Goal: Book appointment/travel/reservation

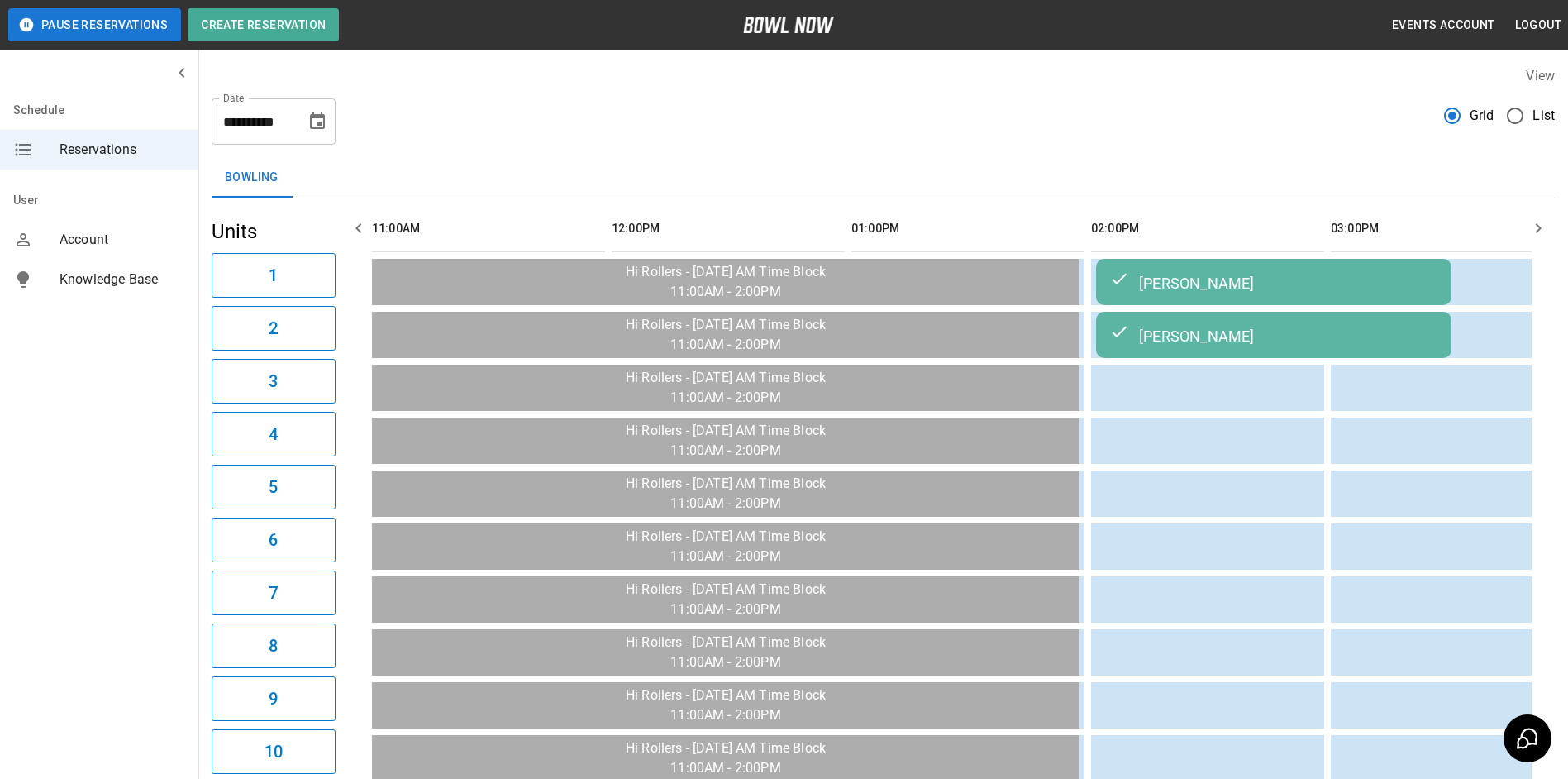
scroll to position [0, 1254]
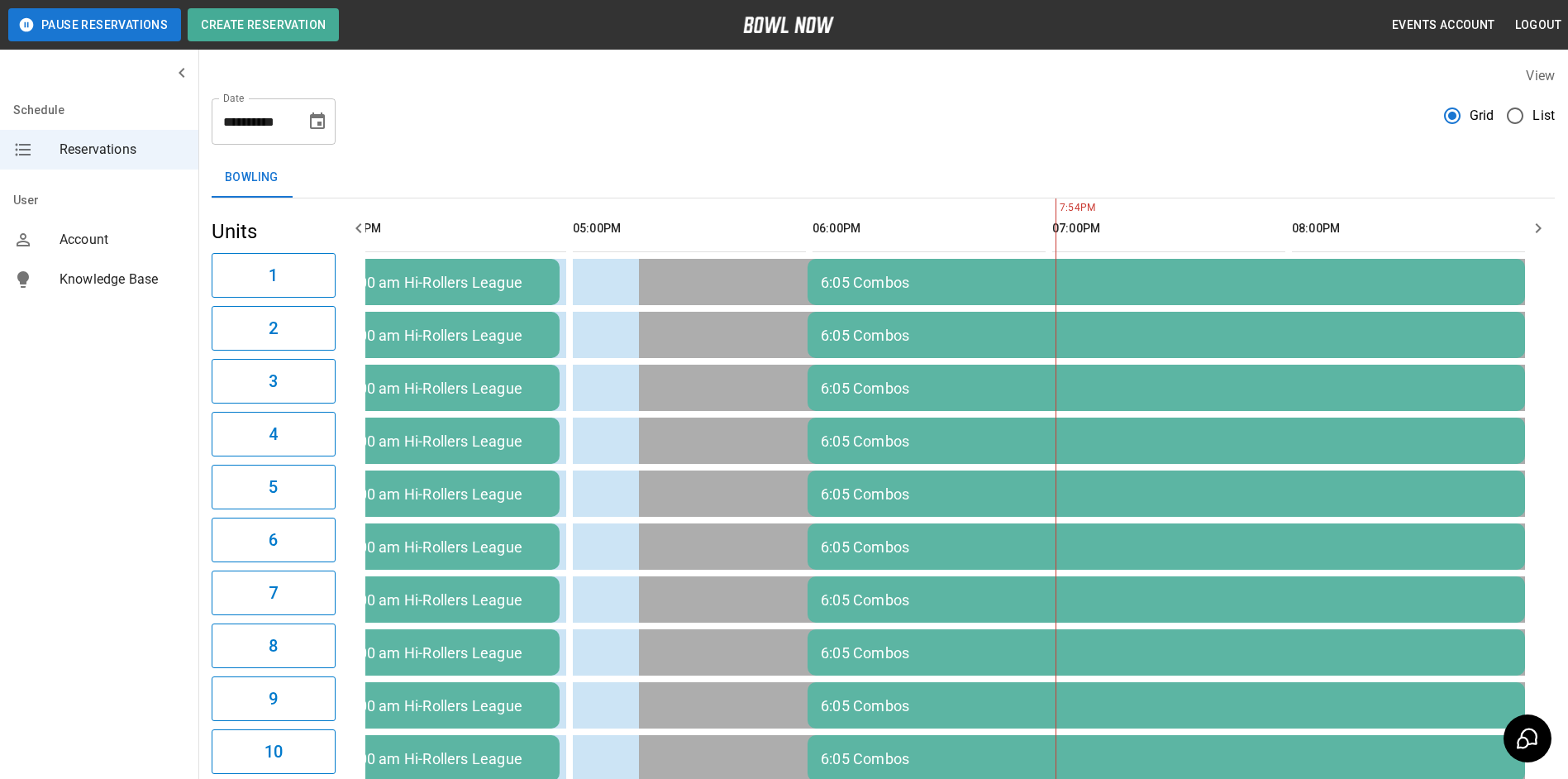
click at [315, 118] on icon "Choose date, selected date is Sep 24, 2025" at bounding box center [318, 120] width 15 height 16
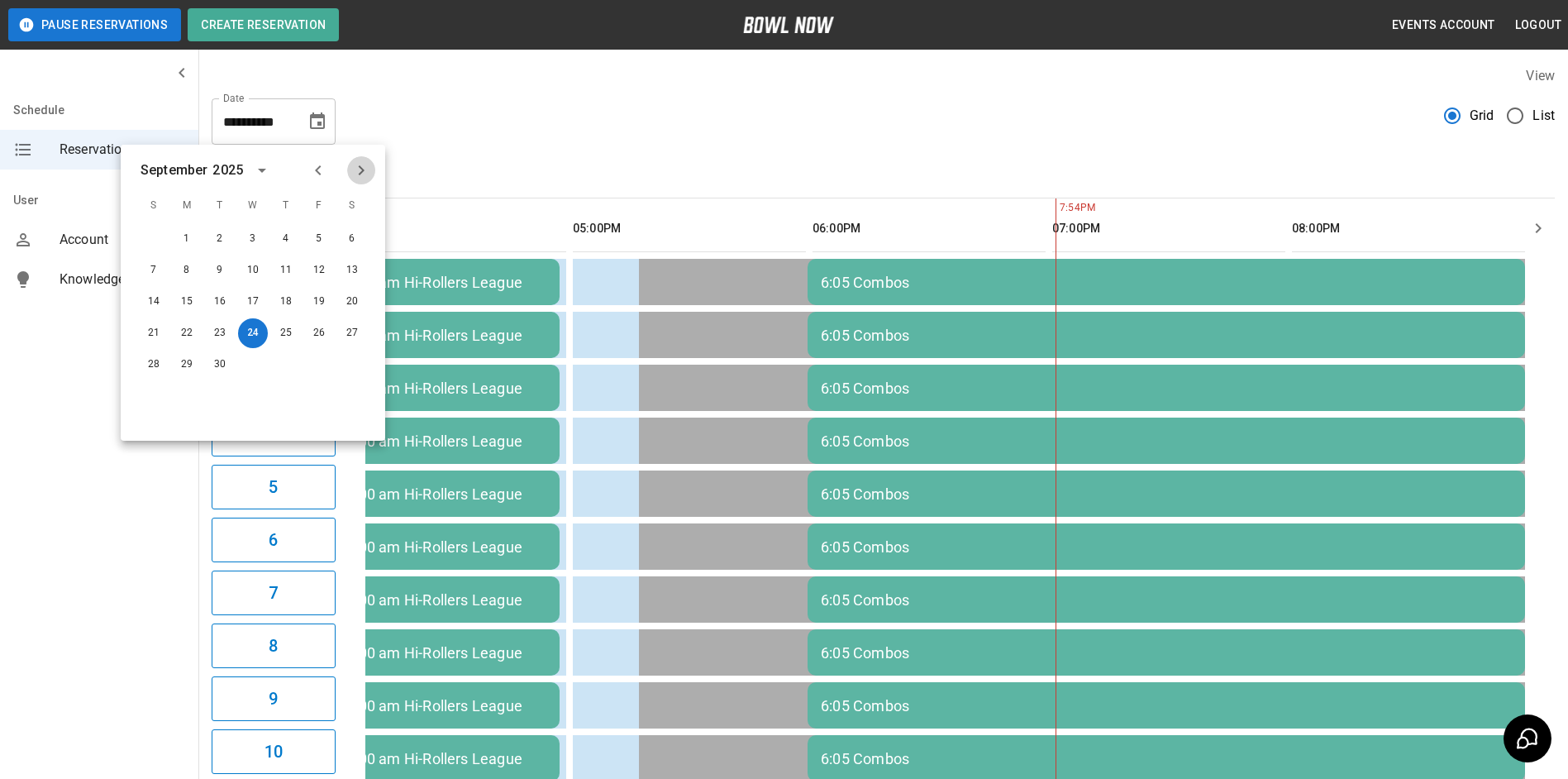
click at [353, 171] on icon "Next month" at bounding box center [361, 170] width 20 height 20
click at [351, 239] on button "4" at bounding box center [351, 239] width 30 height 30
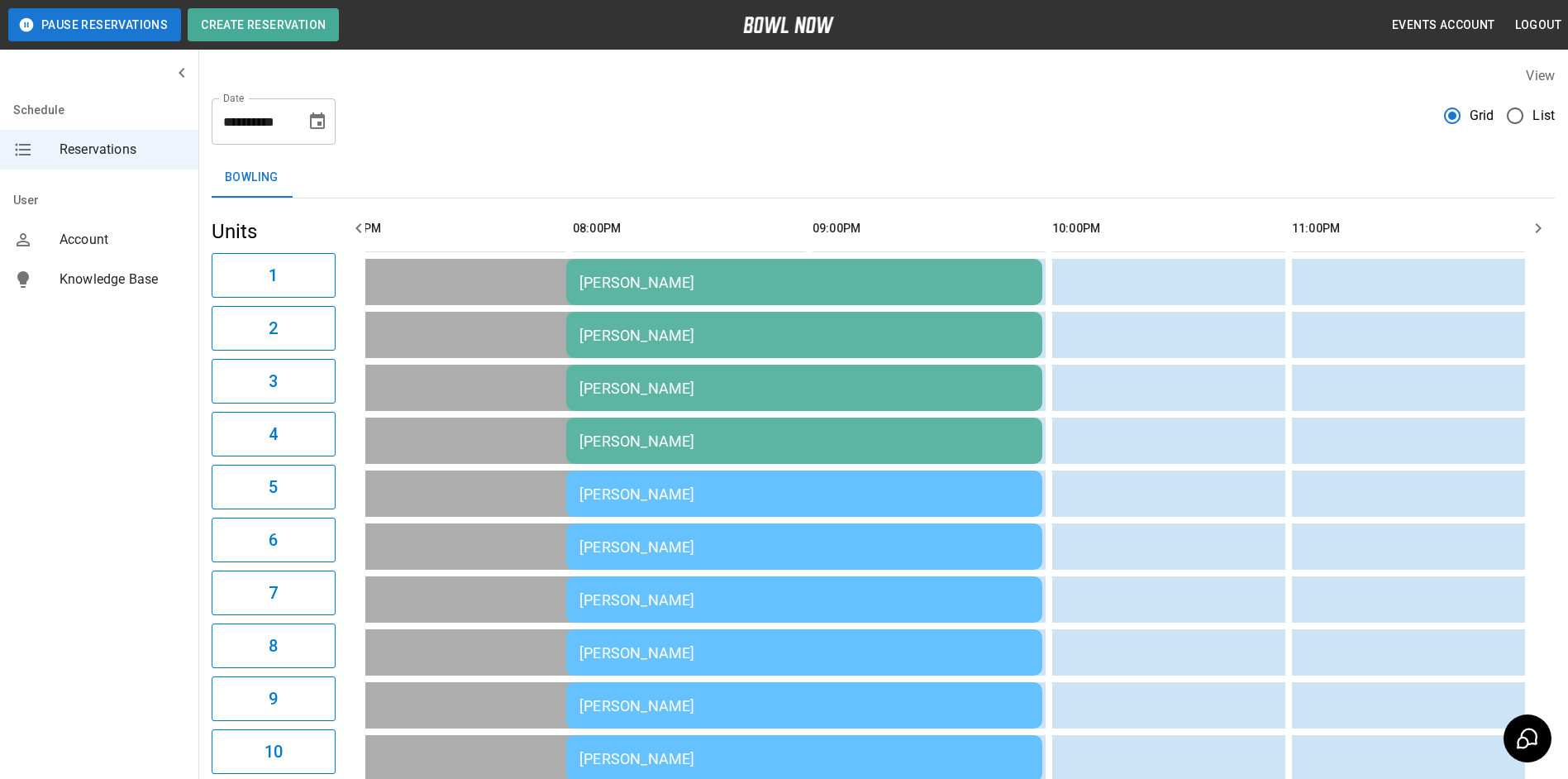
scroll to position [0, 2412]
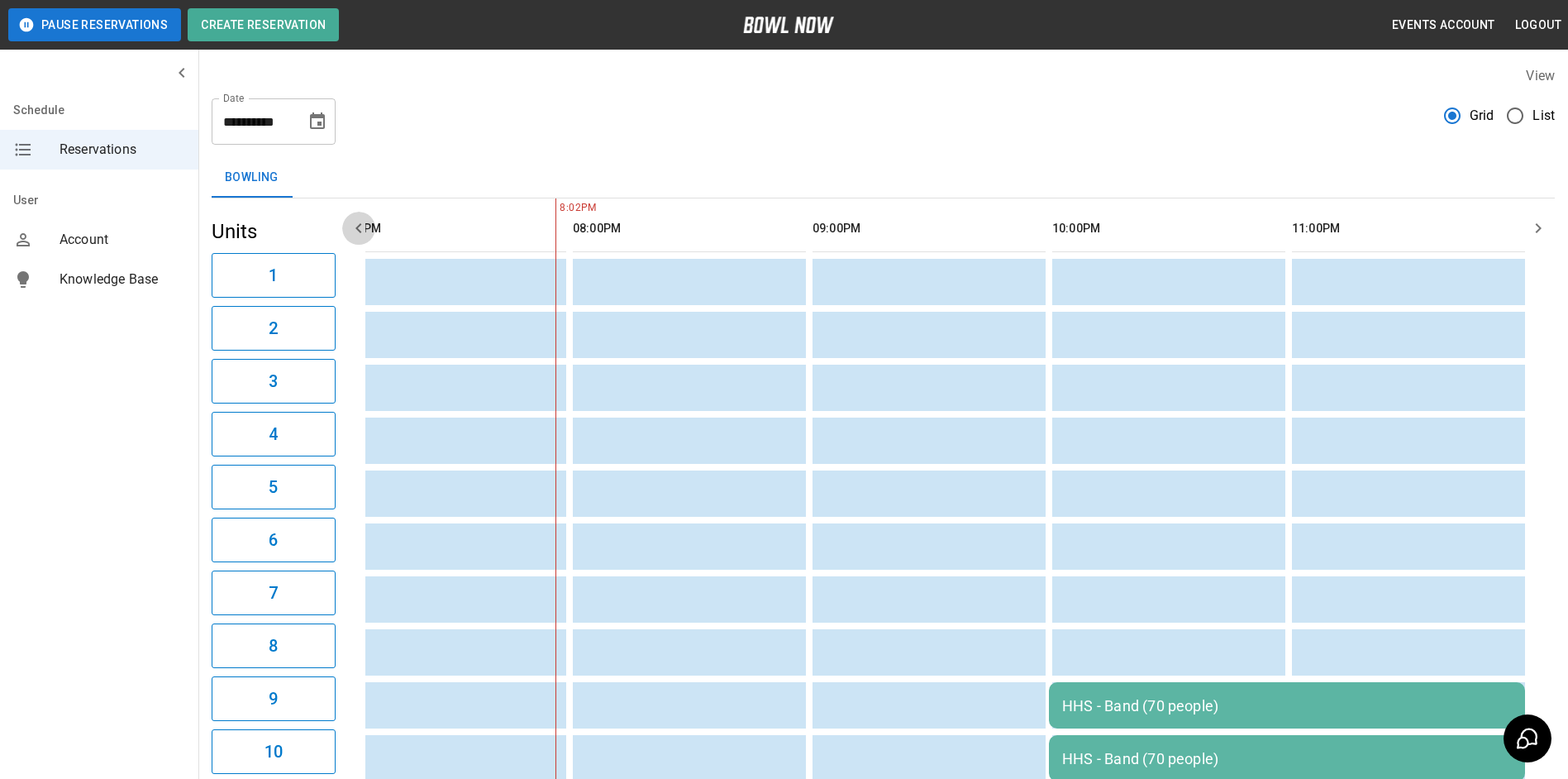
click at [364, 231] on icon "button" at bounding box center [359, 228] width 20 height 20
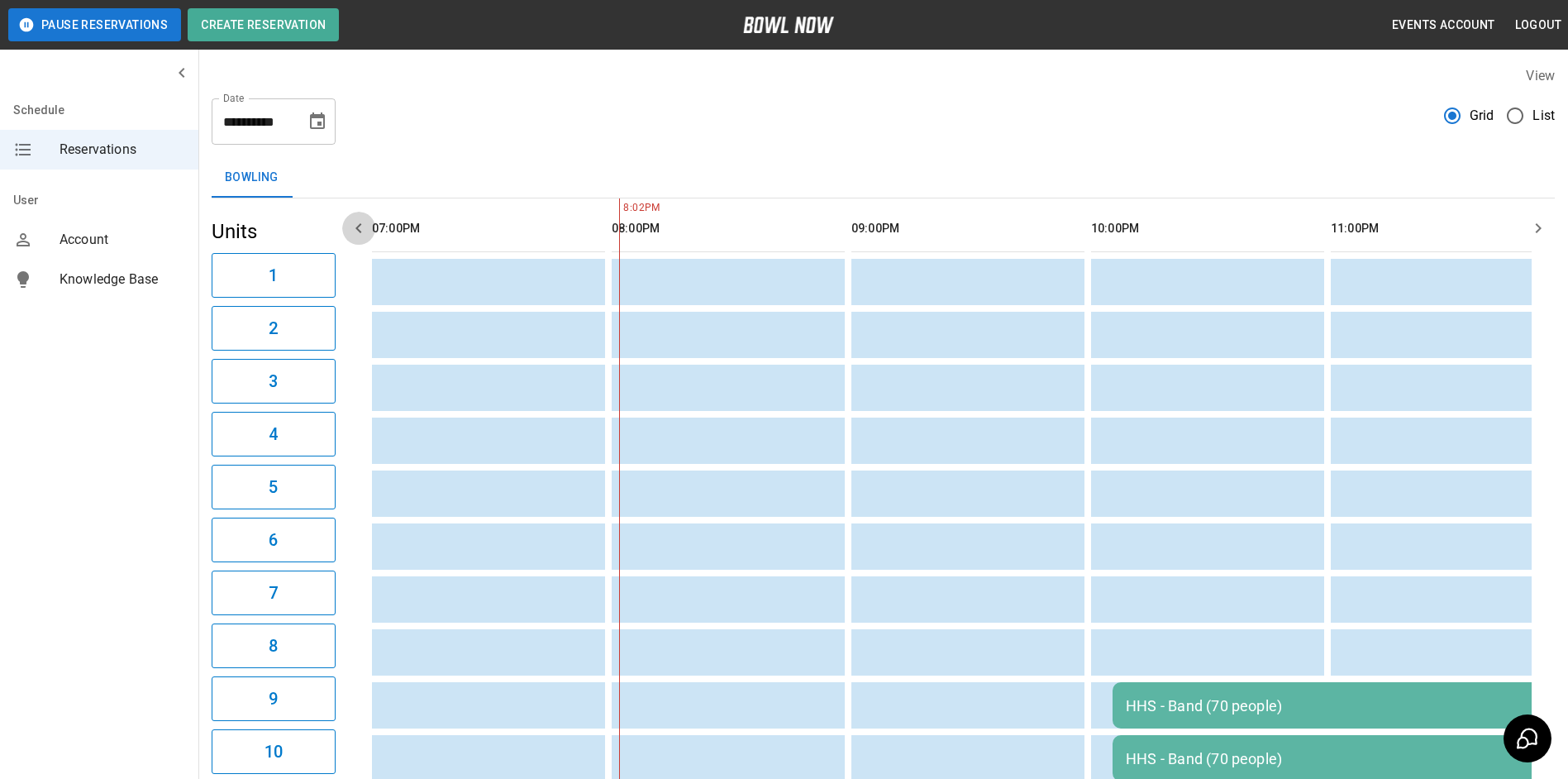
scroll to position [0, 2397]
click at [364, 231] on icon "button" at bounding box center [359, 228] width 20 height 20
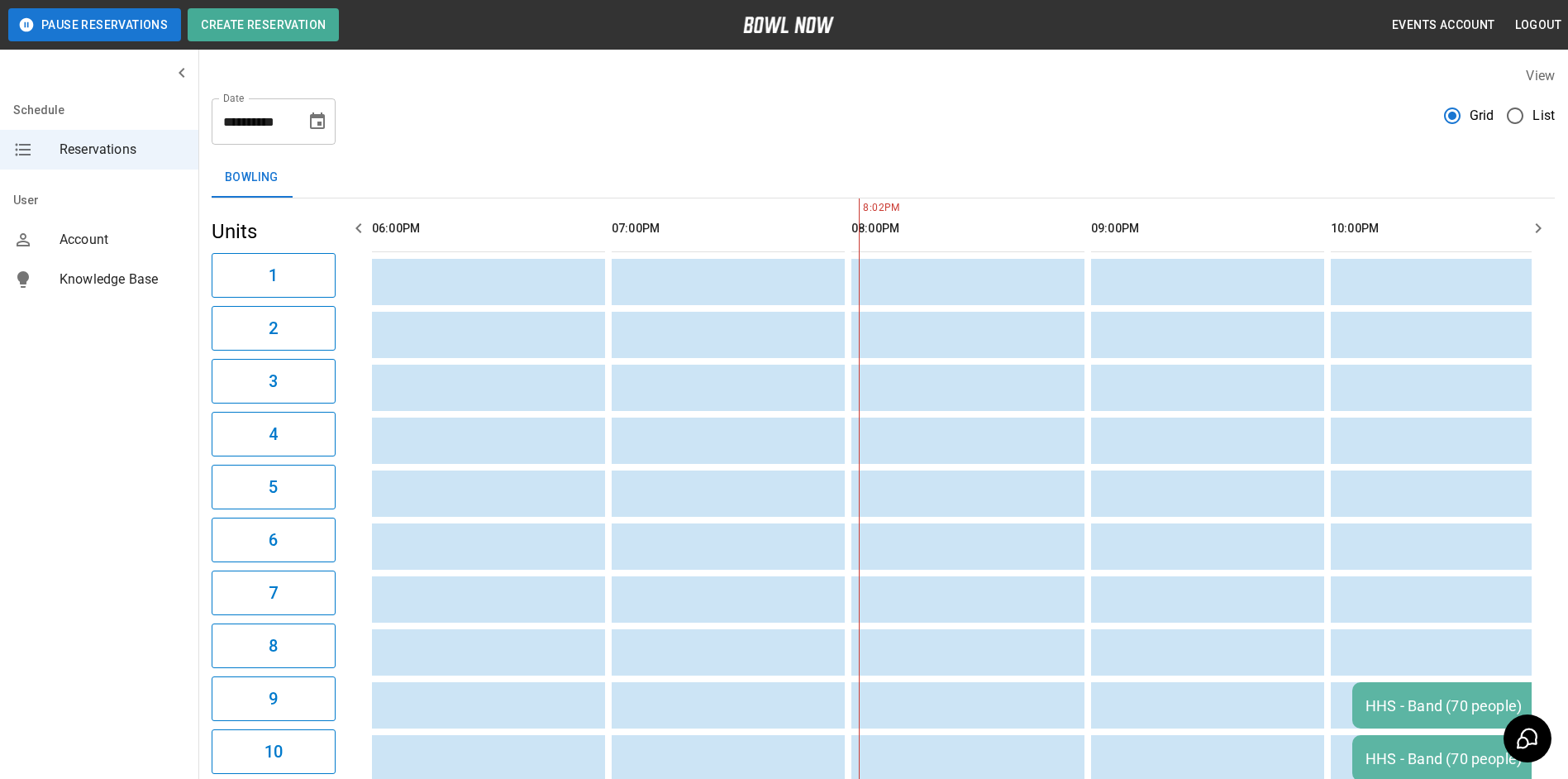
click at [364, 231] on icon "button" at bounding box center [359, 228] width 20 height 20
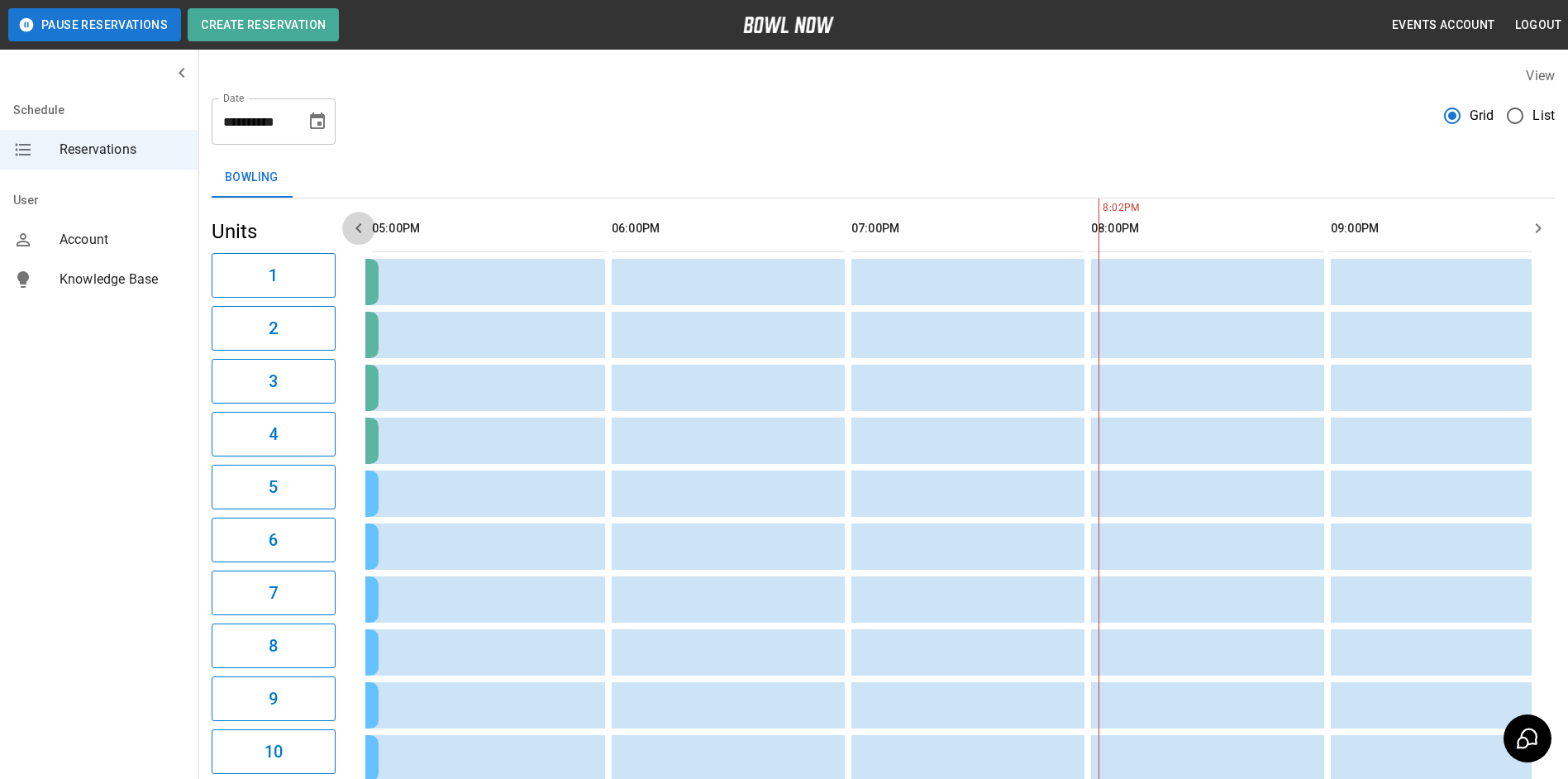
click at [364, 231] on icon "button" at bounding box center [359, 228] width 20 height 20
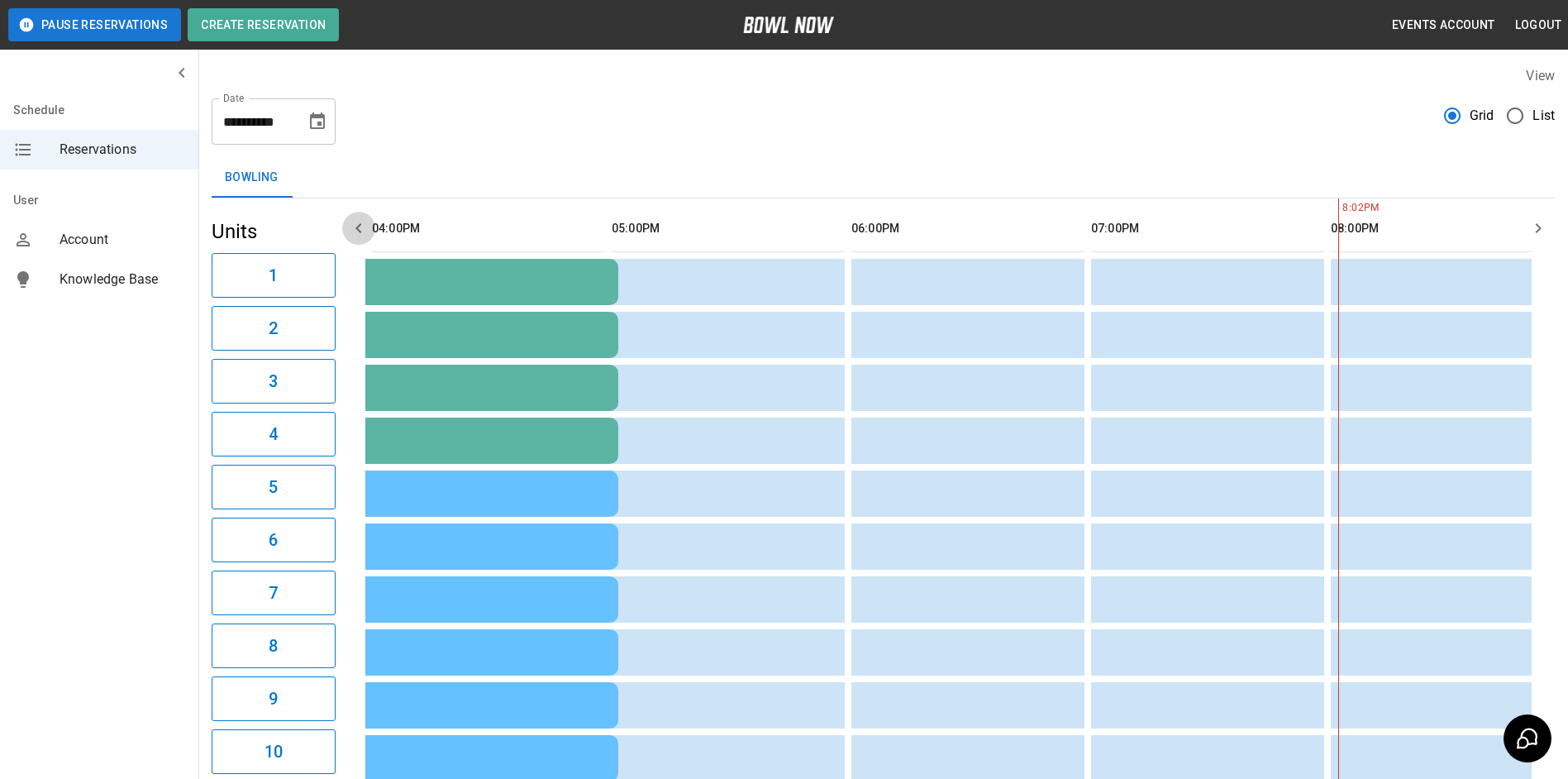
click at [364, 231] on icon "button" at bounding box center [359, 228] width 20 height 20
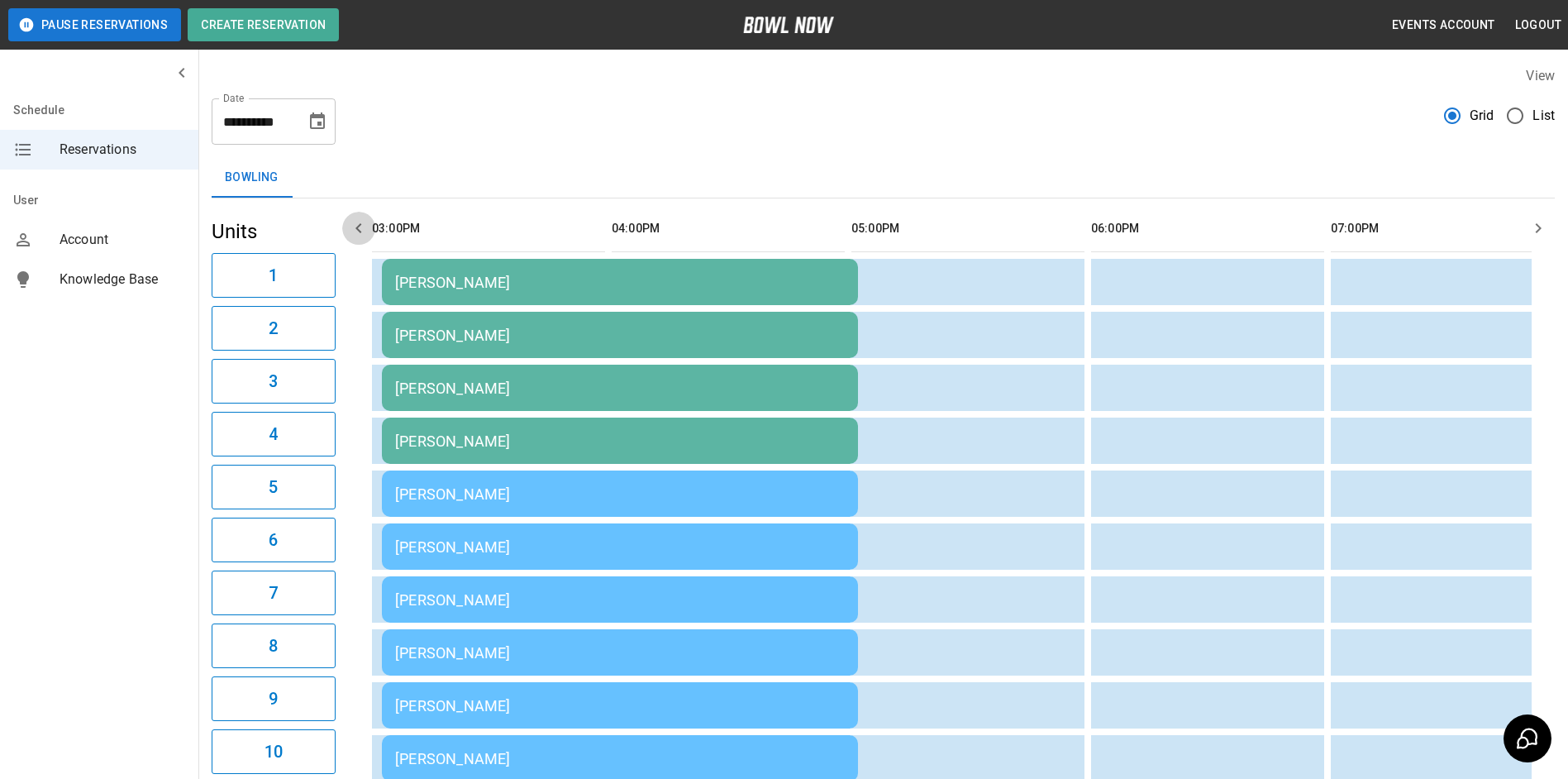
click at [364, 231] on icon "button" at bounding box center [359, 228] width 20 height 20
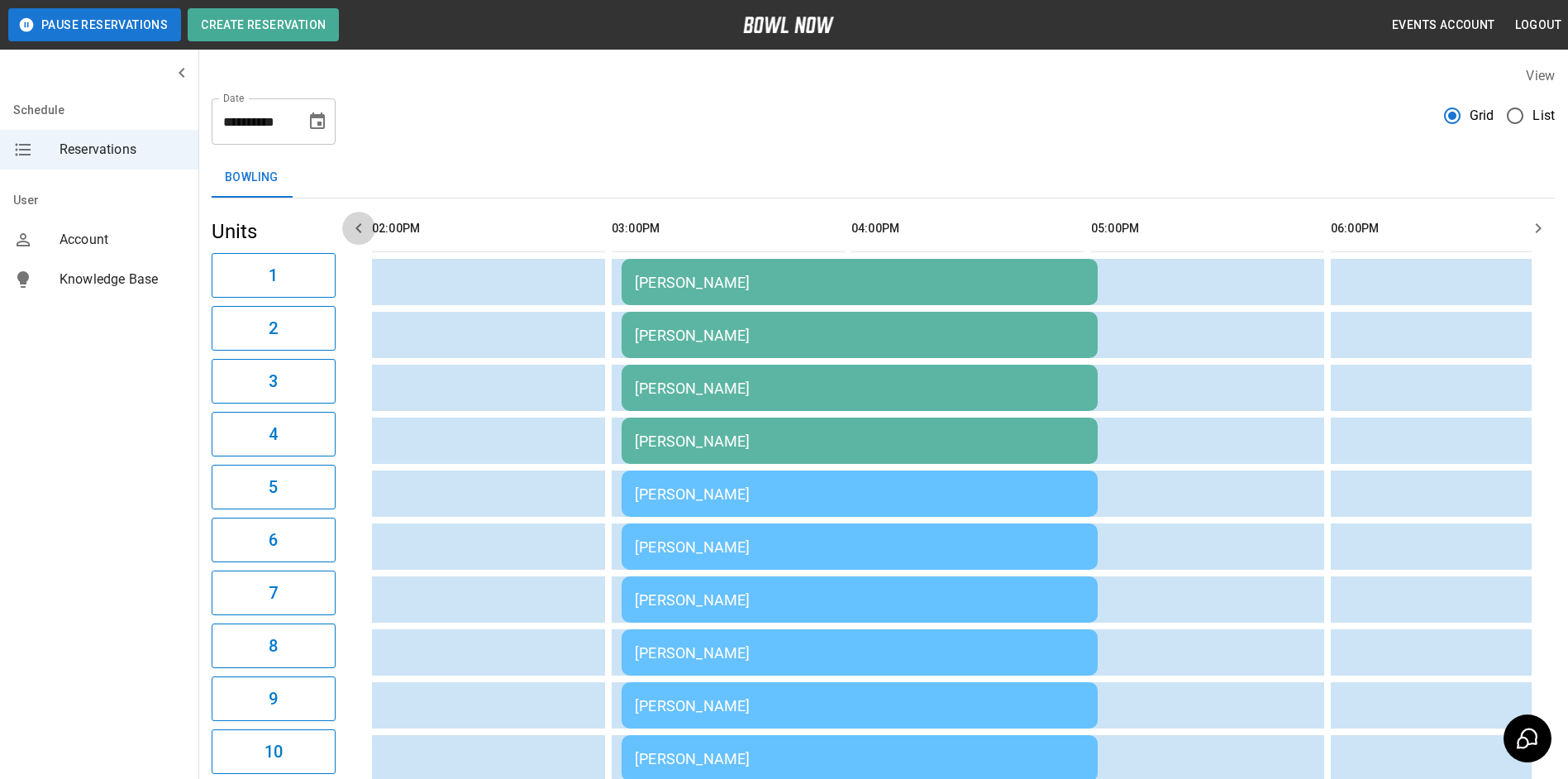
scroll to position [0, 1199]
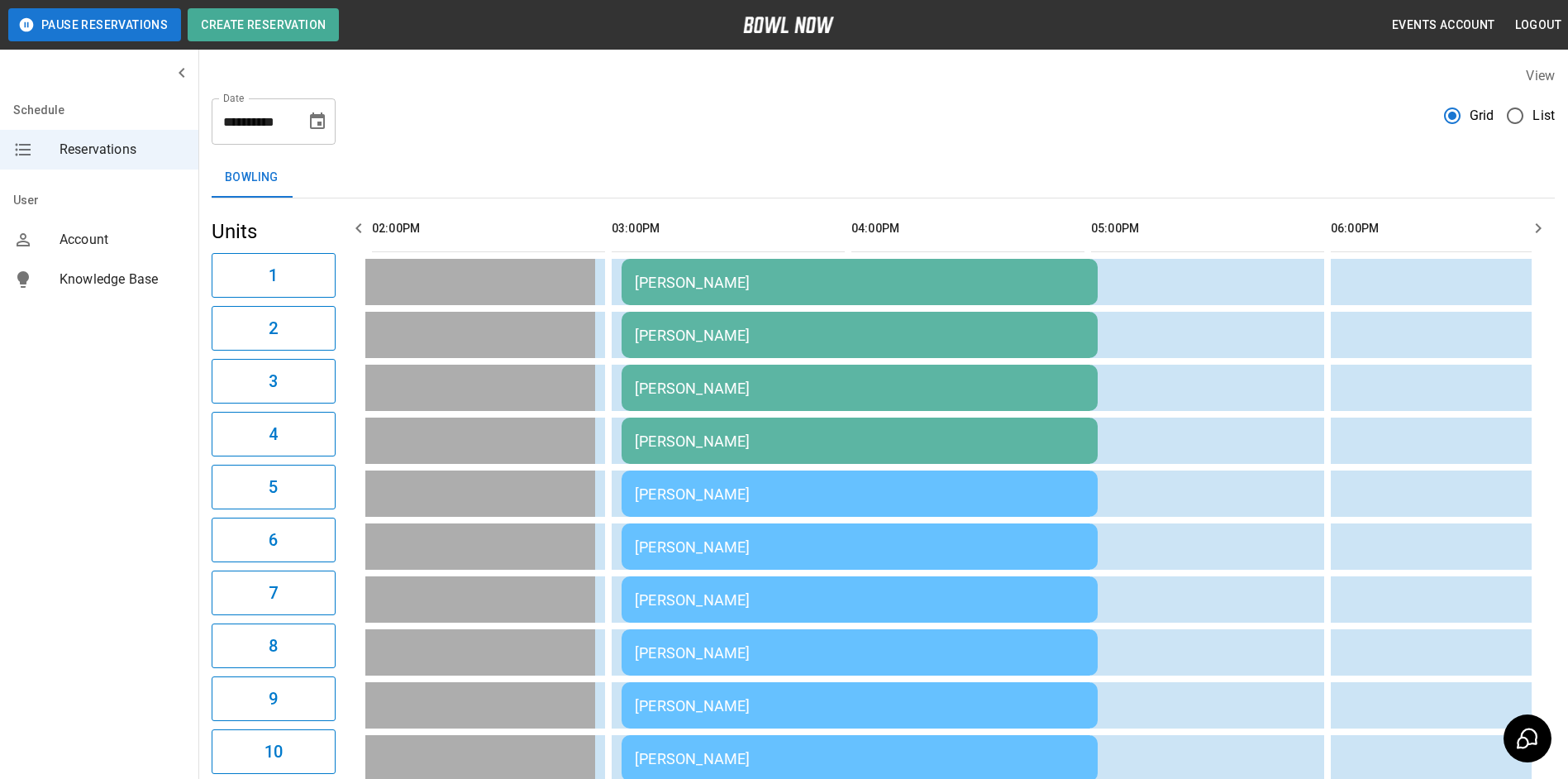
click at [364, 231] on icon "button" at bounding box center [359, 228] width 20 height 20
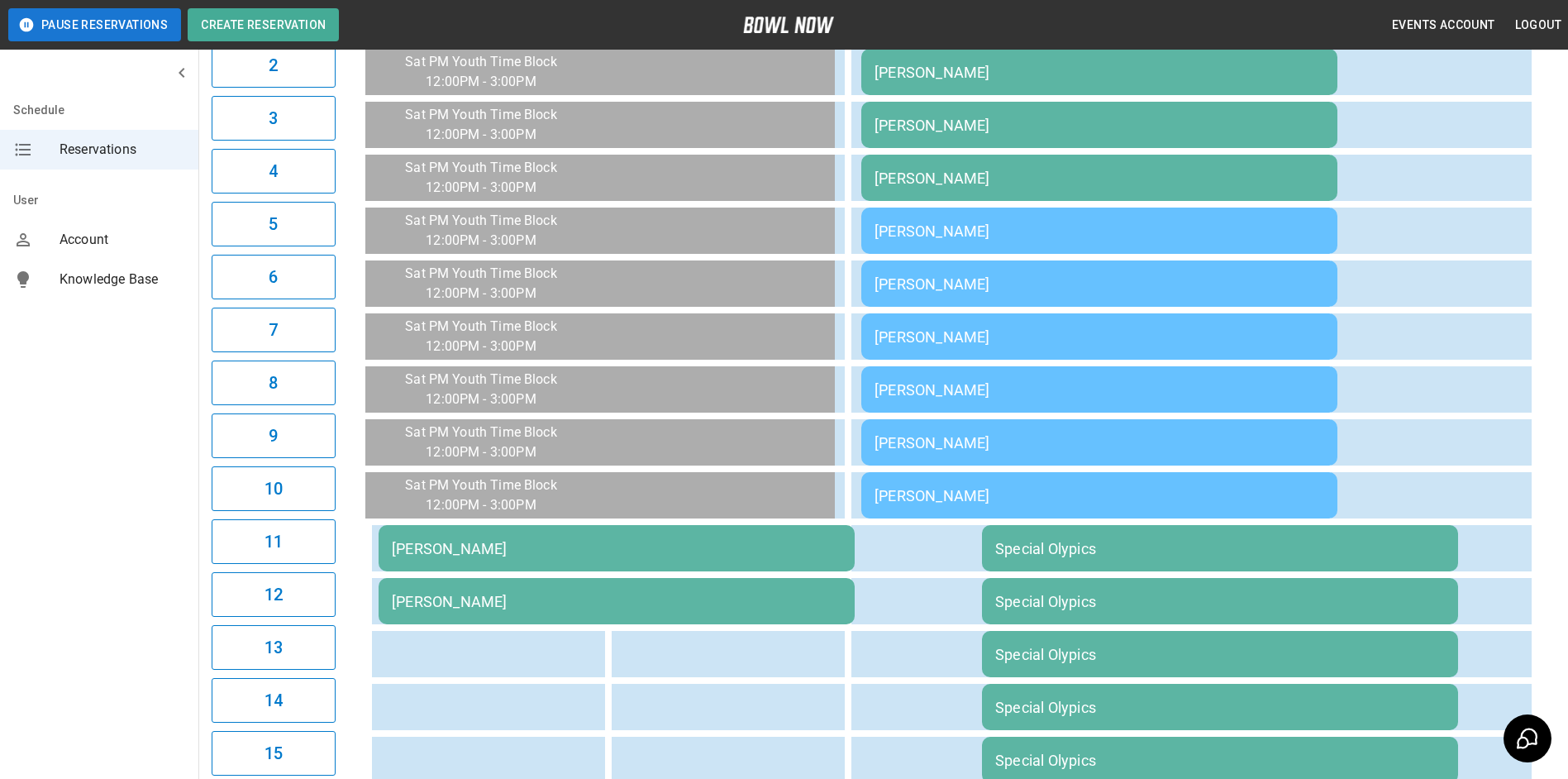
scroll to position [77, 0]
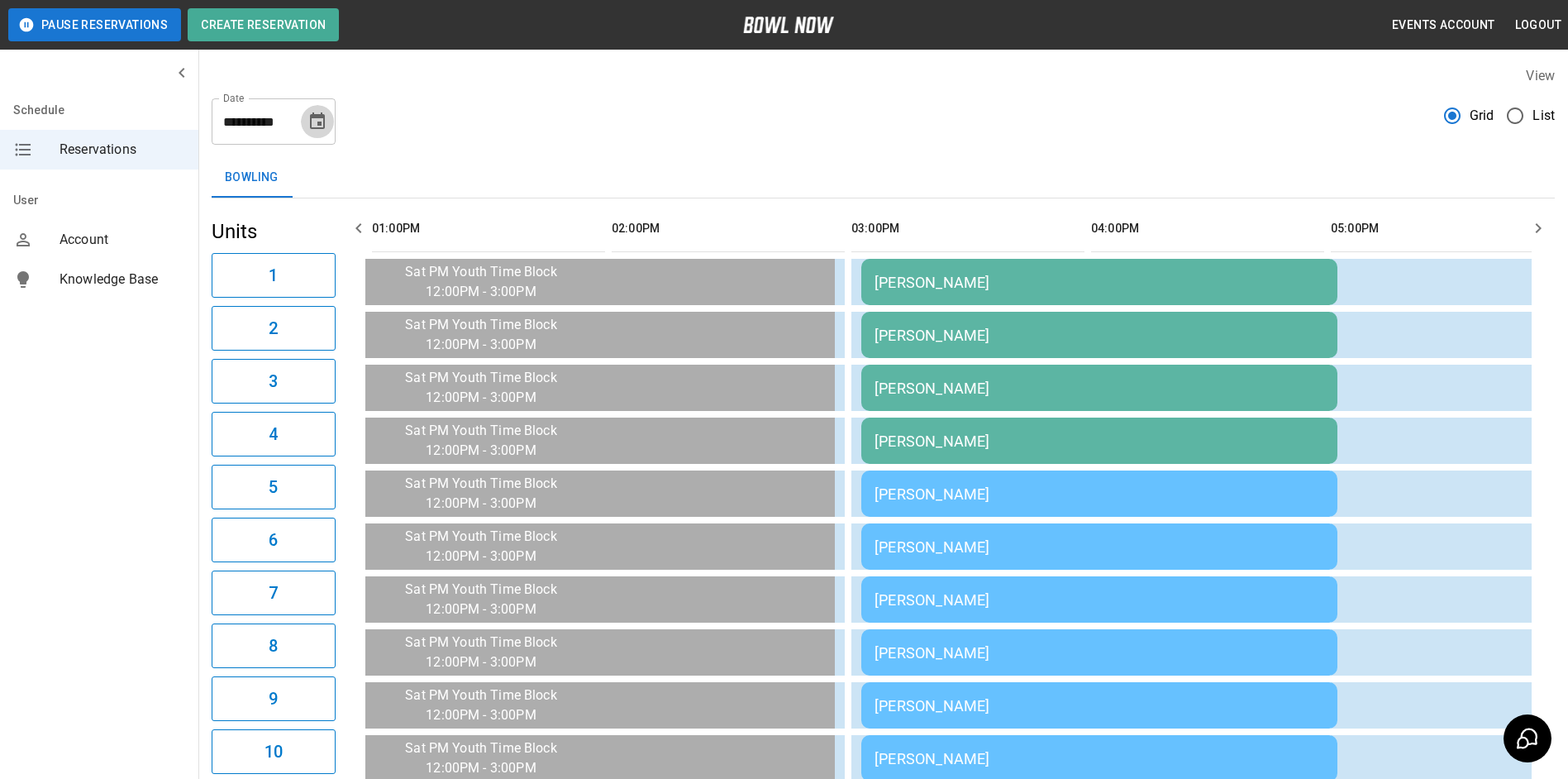
click at [313, 129] on icon "Choose date, selected date is Oct 4, 2025" at bounding box center [318, 120] width 15 height 16
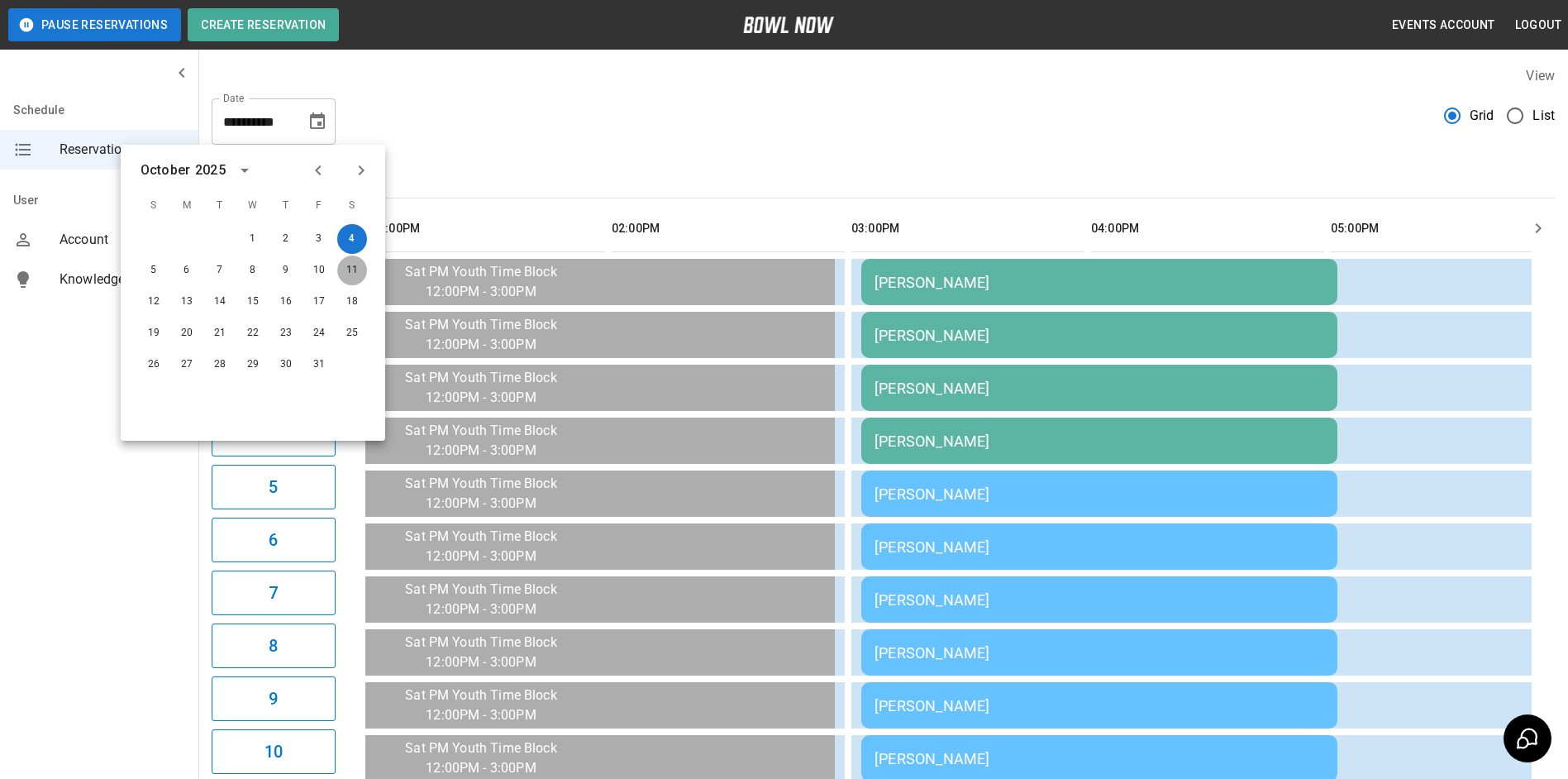
click at [349, 258] on button "11" at bounding box center [351, 270] width 30 height 30
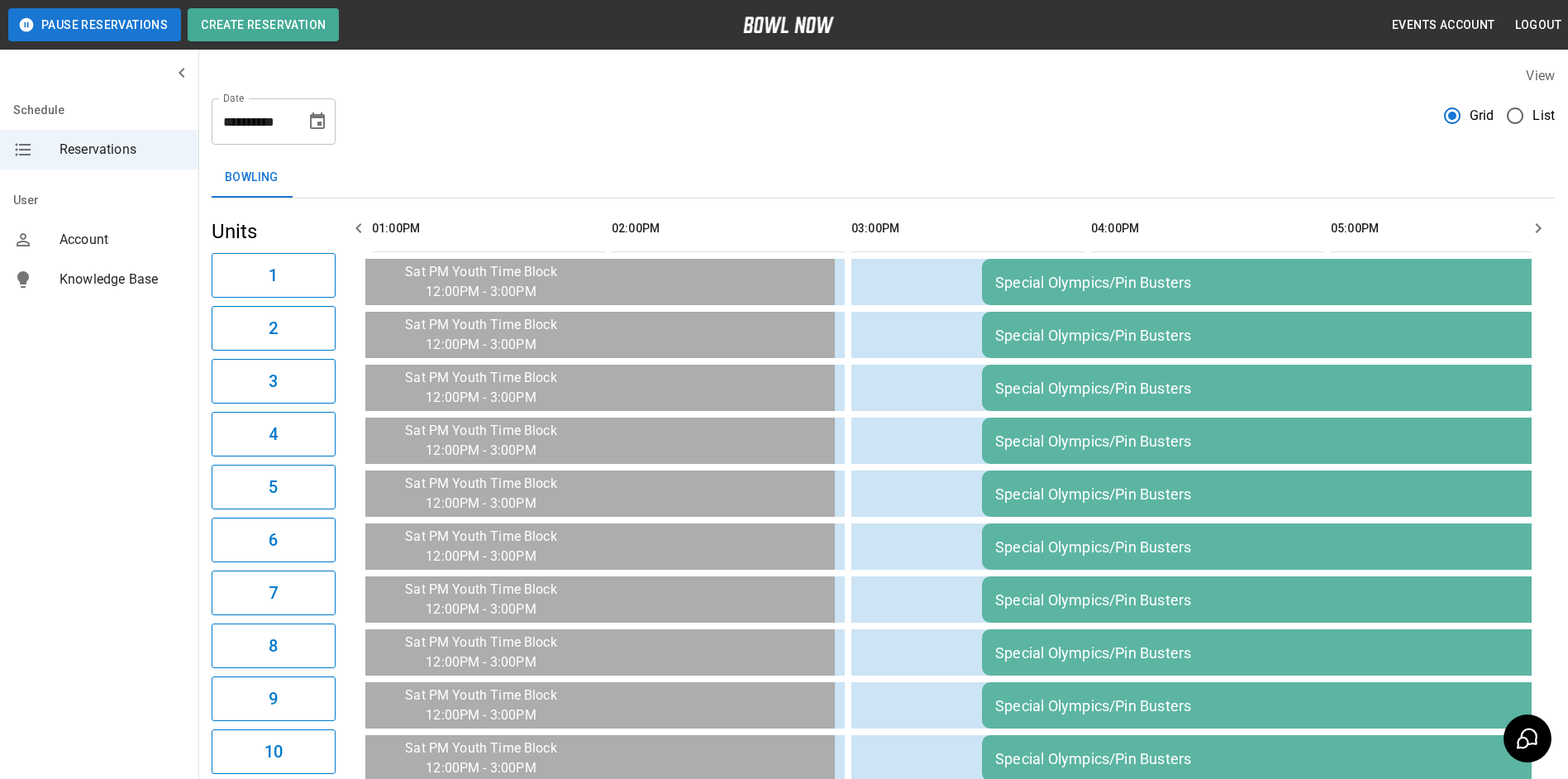
click at [309, 117] on icon "Choose date, selected date is Oct 11, 2025" at bounding box center [317, 121] width 20 height 20
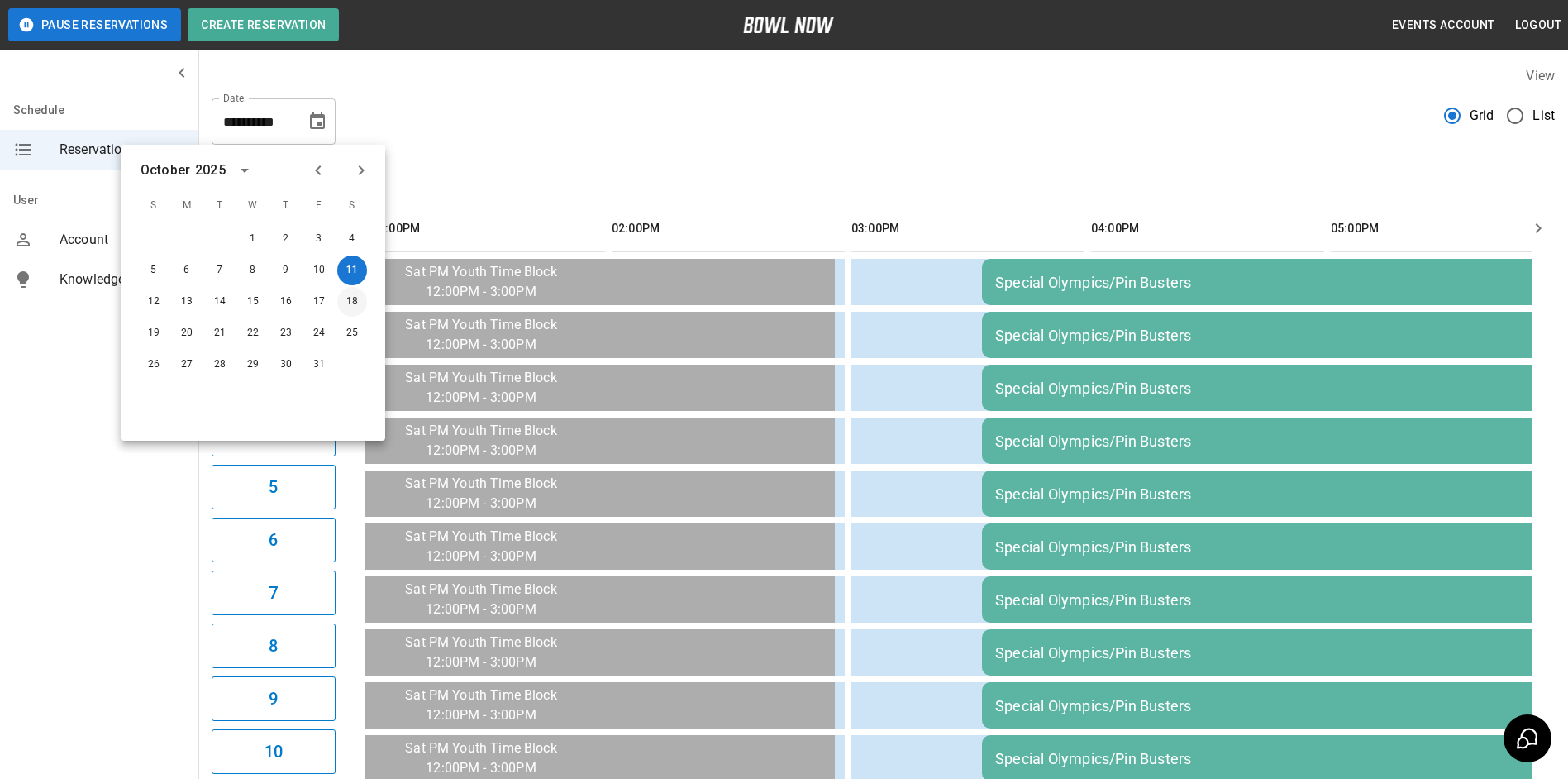
click at [349, 305] on button "18" at bounding box center [351, 302] width 30 height 30
type input "**********"
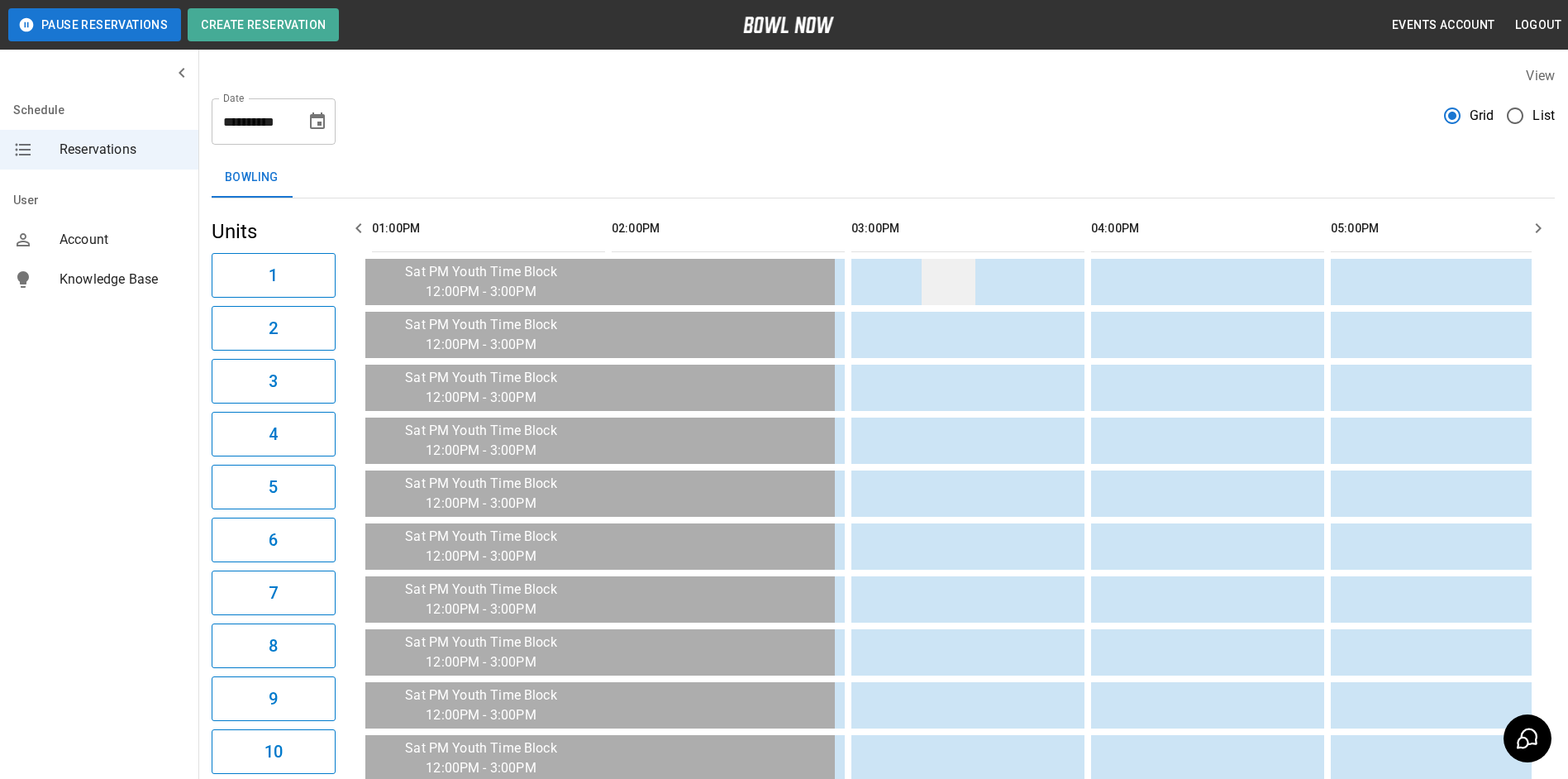
click at [964, 282] on td "sticky table" at bounding box center [949, 282] width 53 height 47
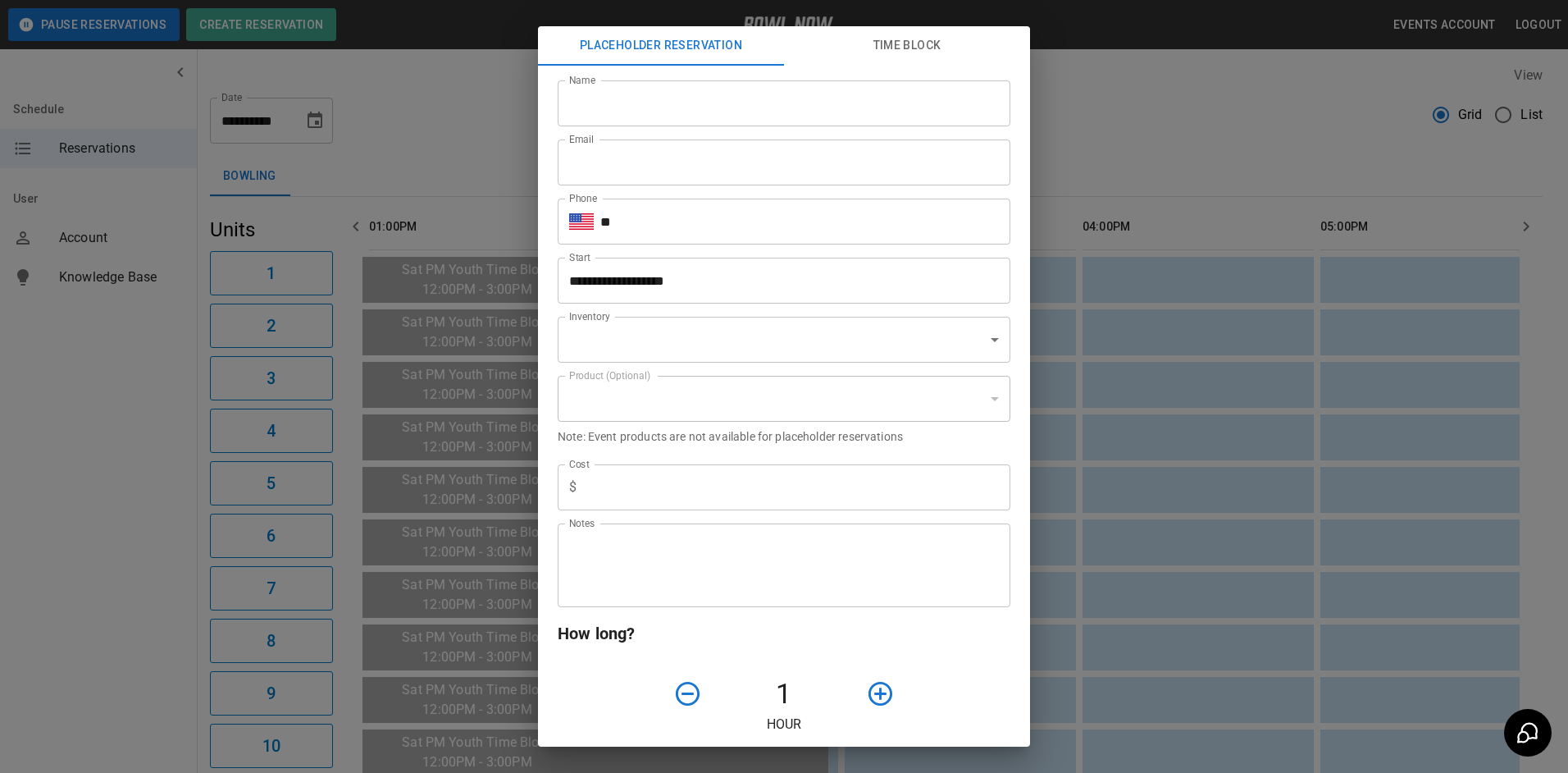
type input "**********"
click at [731, 109] on input "Name" at bounding box center [784, 103] width 453 height 46
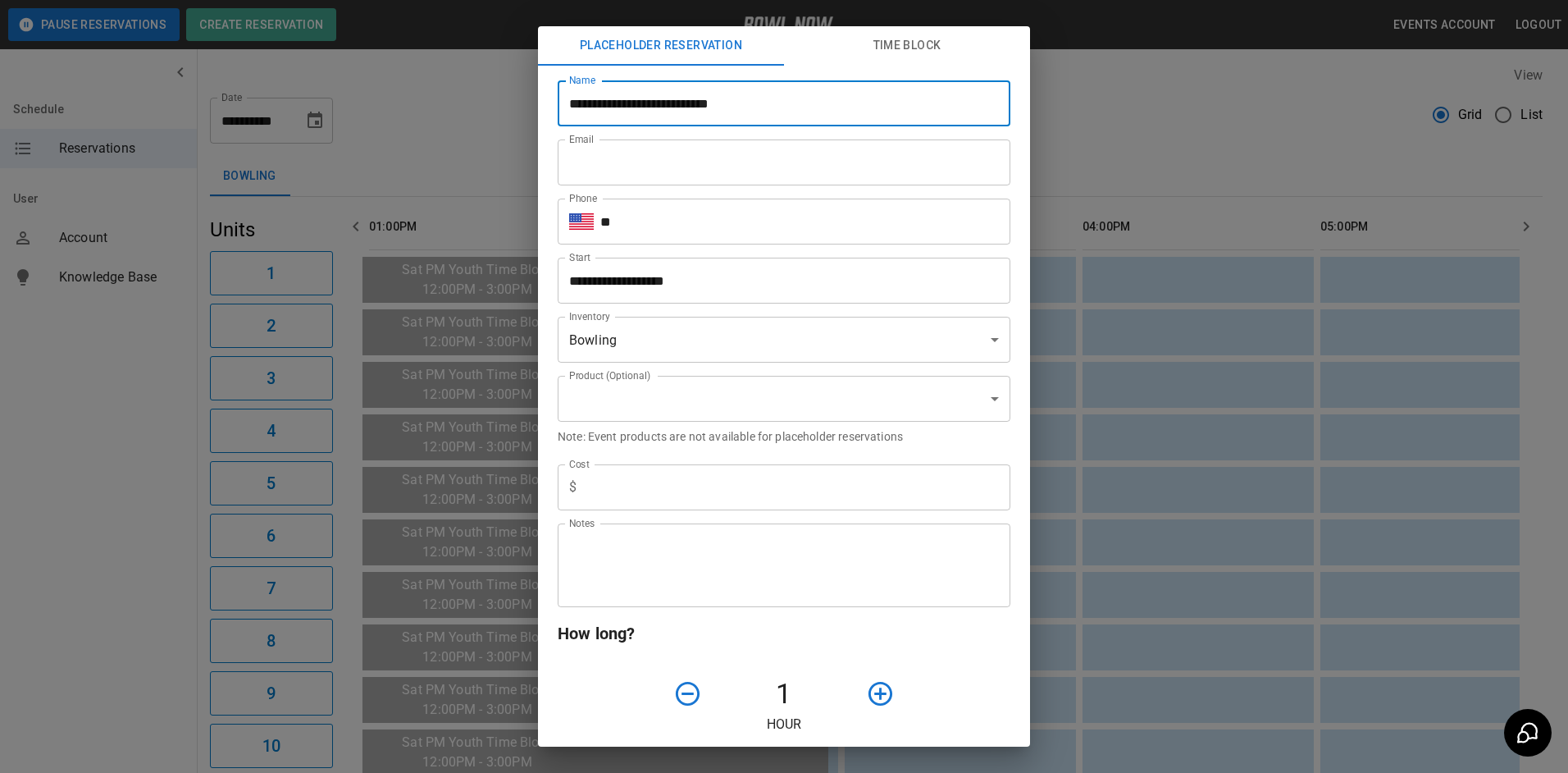
type input "**********"
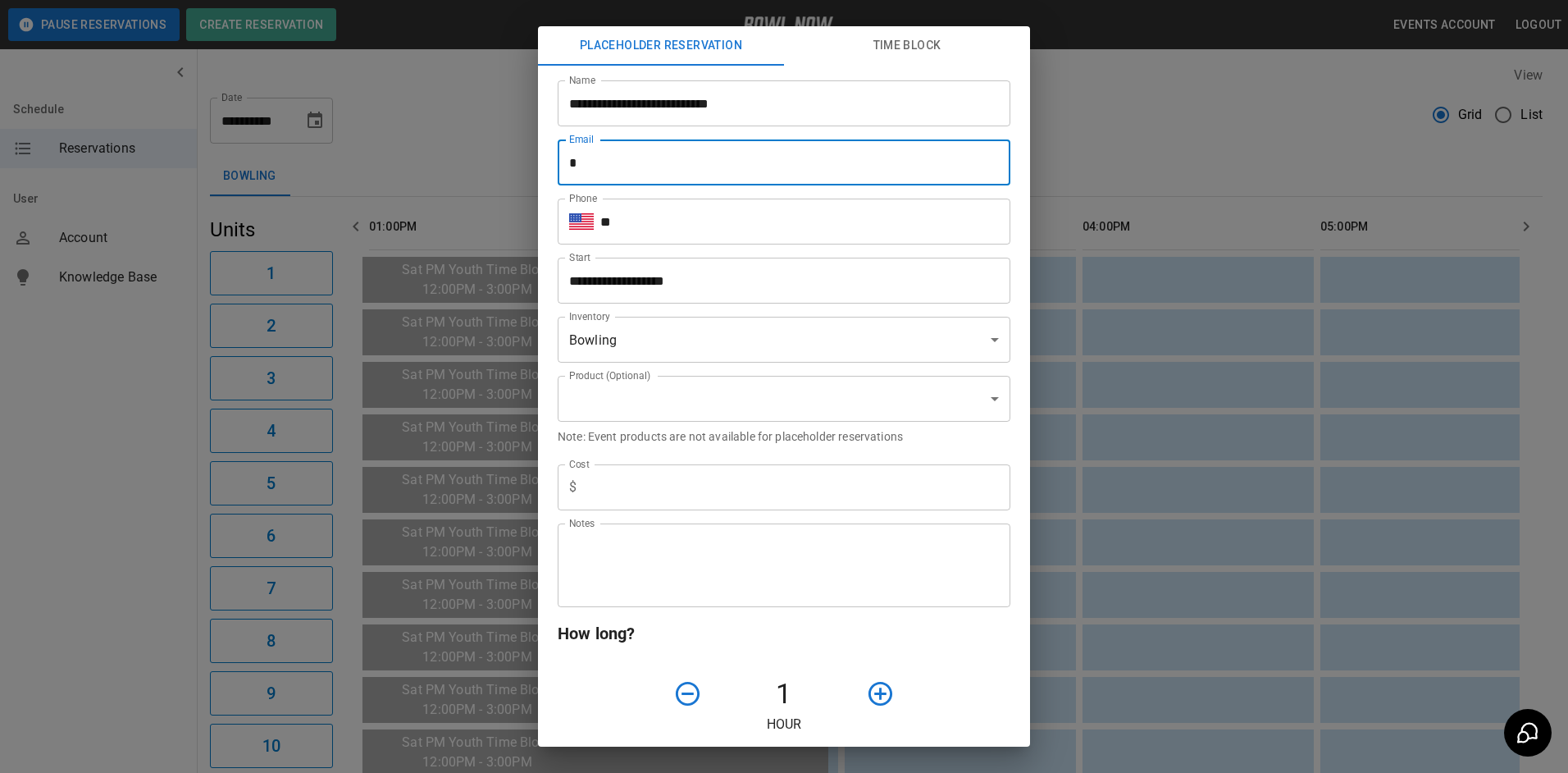
type input "**********"
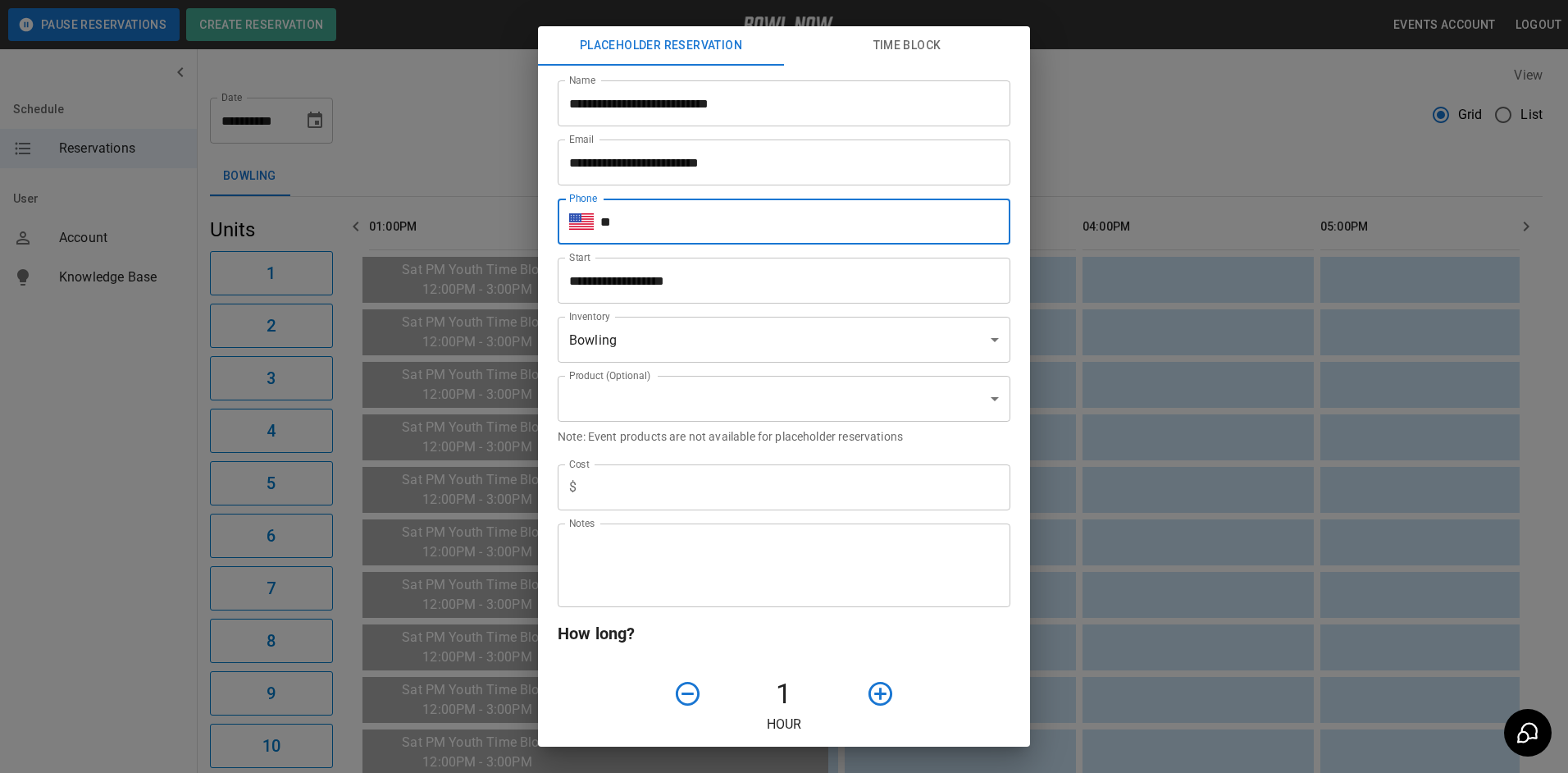
click at [725, 217] on input "**" at bounding box center [805, 222] width 410 height 46
type input "**********"
type input "*"
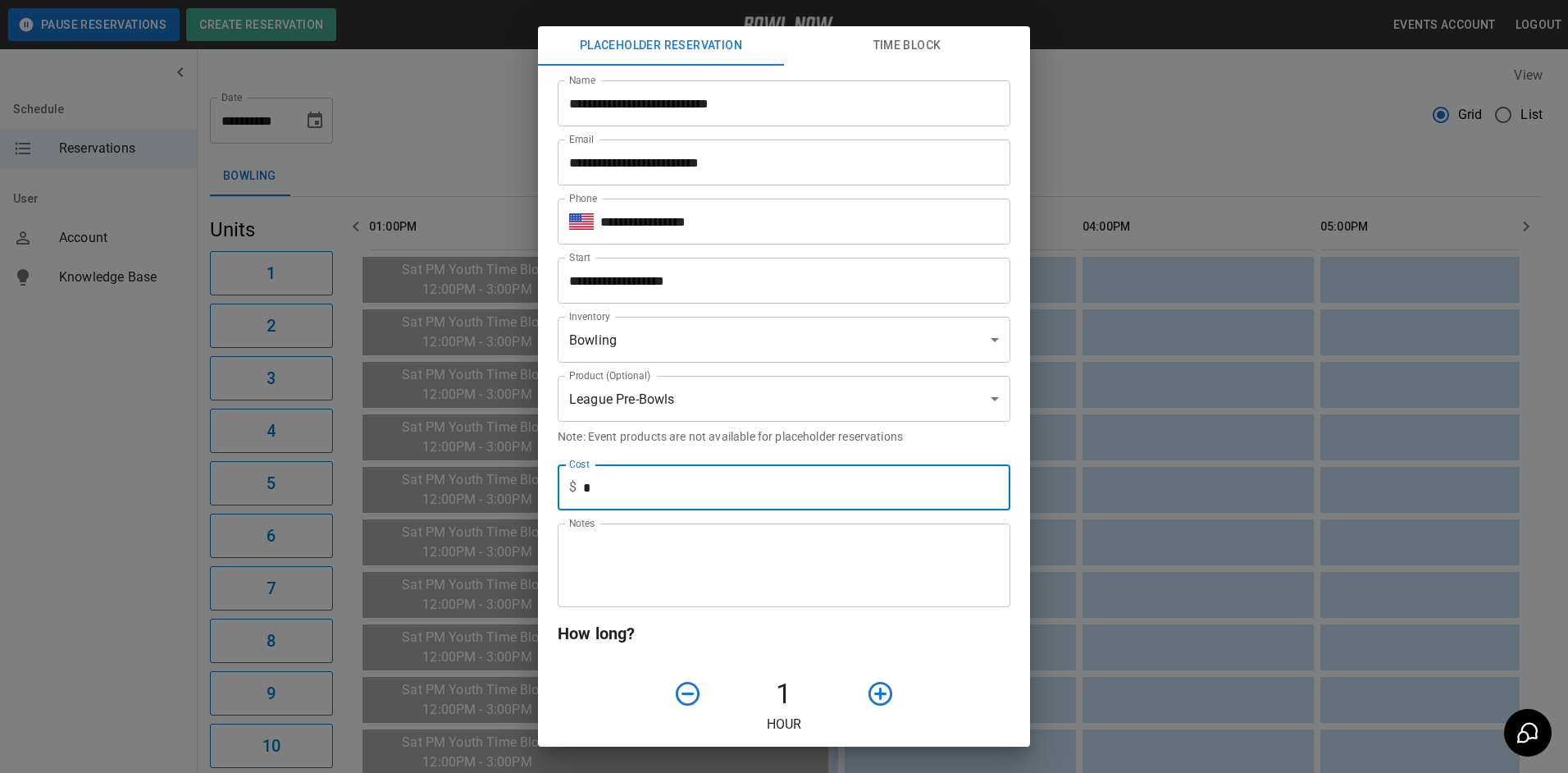
click at [687, 503] on input "*" at bounding box center [796, 487] width 427 height 46
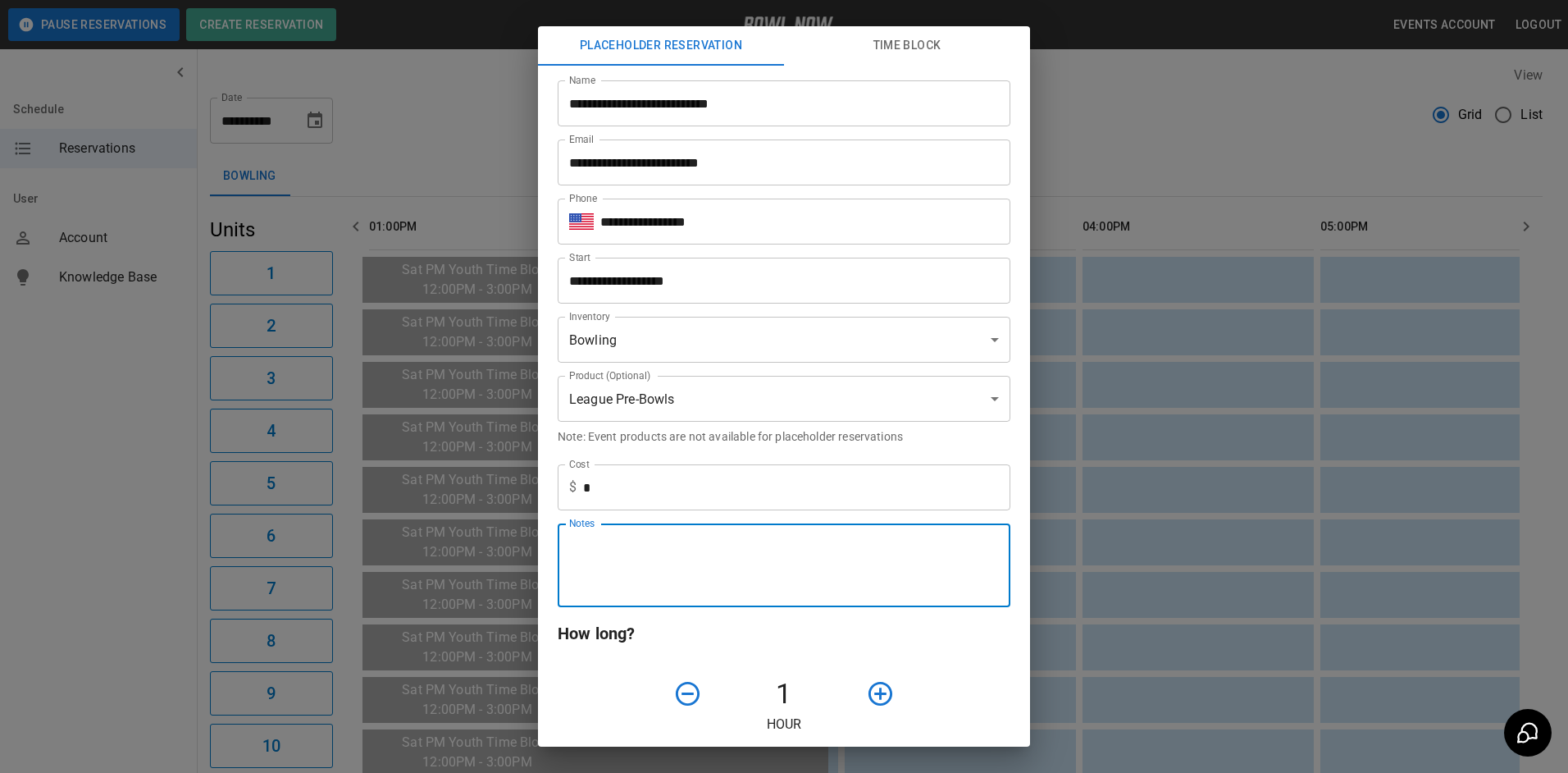
click at [925, 571] on textarea "Notes" at bounding box center [784, 566] width 430 height 57
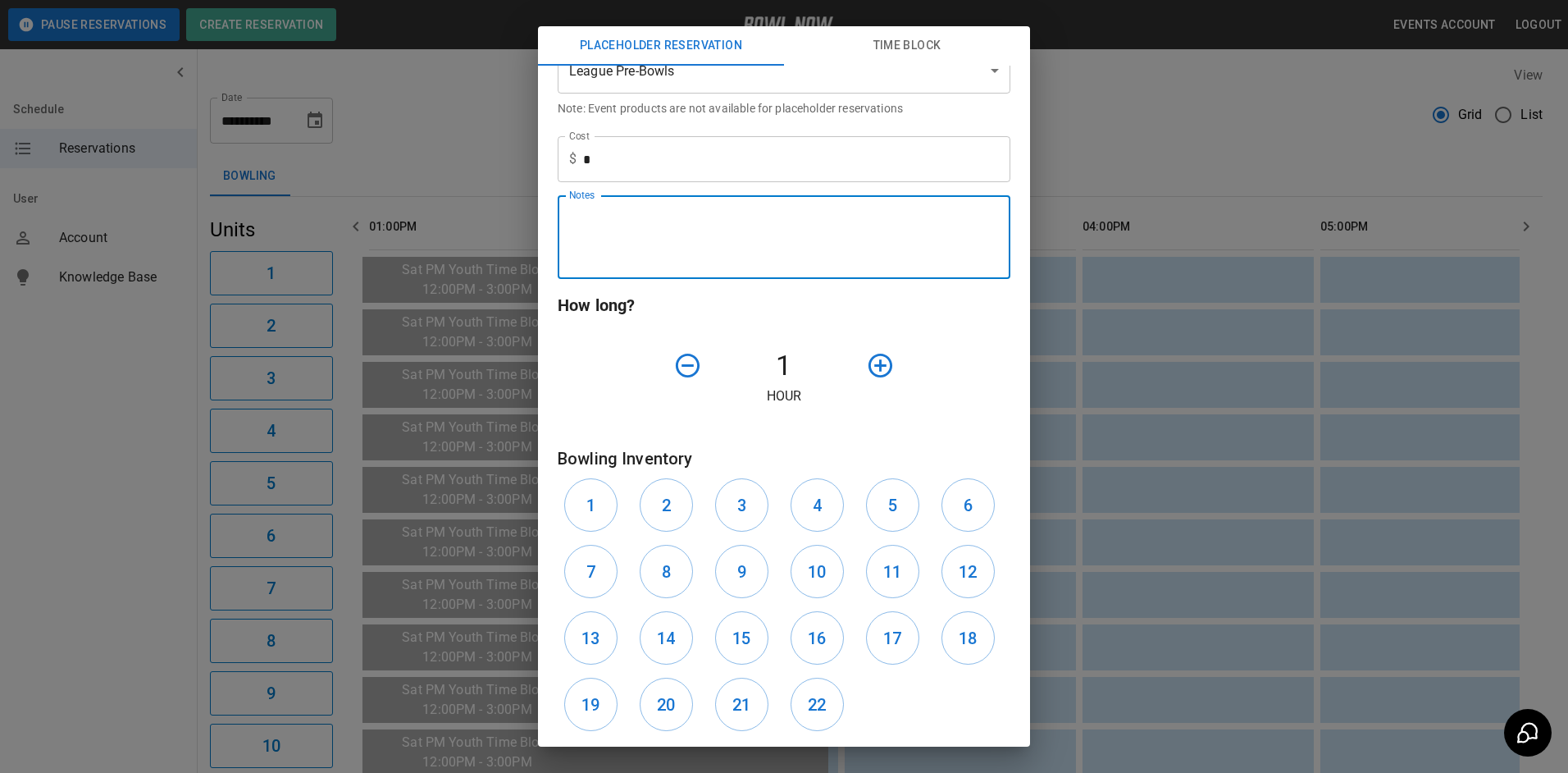
click at [871, 358] on icon "button" at bounding box center [881, 366] width 28 height 28
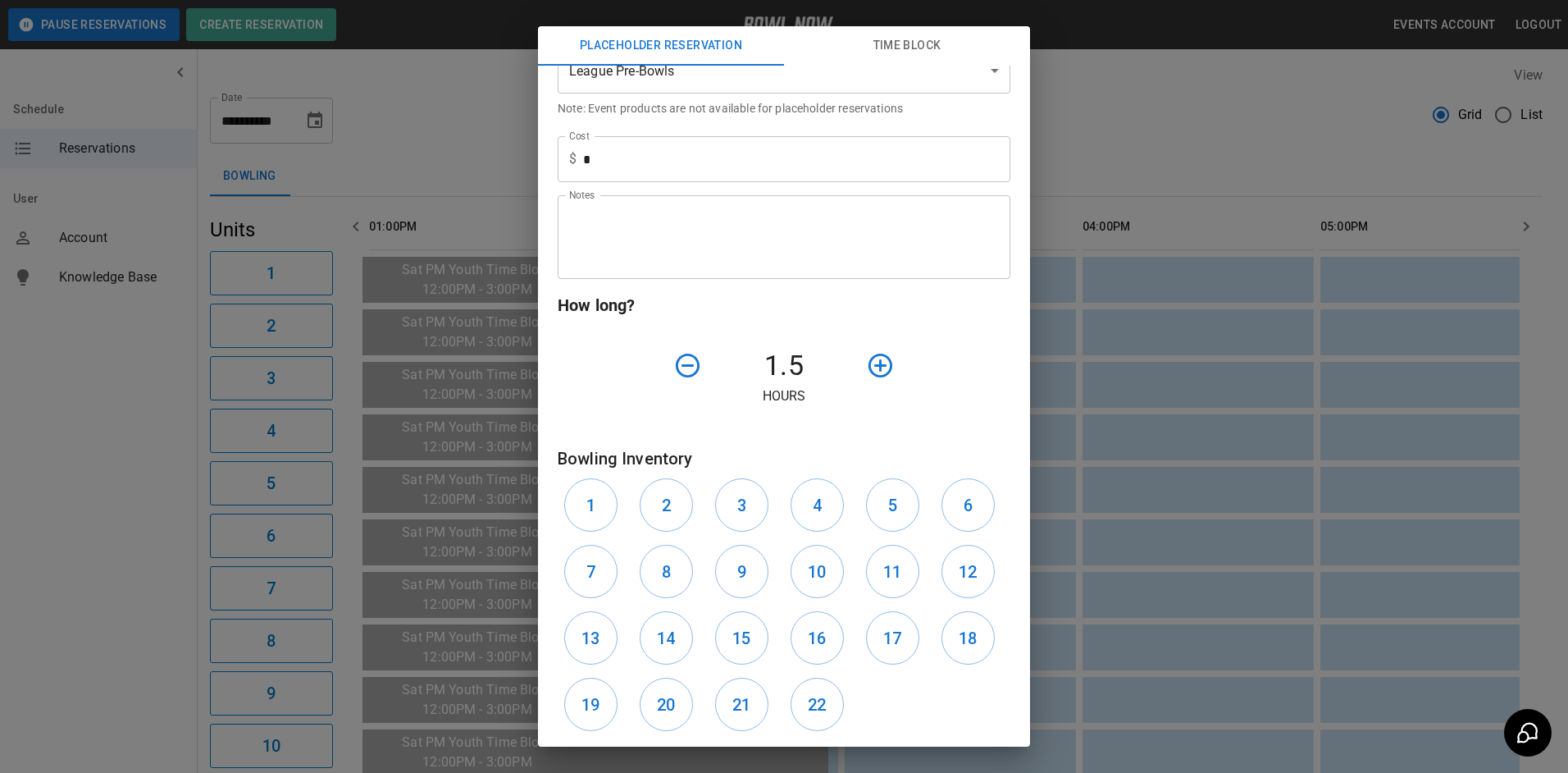
click at [871, 358] on icon "button" at bounding box center [881, 366] width 28 height 28
drag, startPoint x: 599, startPoint y: 501, endPoint x: 634, endPoint y: 501, distance: 35.0
click at [603, 501] on button "1" at bounding box center [591, 505] width 53 height 53
drag, startPoint x: 661, startPoint y: 500, endPoint x: 683, endPoint y: 500, distance: 22.0
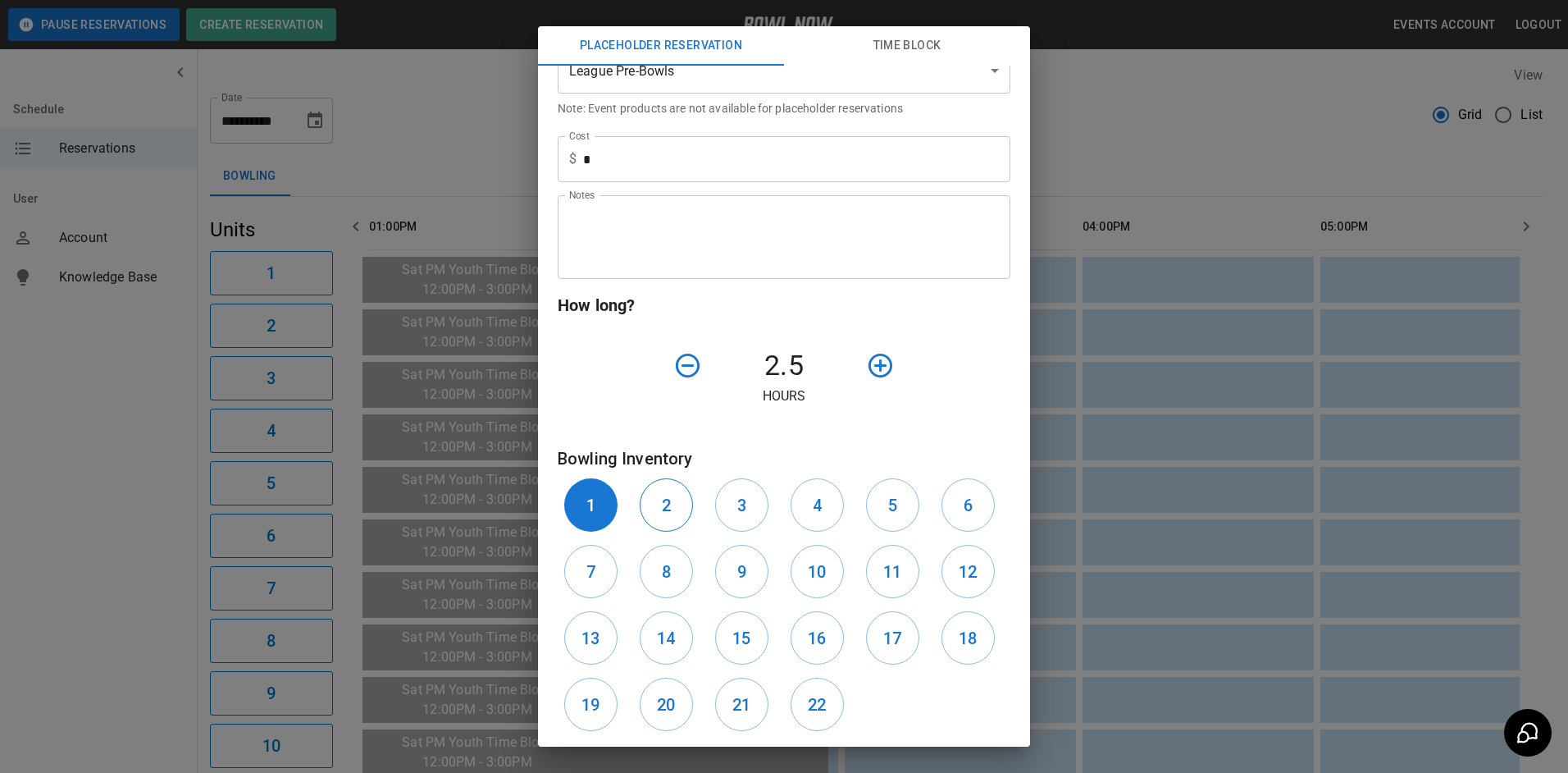
click at [666, 500] on h6 "2" at bounding box center [667, 506] width 9 height 27
drag, startPoint x: 731, startPoint y: 497, endPoint x: 803, endPoint y: 498, distance: 72.0
click at [747, 497] on button "3" at bounding box center [741, 505] width 53 height 53
drag, startPoint x: 811, startPoint y: 498, endPoint x: 830, endPoint y: 498, distance: 19.0
click at [815, 498] on h6 "4" at bounding box center [817, 506] width 9 height 27
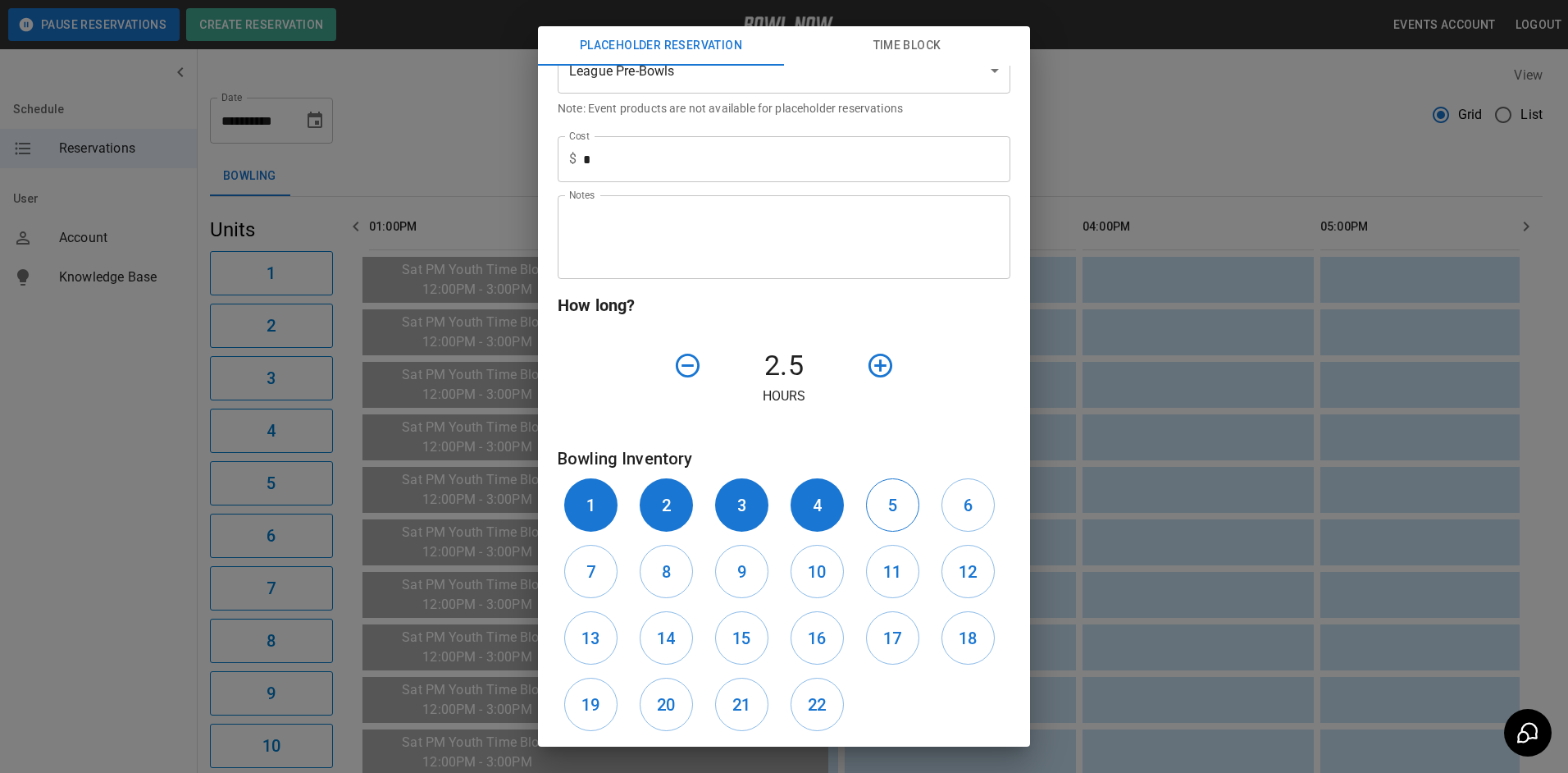
click at [901, 502] on button "5" at bounding box center [893, 505] width 53 height 53
drag, startPoint x: 950, startPoint y: 506, endPoint x: 910, endPoint y: 528, distance: 45.7
click at [941, 516] on button "6" at bounding box center [968, 505] width 53 height 53
drag, startPoint x: 578, startPoint y: 584, endPoint x: 600, endPoint y: 584, distance: 22.0
click at [579, 584] on button "7" at bounding box center [591, 571] width 53 height 53
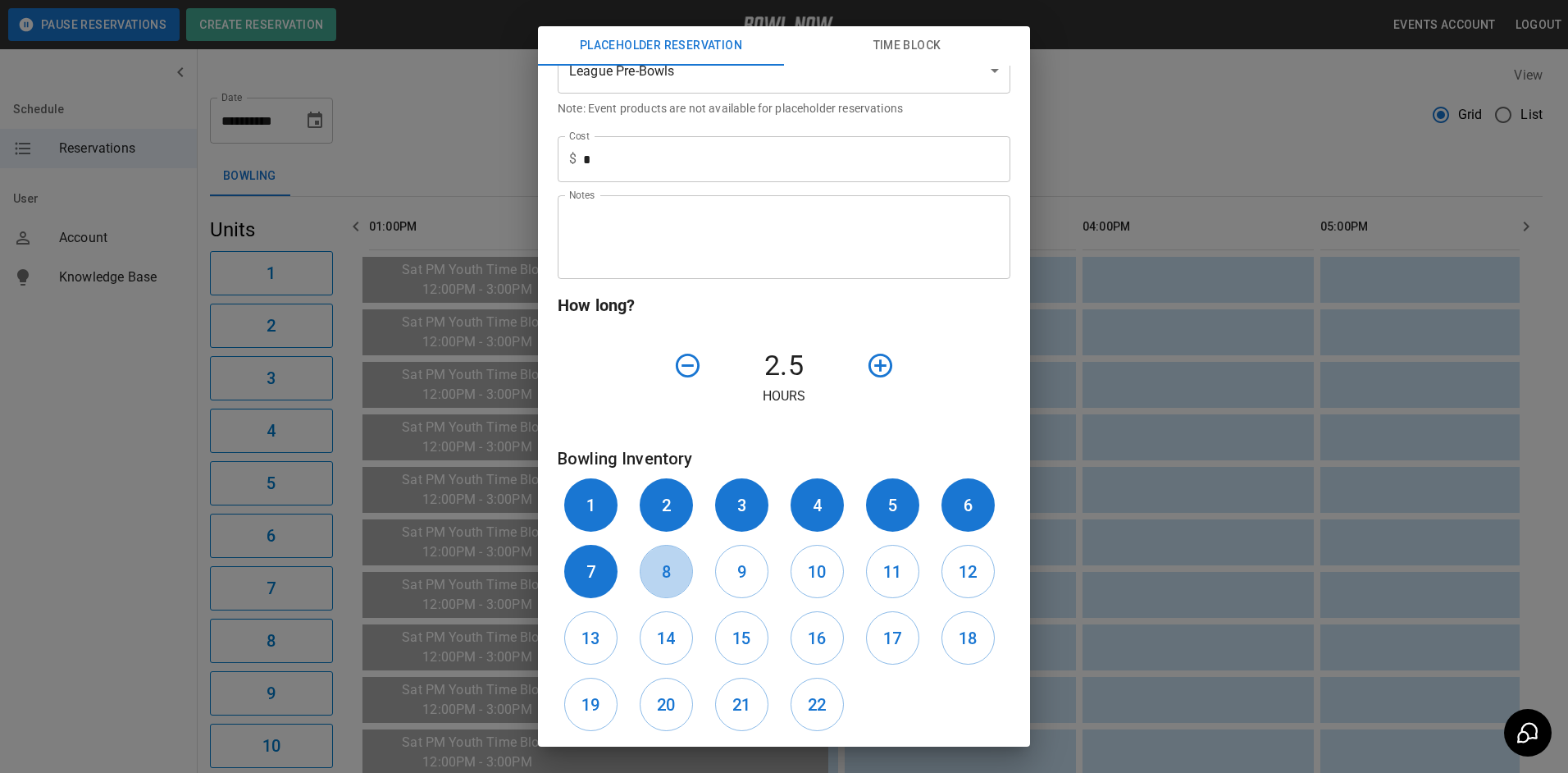
drag, startPoint x: 662, startPoint y: 582, endPoint x: 699, endPoint y: 584, distance: 37.1
click at [665, 582] on h6 "8" at bounding box center [667, 572] width 9 height 27
drag, startPoint x: 725, startPoint y: 575, endPoint x: 769, endPoint y: 575, distance: 44.0
click at [741, 575] on button "9" at bounding box center [741, 571] width 53 height 53
drag, startPoint x: 806, startPoint y: 573, endPoint x: 917, endPoint y: 573, distance: 111.0
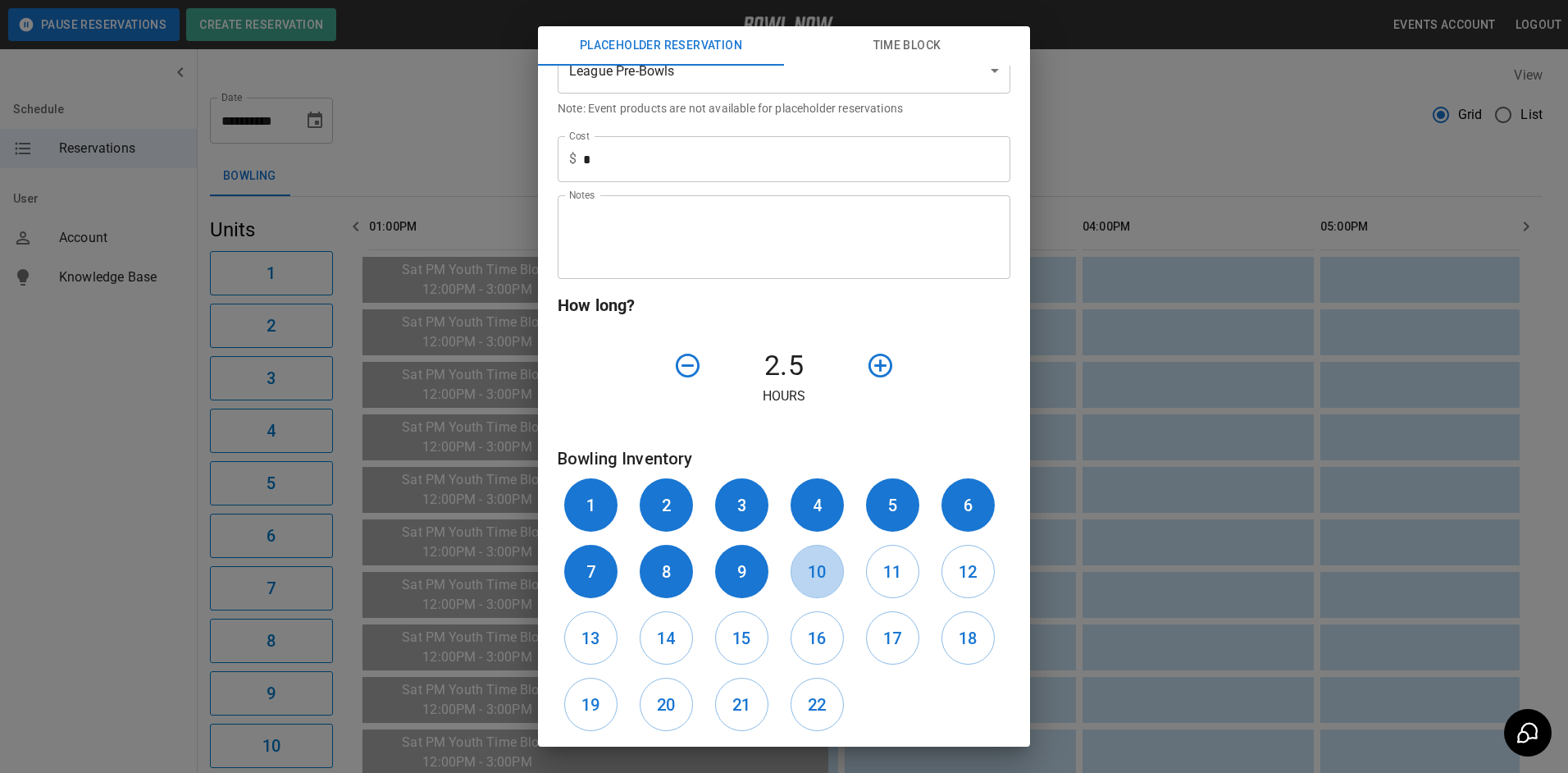
click at [810, 573] on h6 "10" at bounding box center [816, 572] width 18 height 27
click at [886, 580] on h6 "11" at bounding box center [892, 572] width 18 height 27
click at [959, 567] on h6 "12" at bounding box center [968, 572] width 18 height 27
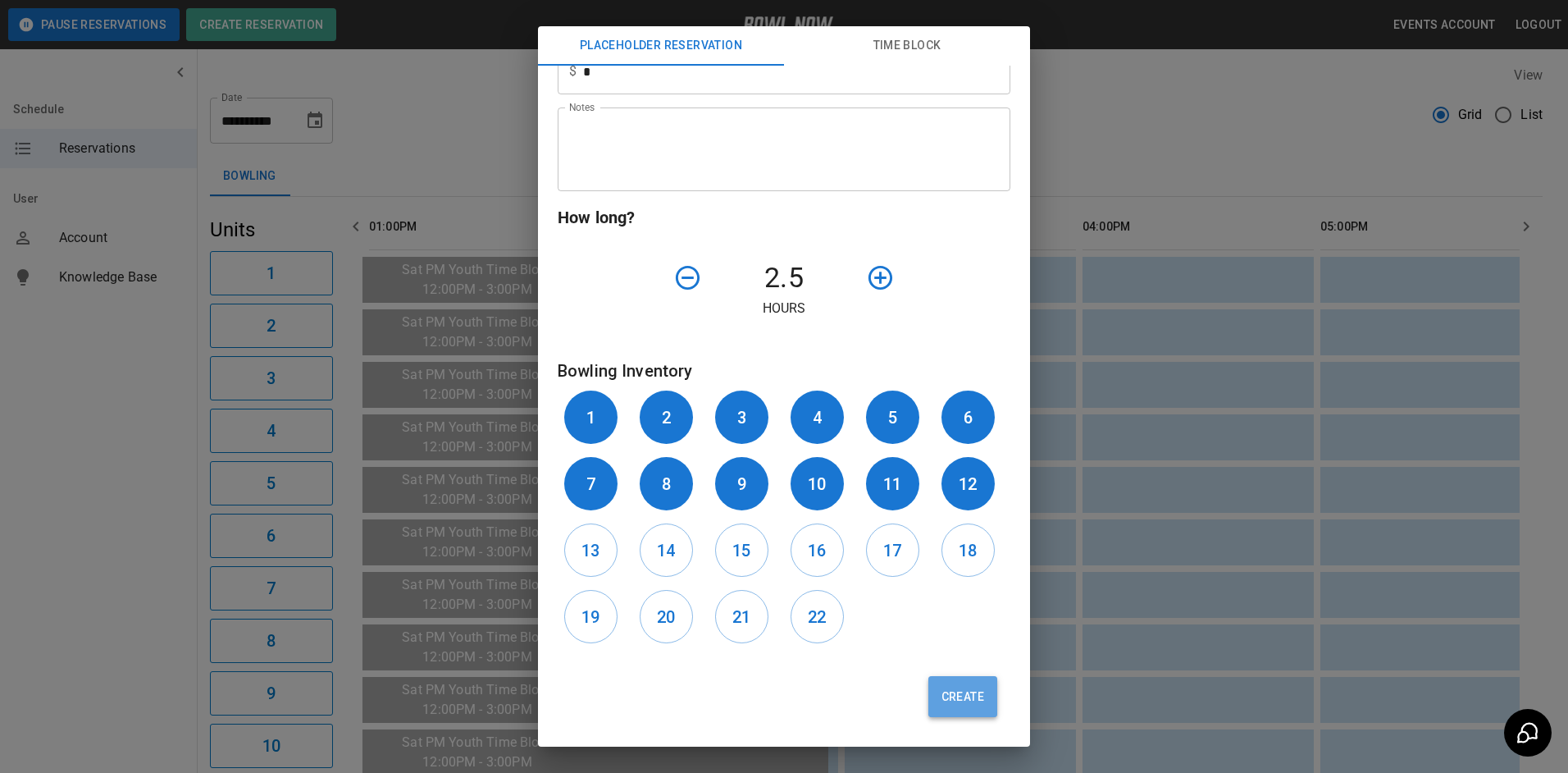
click at [961, 695] on button "Create" at bounding box center [963, 696] width 69 height 41
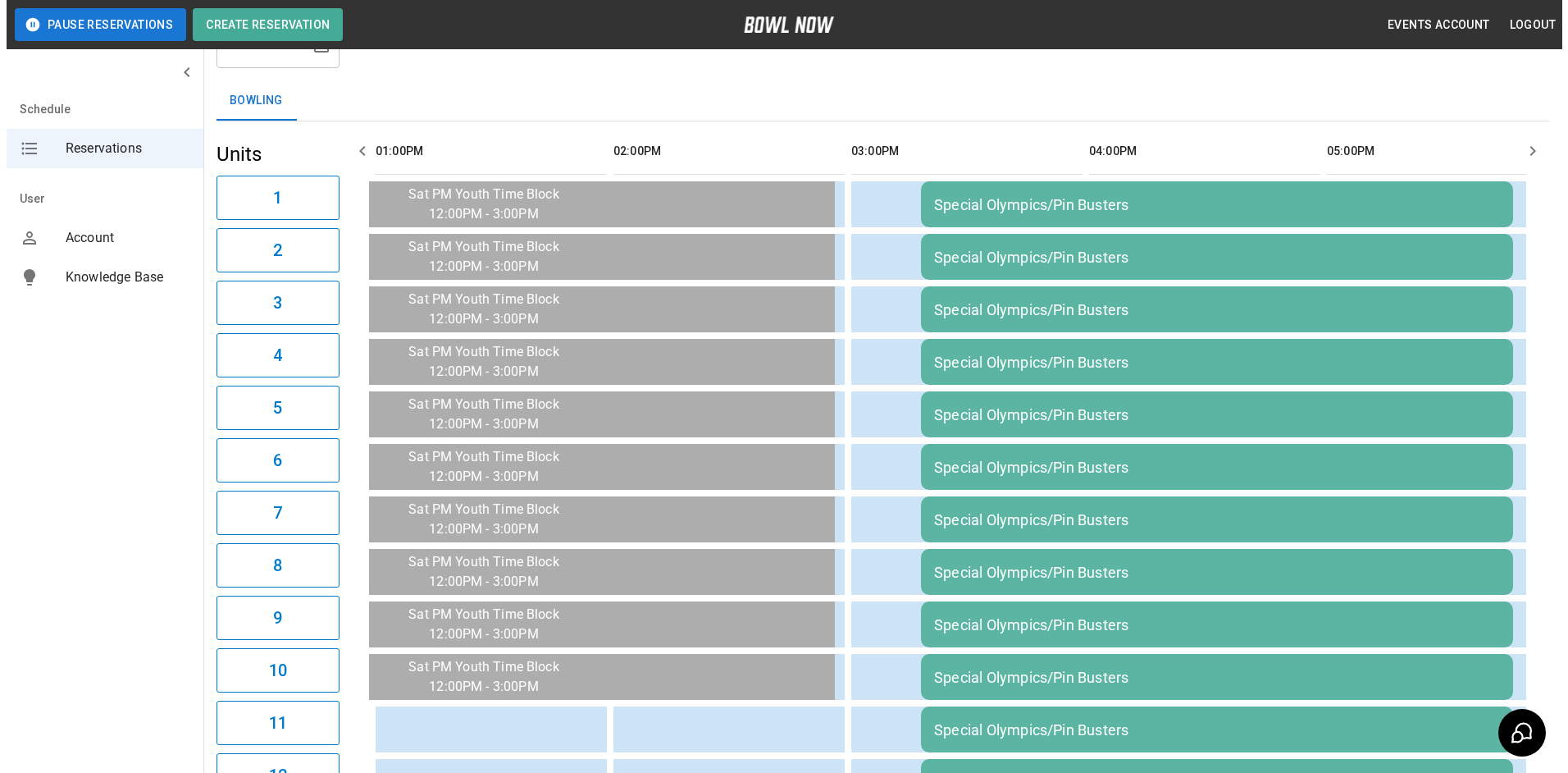
scroll to position [0, 0]
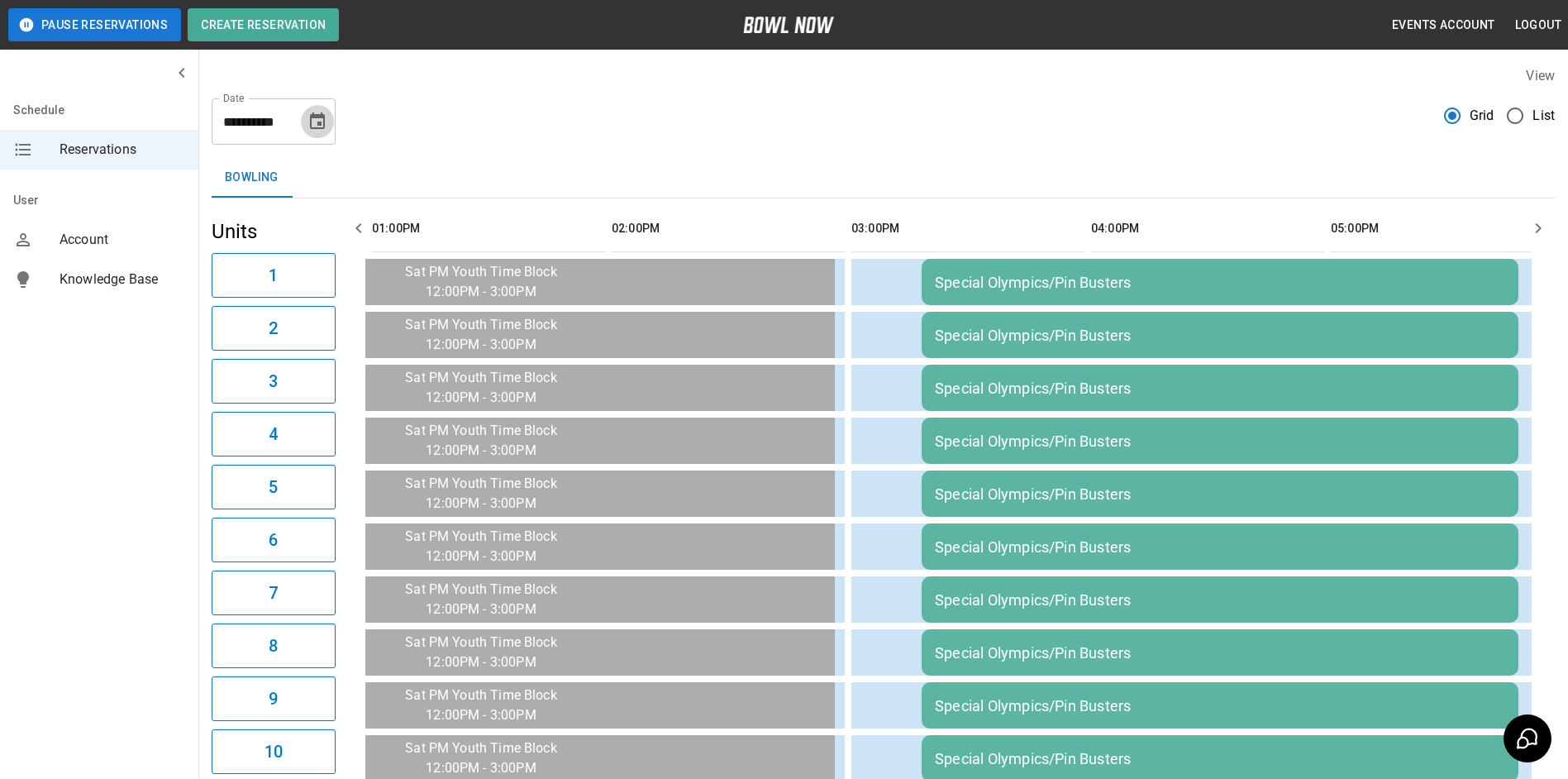
click at [315, 121] on icon "Choose date, selected date is Oct 18, 2025" at bounding box center [317, 121] width 20 height 20
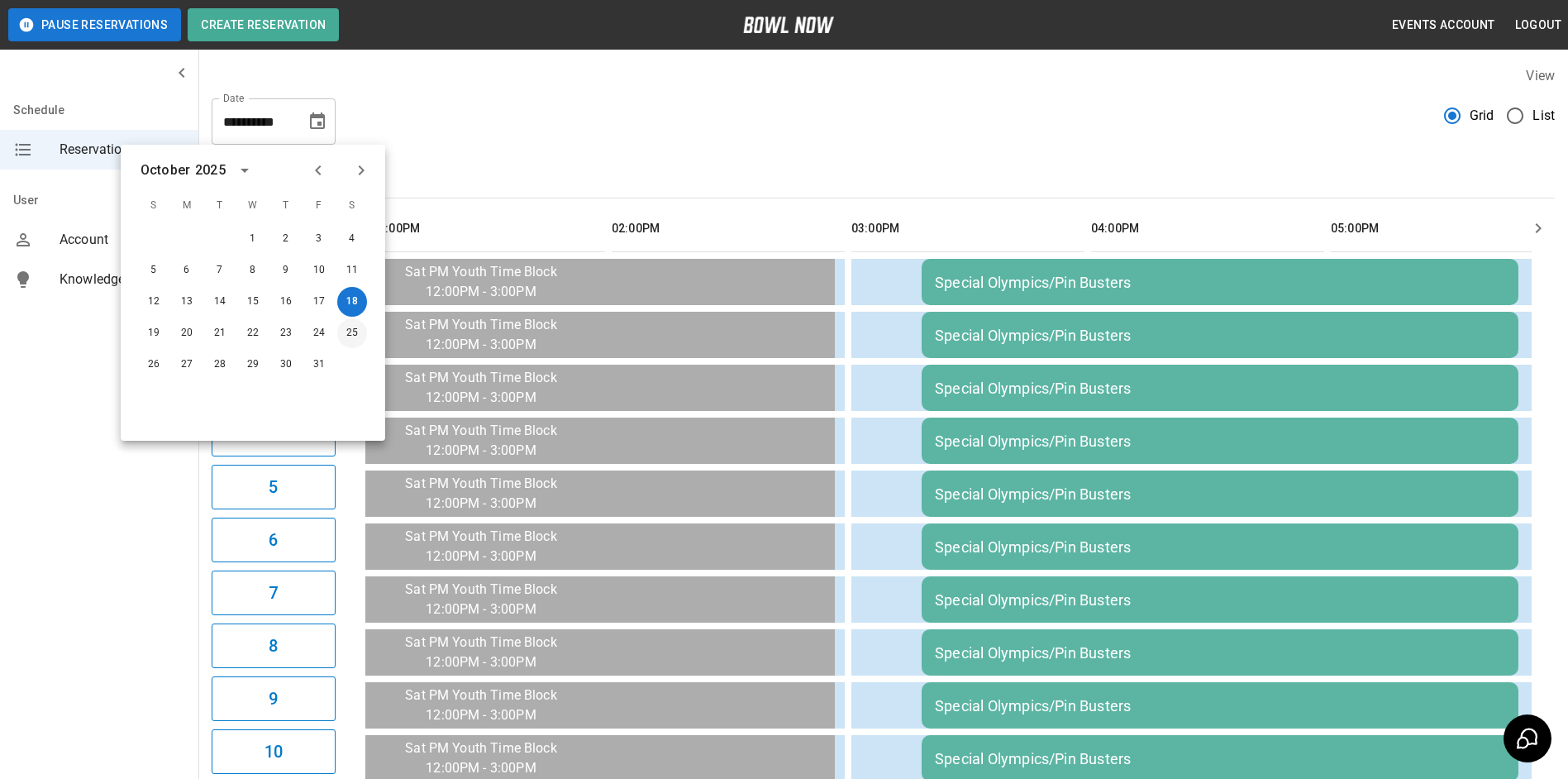
click at [348, 325] on button "25" at bounding box center [351, 332] width 30 height 30
type input "**********"
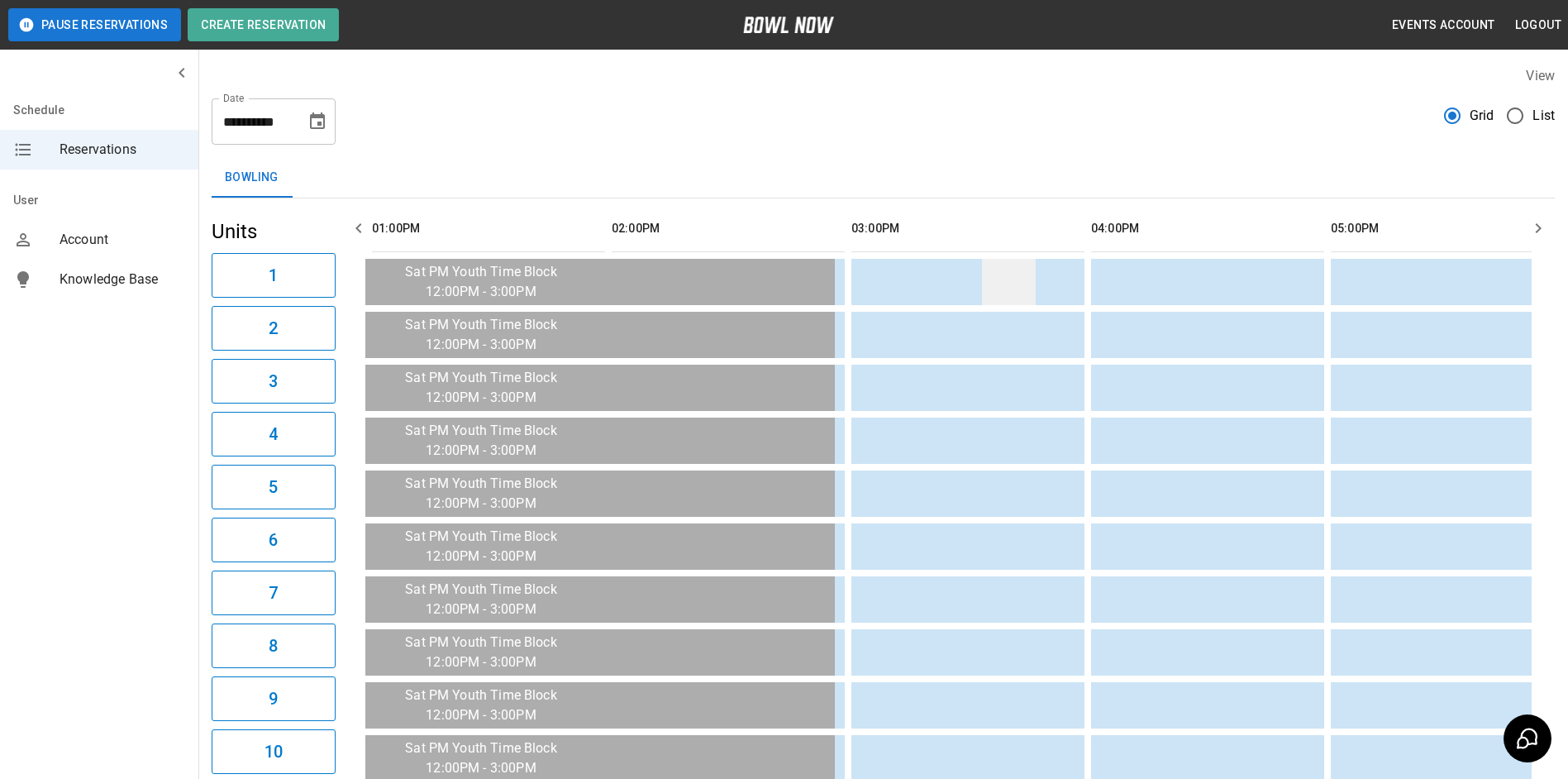
click at [989, 277] on td "sticky table" at bounding box center [1009, 282] width 53 height 47
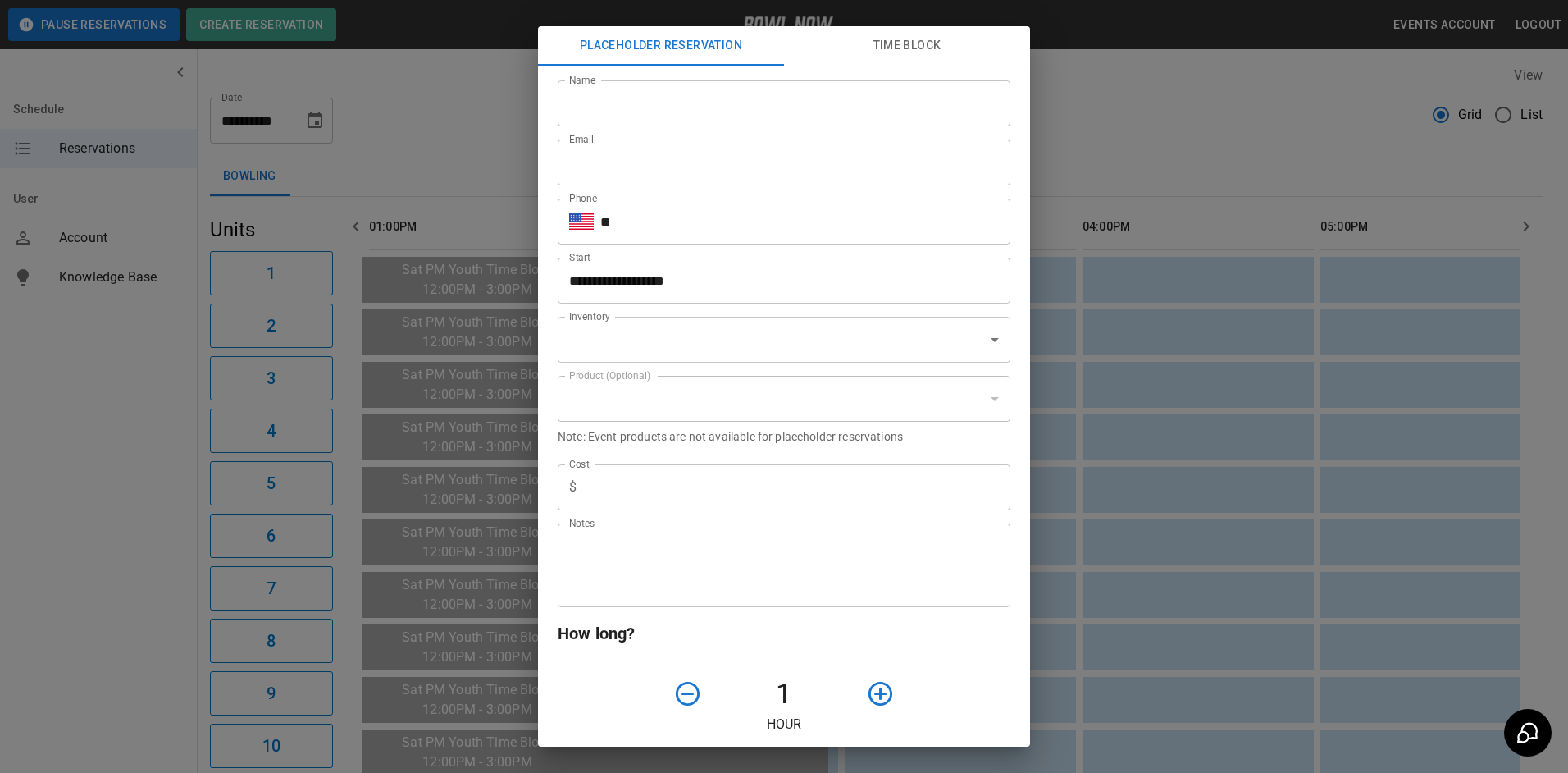
type input "**********"
click at [707, 109] on input "Name" at bounding box center [784, 103] width 453 height 46
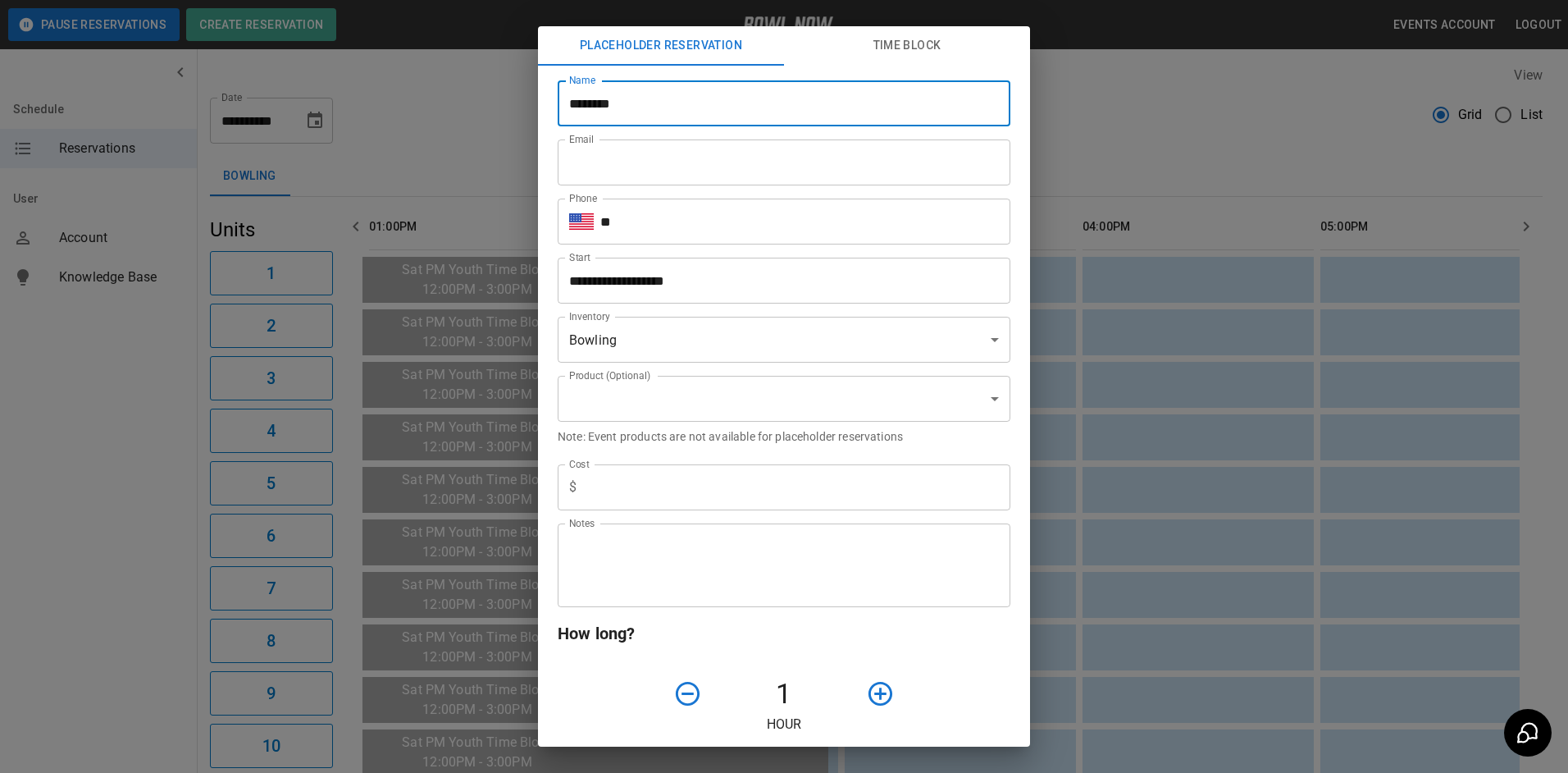
type input "**********"
type input "*"
click at [706, 227] on input "**" at bounding box center [805, 222] width 410 height 46
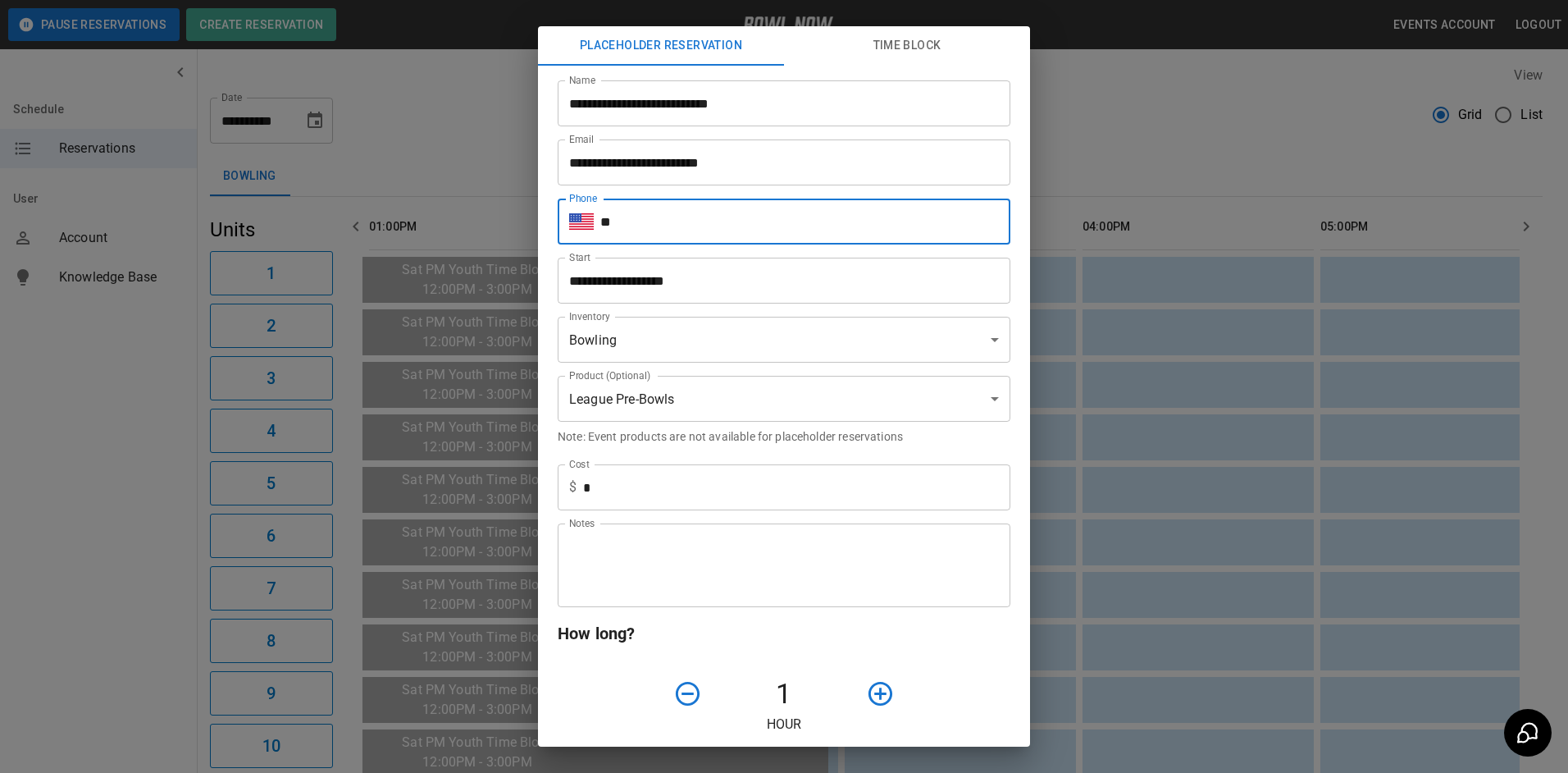
type input "**********"
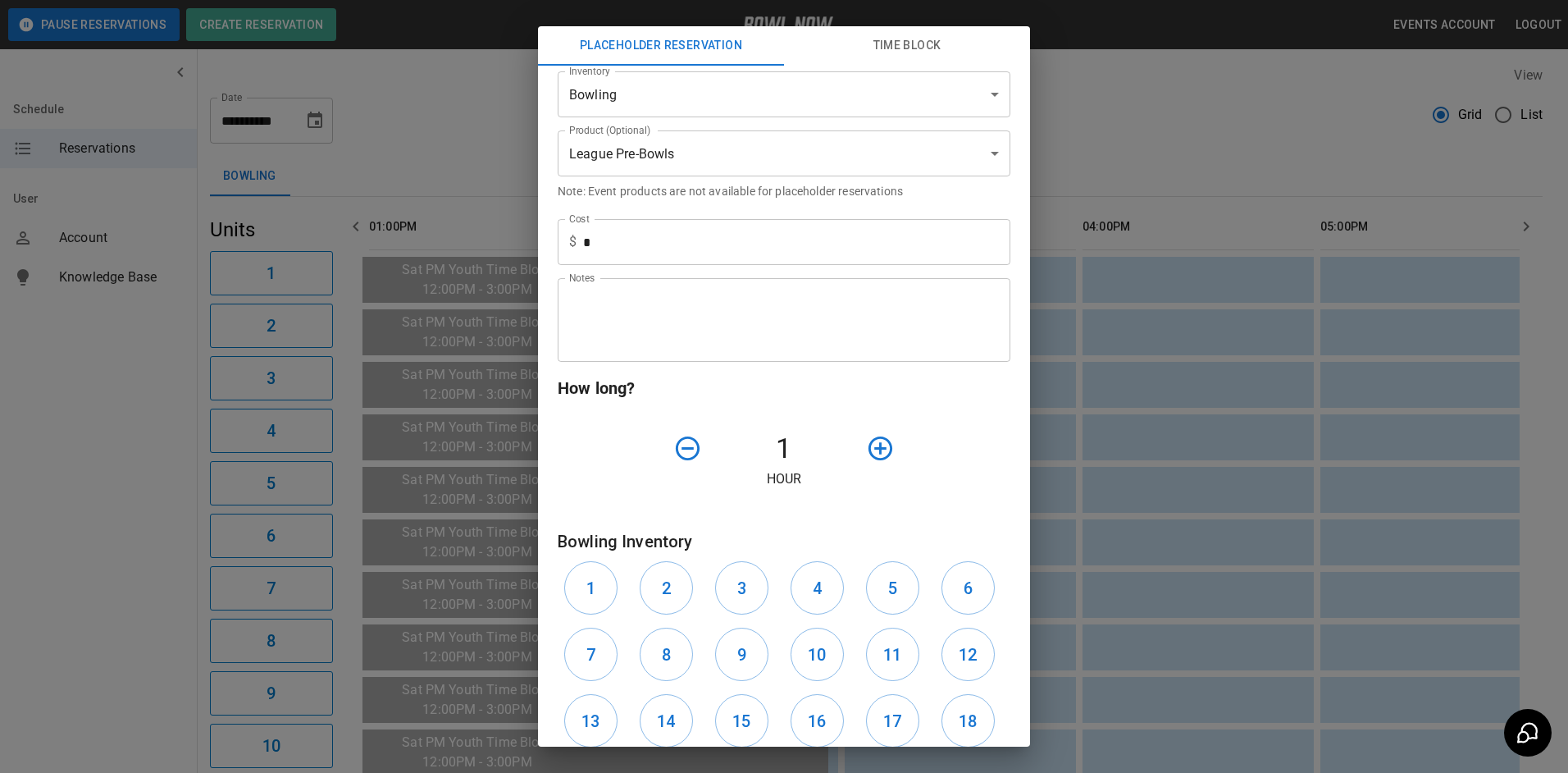
scroll to position [246, 0]
click at [878, 451] on icon "button" at bounding box center [881, 447] width 28 height 28
click at [599, 592] on button "1" at bounding box center [591, 587] width 53 height 53
drag, startPoint x: 658, startPoint y: 582, endPoint x: 700, endPoint y: 584, distance: 42.0
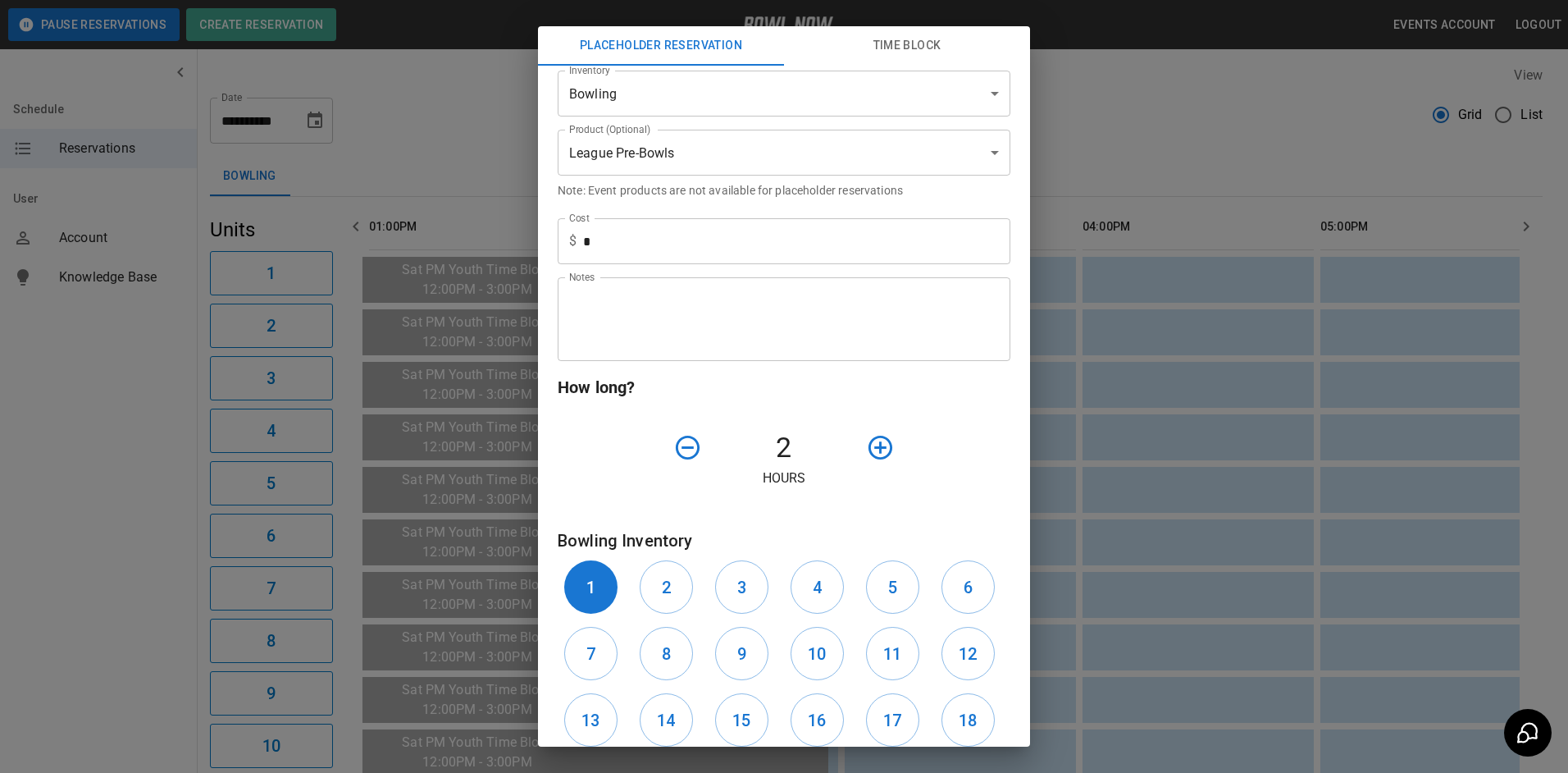
click at [665, 582] on button "2" at bounding box center [667, 587] width 53 height 53
drag, startPoint x: 735, startPoint y: 584, endPoint x: 813, endPoint y: 597, distance: 79.1
click at [744, 585] on button "3" at bounding box center [741, 587] width 53 height 53
drag, startPoint x: 815, startPoint y: 594, endPoint x: 828, endPoint y: 593, distance: 13.0
click at [823, 593] on button "4" at bounding box center [817, 587] width 53 height 53
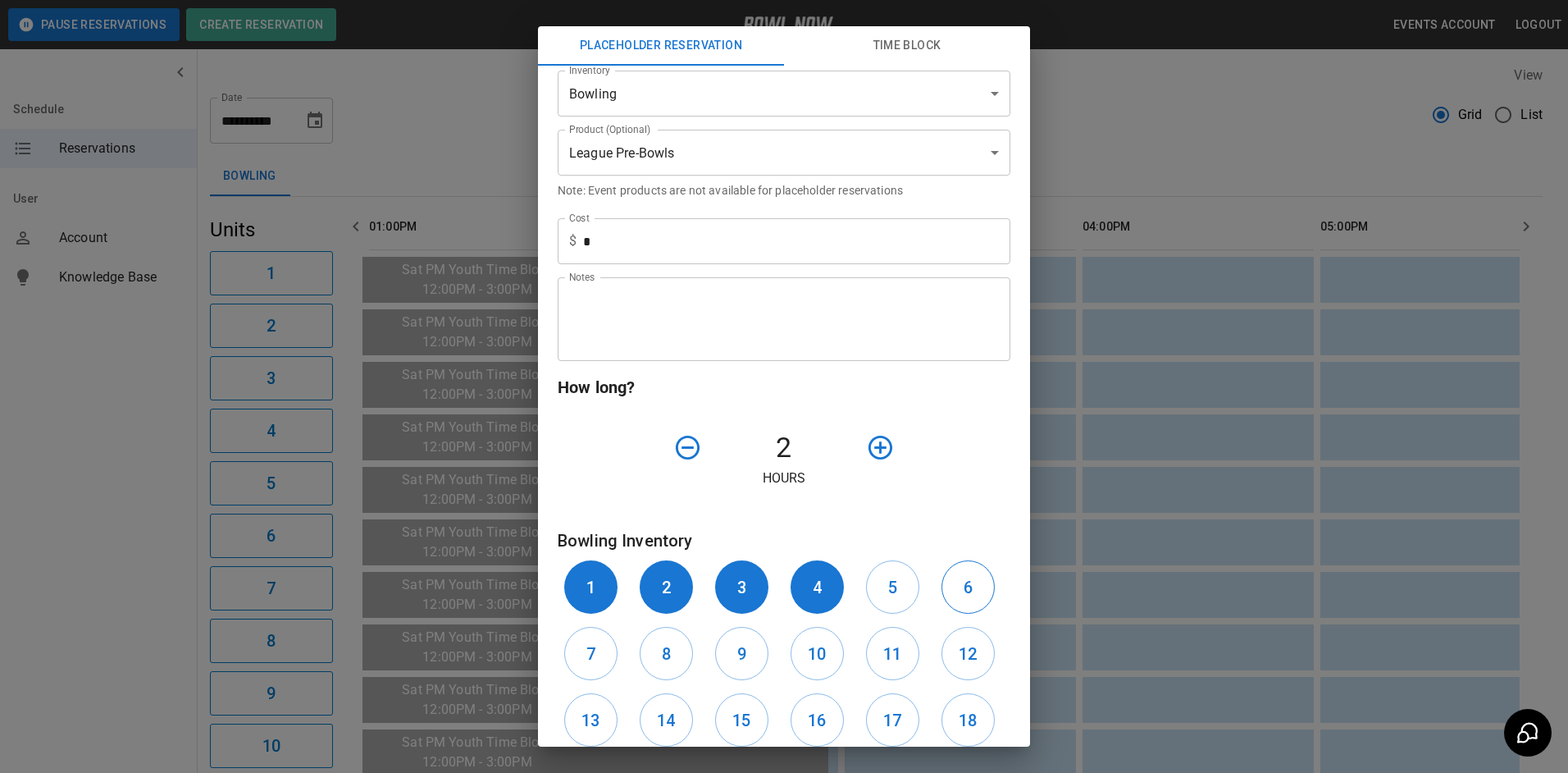
drag, startPoint x: 881, startPoint y: 588, endPoint x: 972, endPoint y: 590, distance: 91.0
click at [929, 589] on div "1 2 3 4 5 6 7 8 9 10 11 12 13 14 15 16 17 18 19 20 21 22" at bounding box center [784, 687] width 453 height 266
drag, startPoint x: 972, startPoint y: 590, endPoint x: 967, endPoint y: 599, distance: 10.3
click at [970, 598] on button "6" at bounding box center [968, 587] width 53 height 53
drag, startPoint x: 598, startPoint y: 668, endPoint x: 632, endPoint y: 657, distance: 35.7
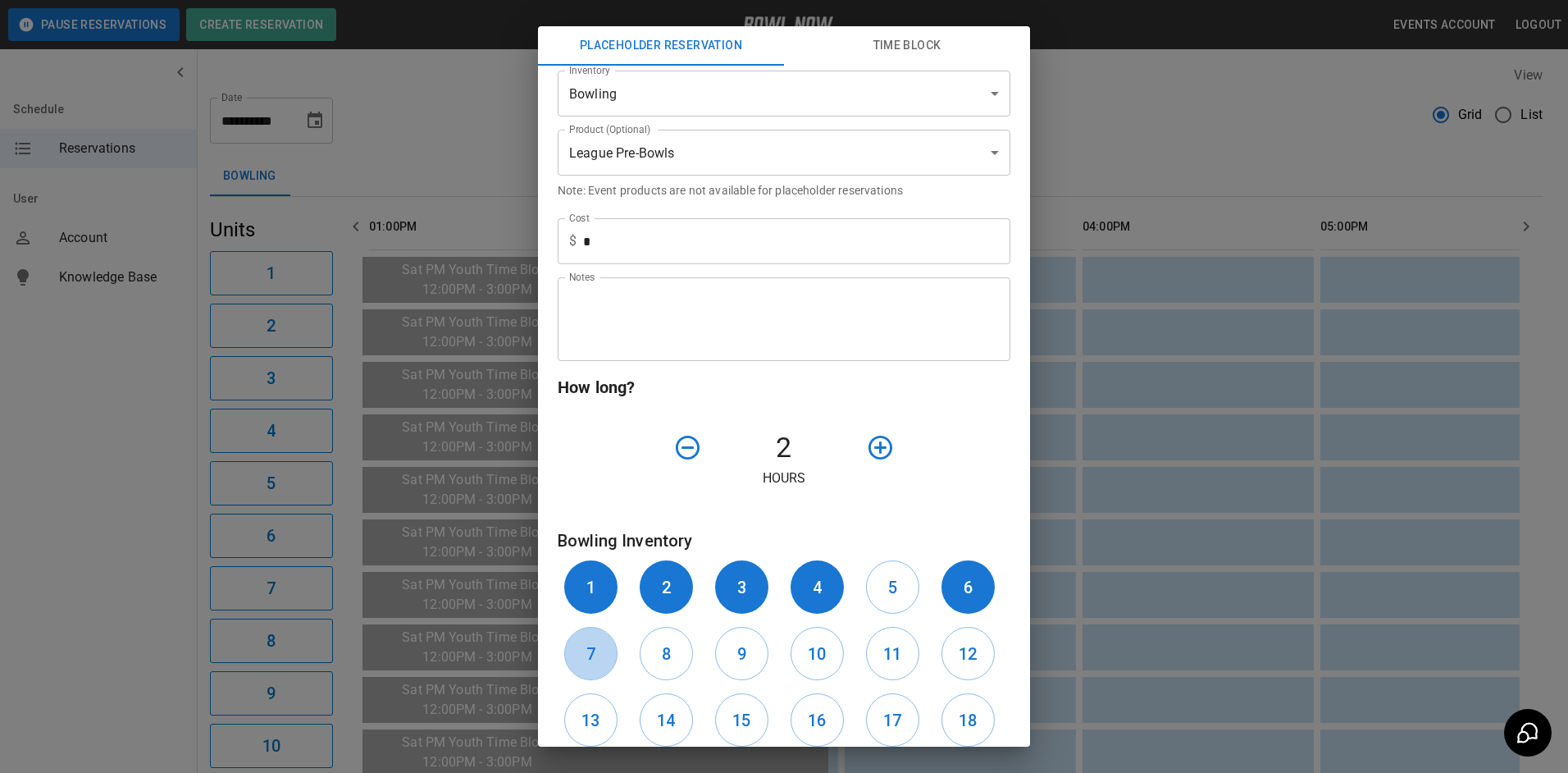
click at [607, 663] on button "7" at bounding box center [591, 654] width 53 height 53
drag, startPoint x: 657, startPoint y: 650, endPoint x: 697, endPoint y: 648, distance: 40.0
click at [674, 648] on button "8" at bounding box center [667, 654] width 53 height 53
drag, startPoint x: 750, startPoint y: 655, endPoint x: 784, endPoint y: 659, distance: 34.2
click at [755, 655] on button "9" at bounding box center [741, 654] width 53 height 53
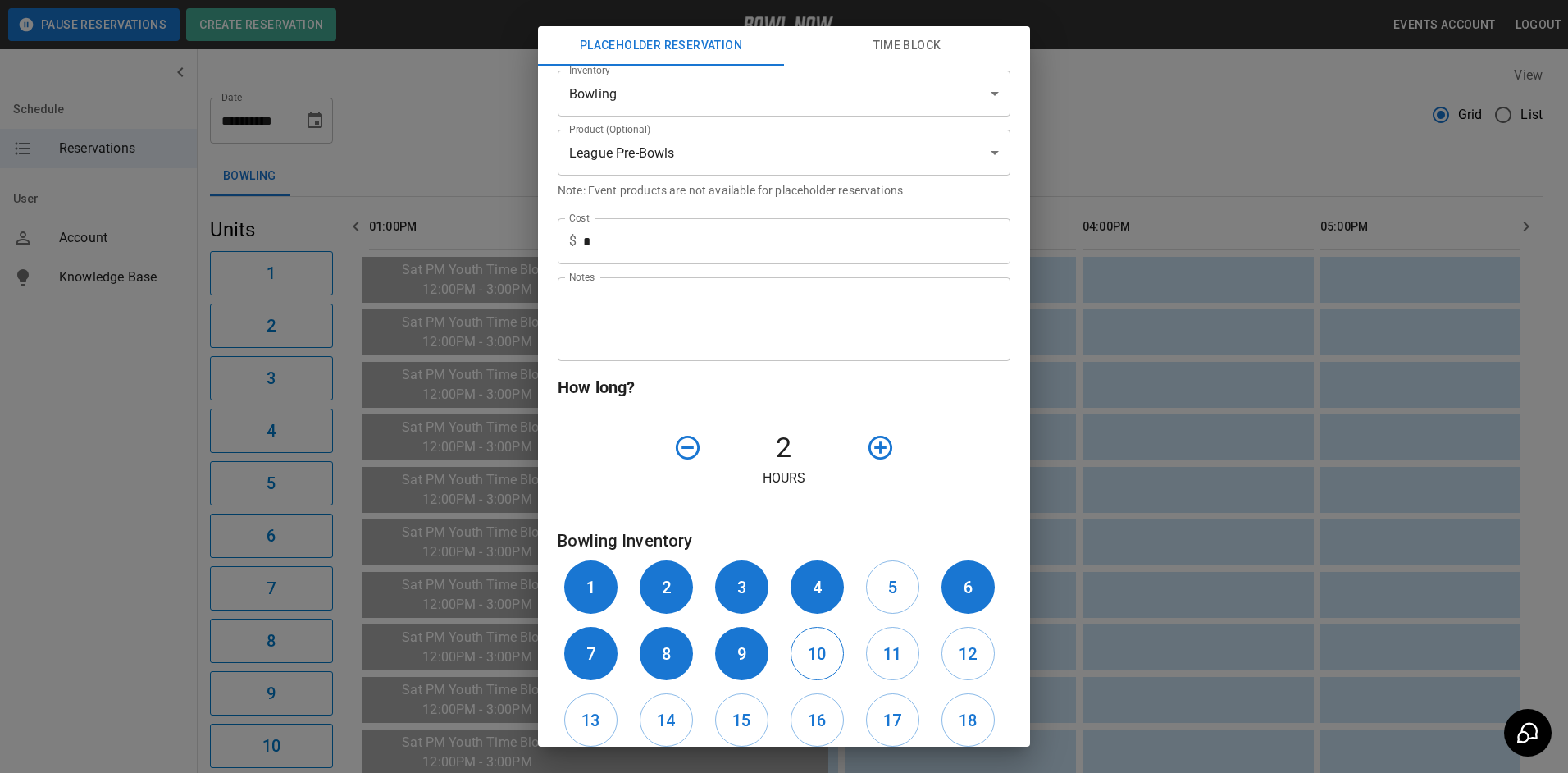
drag, startPoint x: 809, startPoint y: 656, endPoint x: 825, endPoint y: 656, distance: 16.0
click at [813, 656] on h6 "10" at bounding box center [816, 654] width 18 height 27
drag, startPoint x: 887, startPoint y: 656, endPoint x: 939, endPoint y: 659, distance: 52.1
click at [909, 658] on button "11" at bounding box center [893, 654] width 53 height 53
drag, startPoint x: 952, startPoint y: 651, endPoint x: 885, endPoint y: 610, distance: 78.5
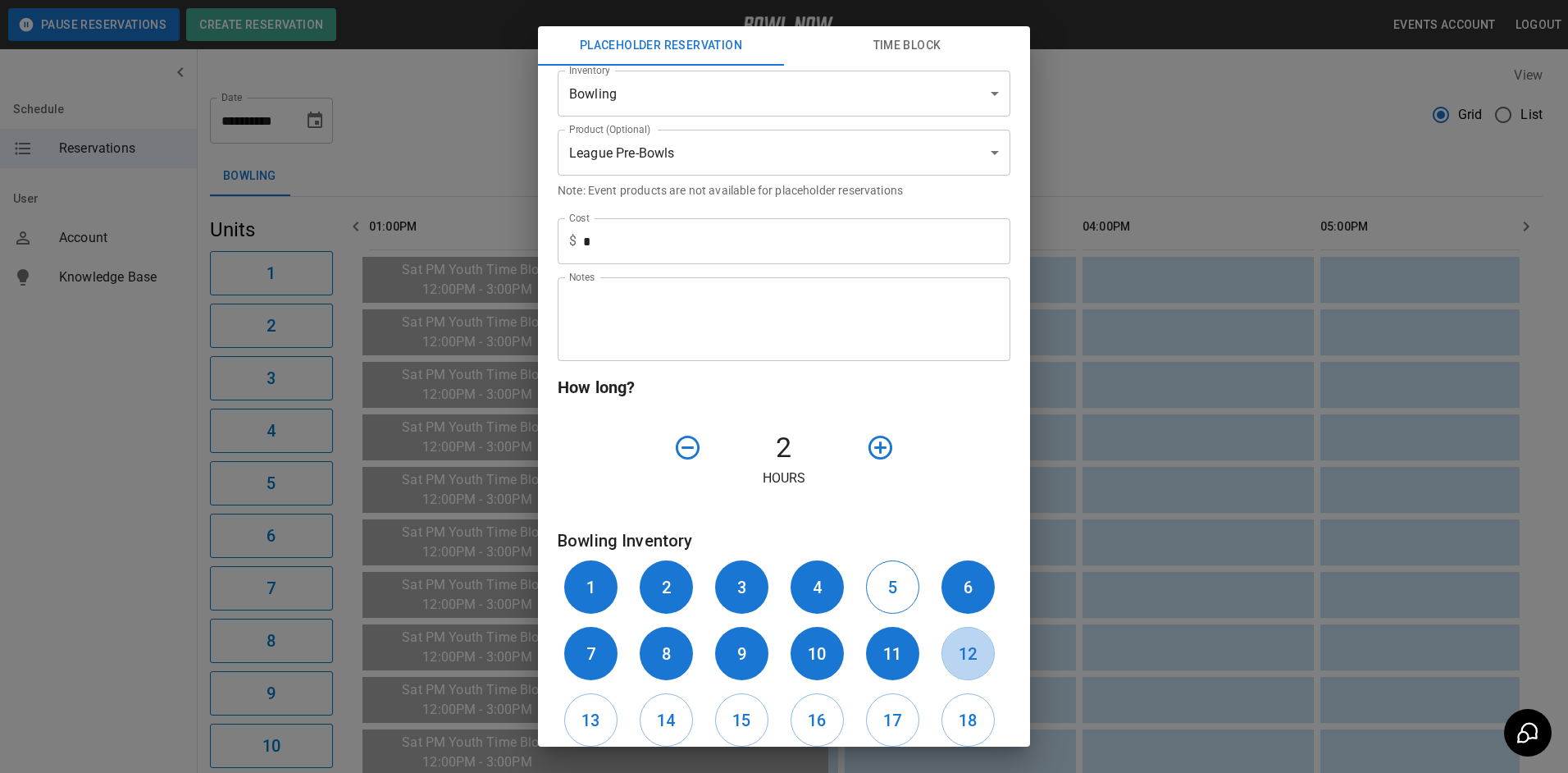
click at [945, 644] on button "12" at bounding box center [968, 654] width 53 height 53
click at [871, 592] on button "5" at bounding box center [893, 587] width 53 height 53
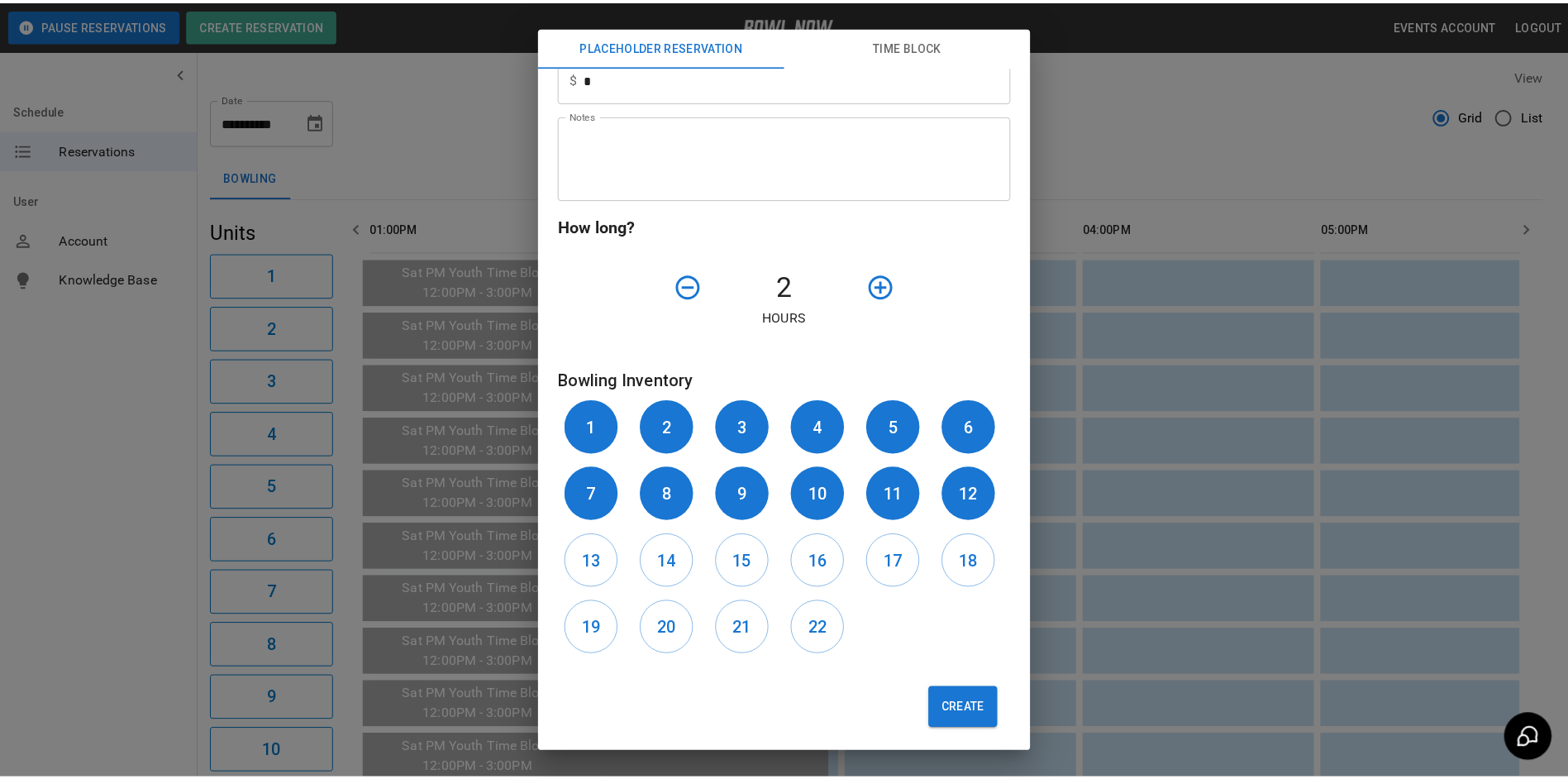
scroll to position [421, 0]
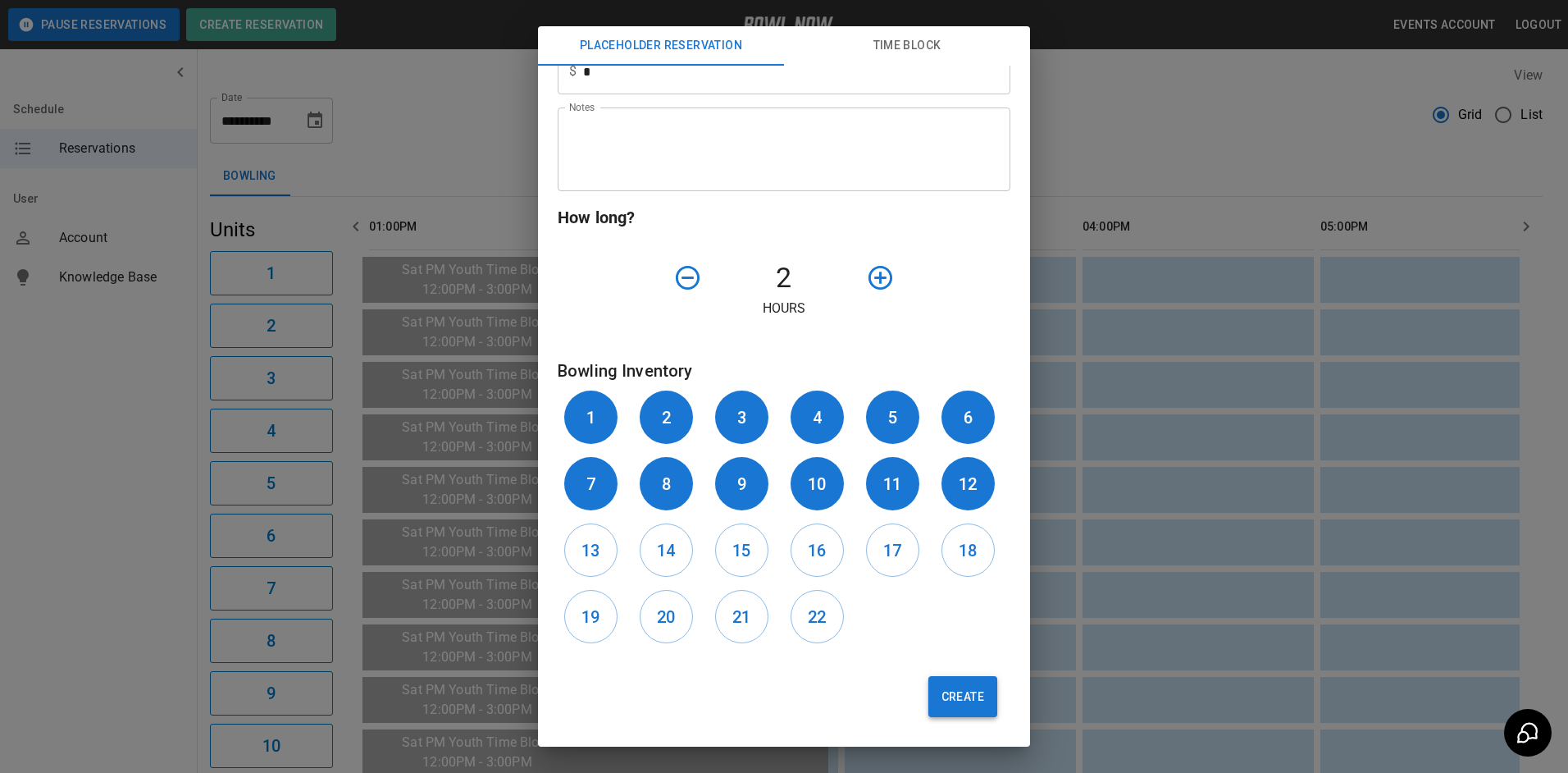
click at [935, 707] on button "Create" at bounding box center [963, 696] width 69 height 41
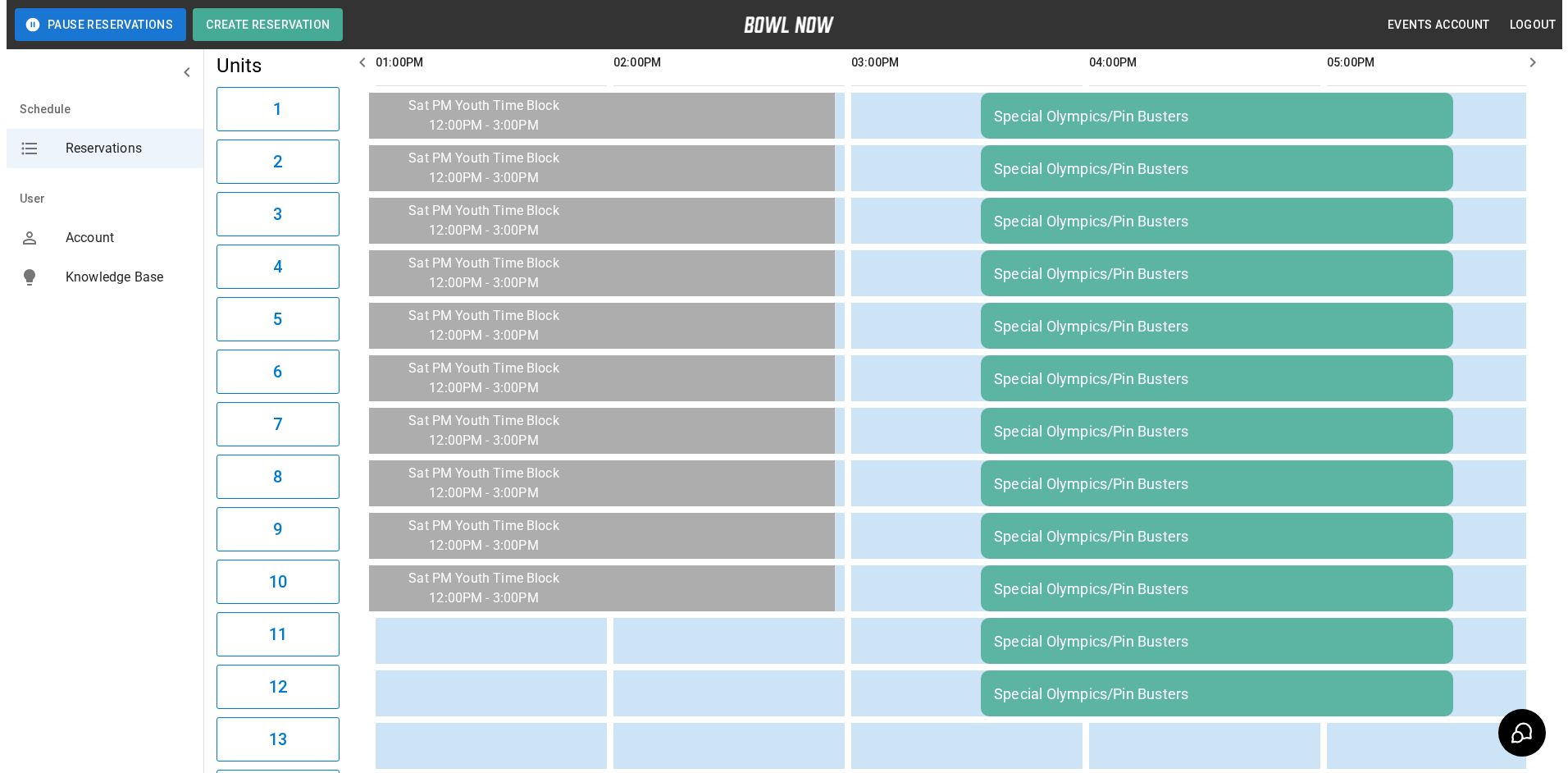
scroll to position [0, 0]
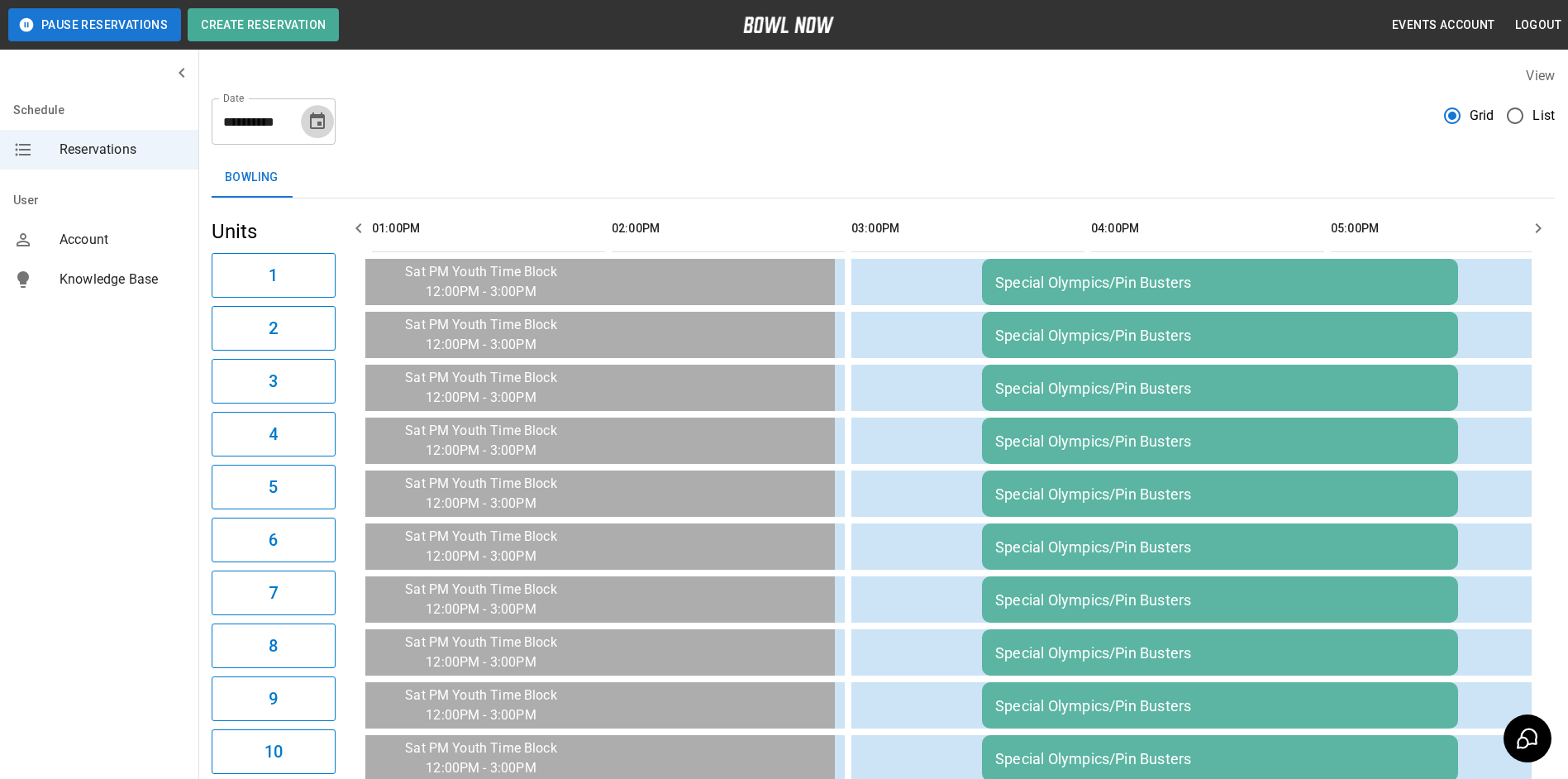
click at [314, 129] on icon "Choose date, selected date is Oct 25, 2025" at bounding box center [318, 120] width 15 height 16
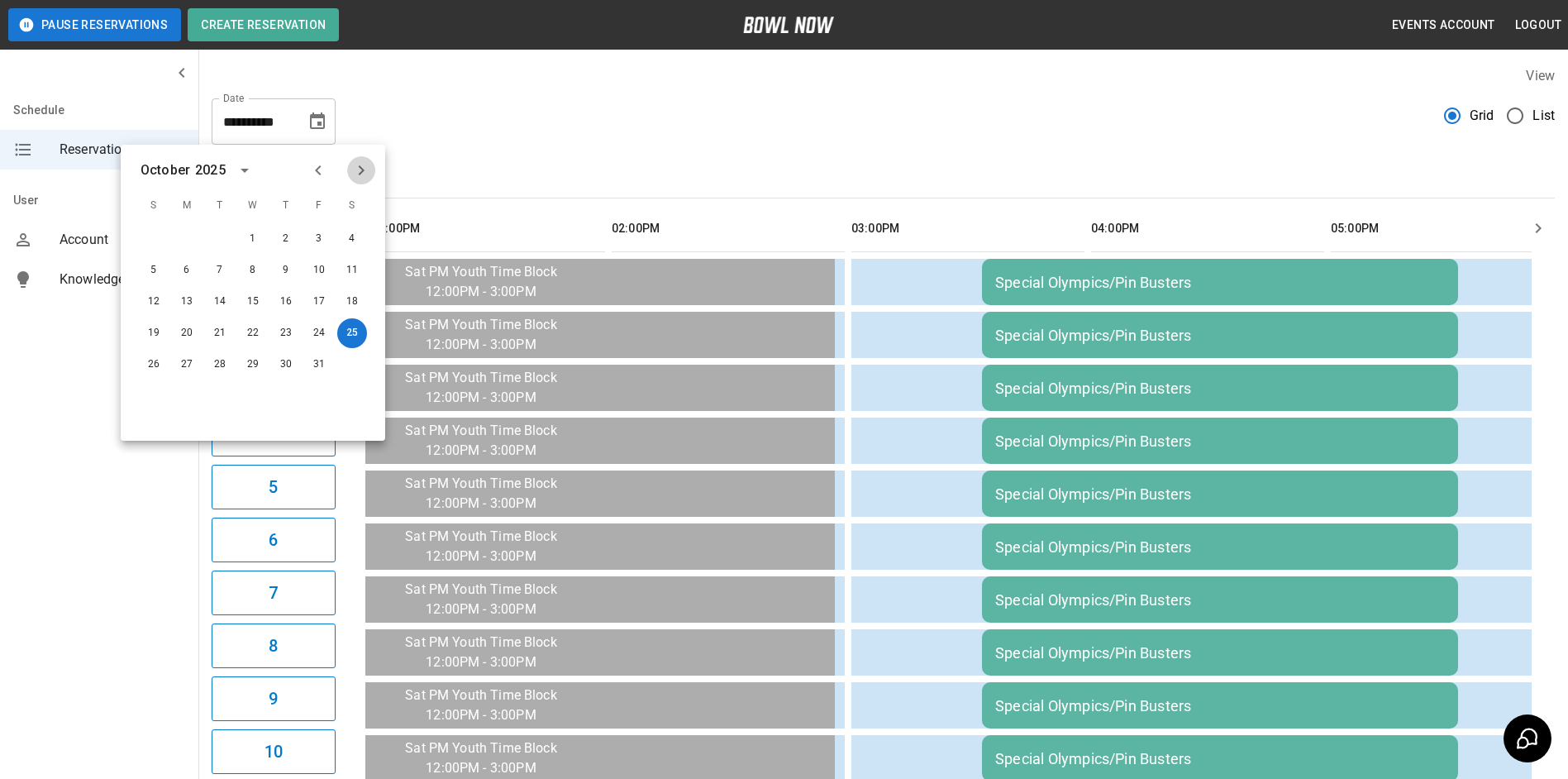
click at [362, 175] on icon "Next month" at bounding box center [361, 170] width 20 height 20
click at [361, 243] on button "1" at bounding box center [351, 239] width 30 height 30
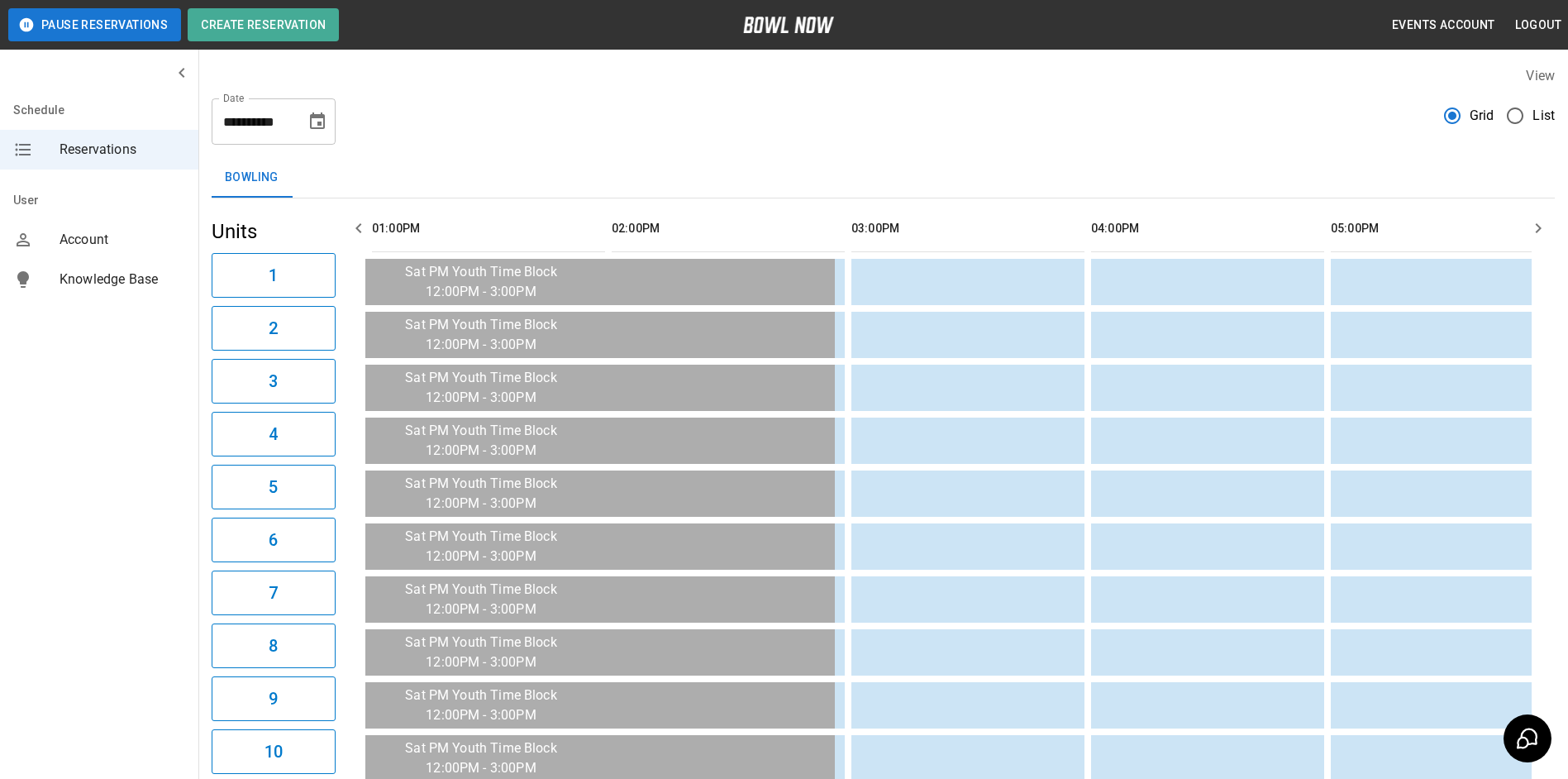
type input "**********"
click at [989, 282] on td "sticky table" at bounding box center [1009, 282] width 53 height 47
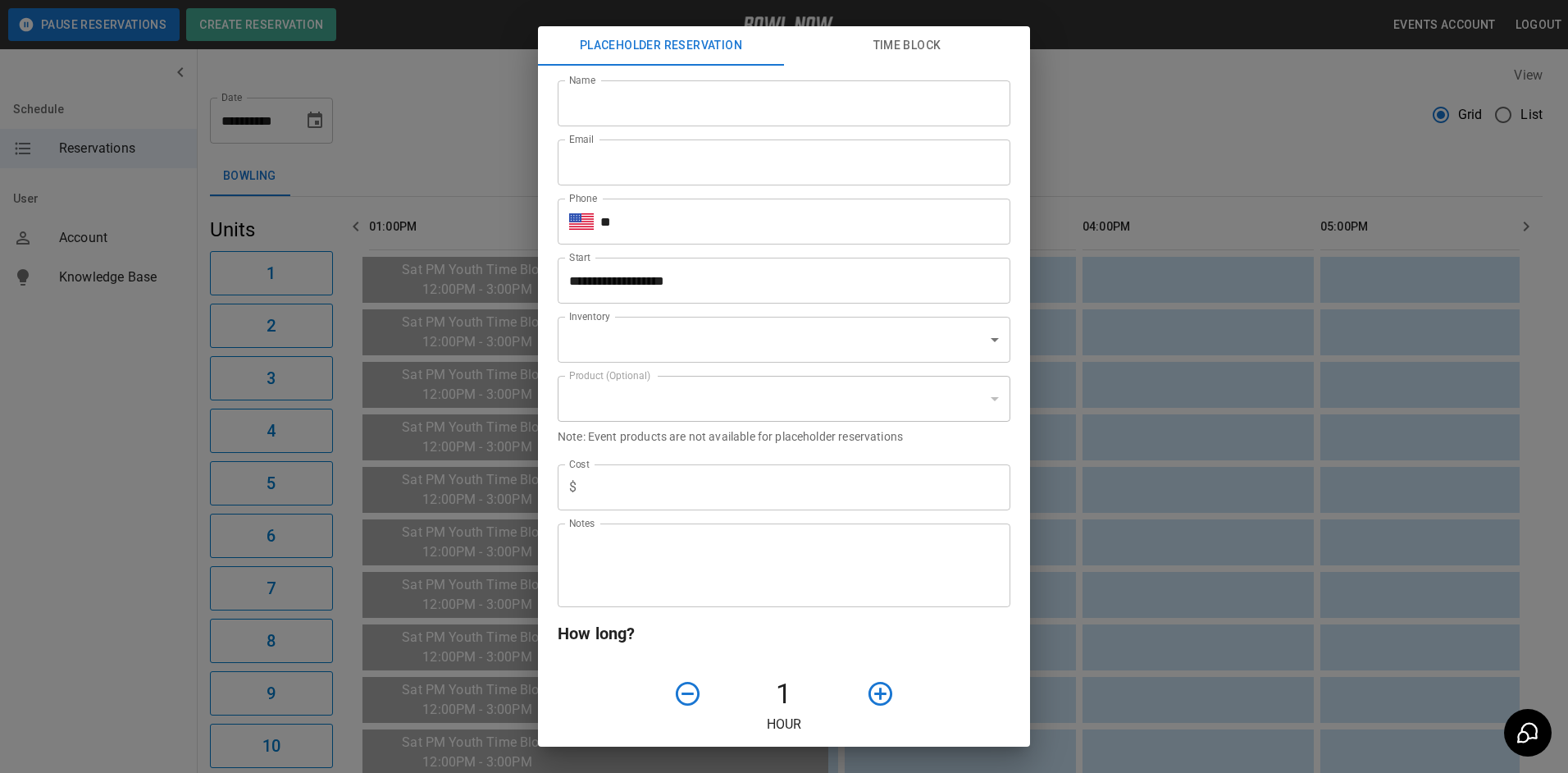
type input "**********"
click at [703, 91] on input "Name" at bounding box center [784, 103] width 453 height 46
type input "**********"
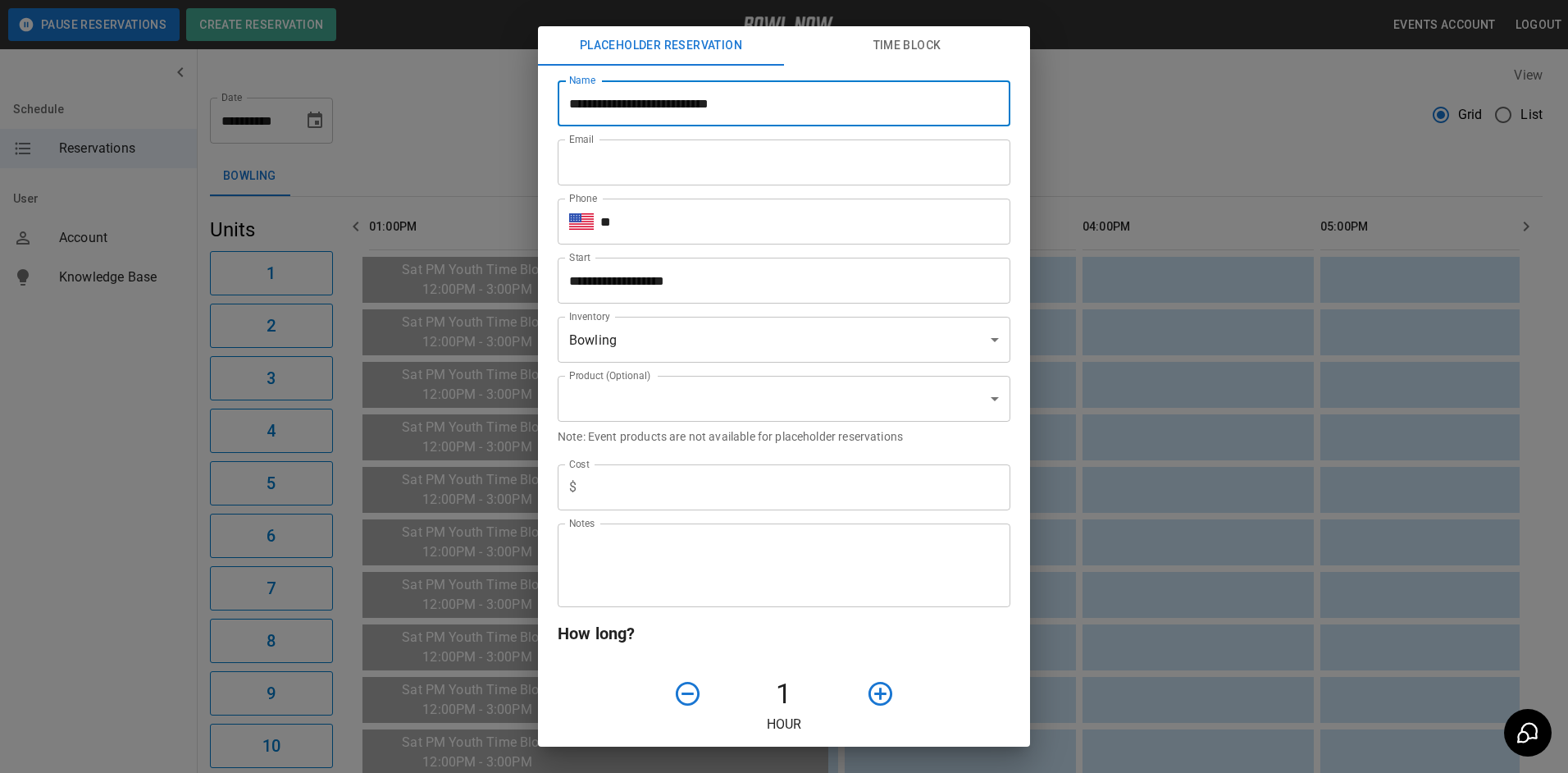
type input "**********"
type input "*"
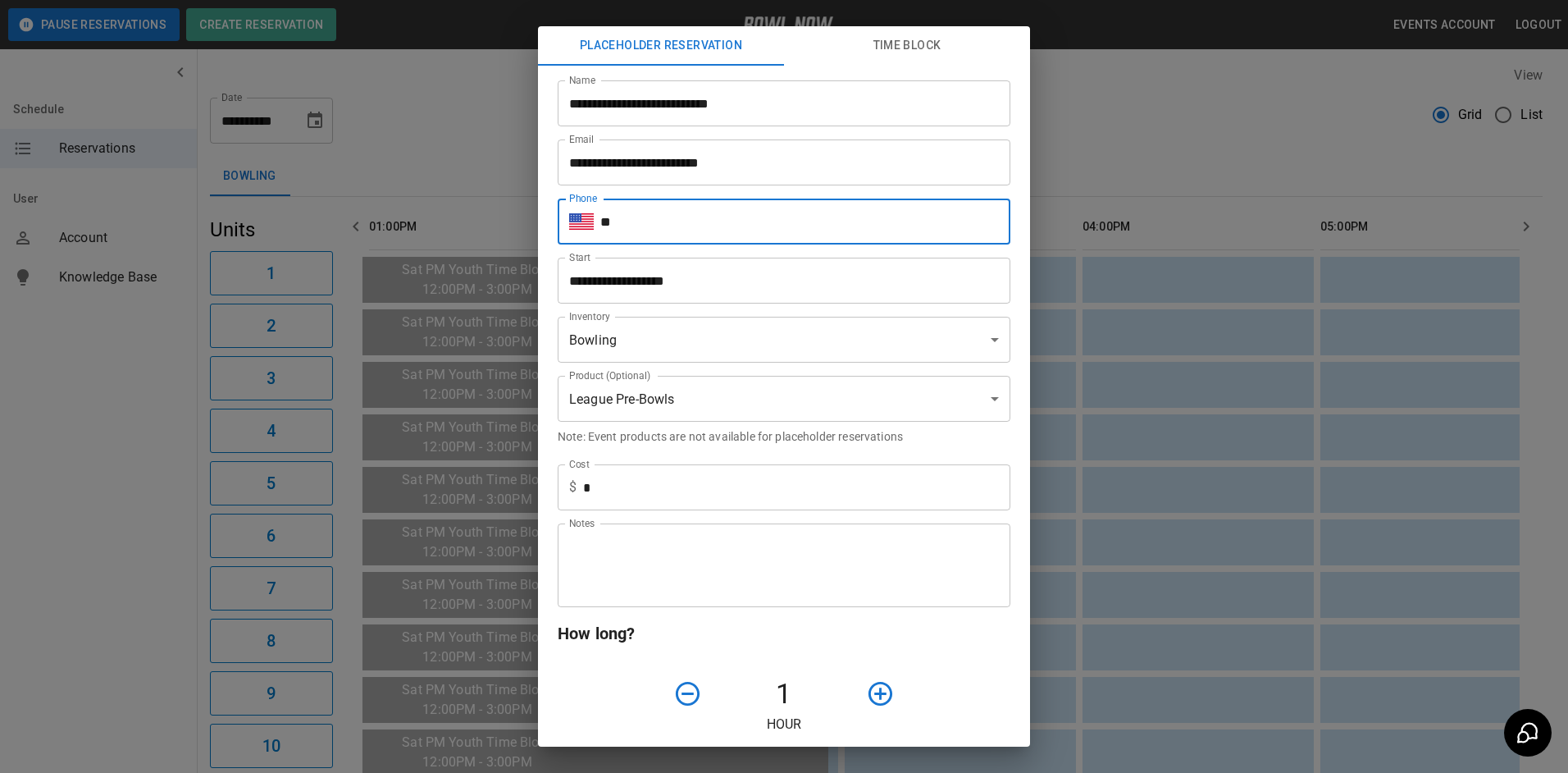
click at [717, 231] on input "**" at bounding box center [805, 222] width 410 height 46
type input "**********"
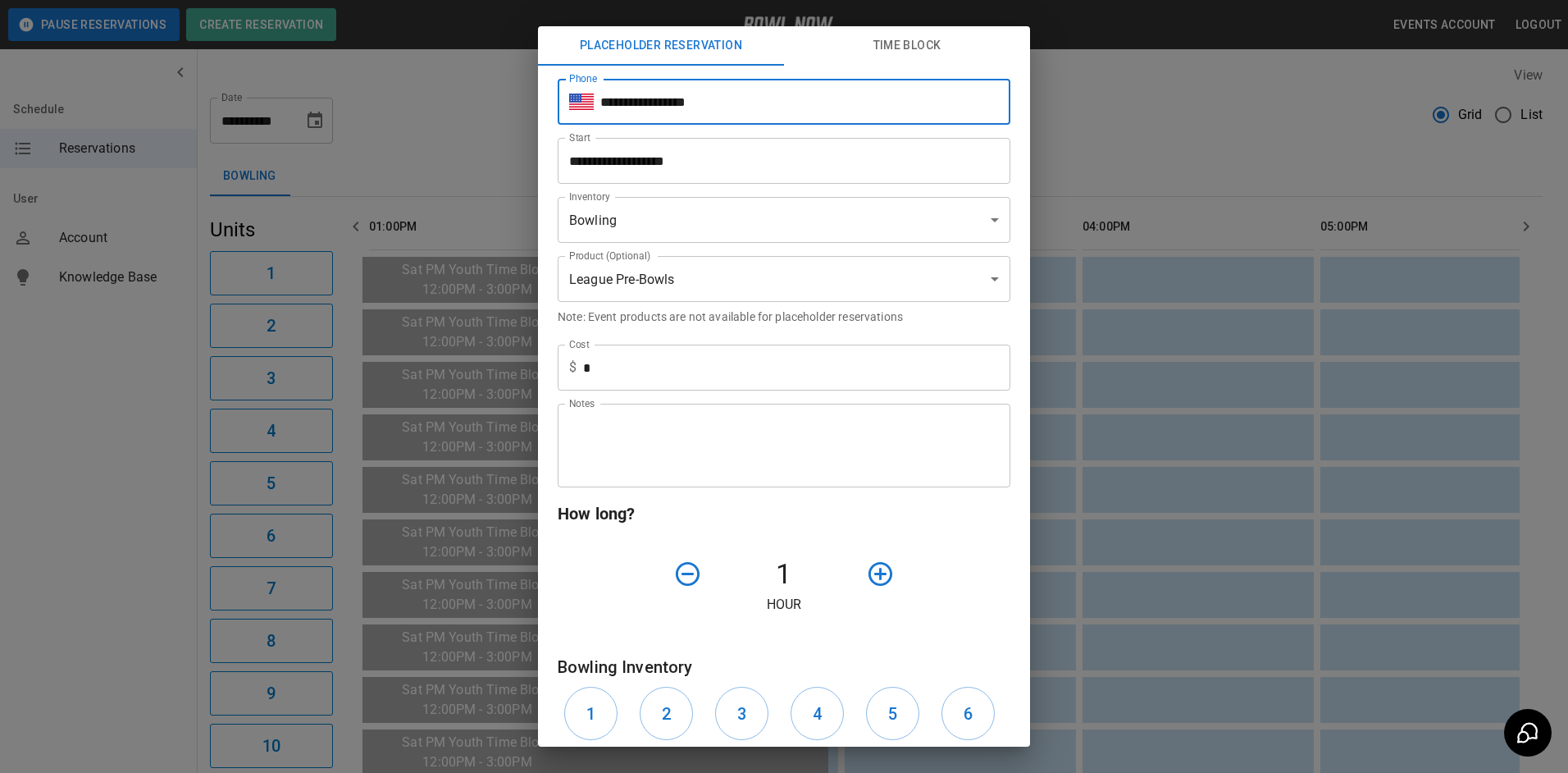
scroll to position [246, 0]
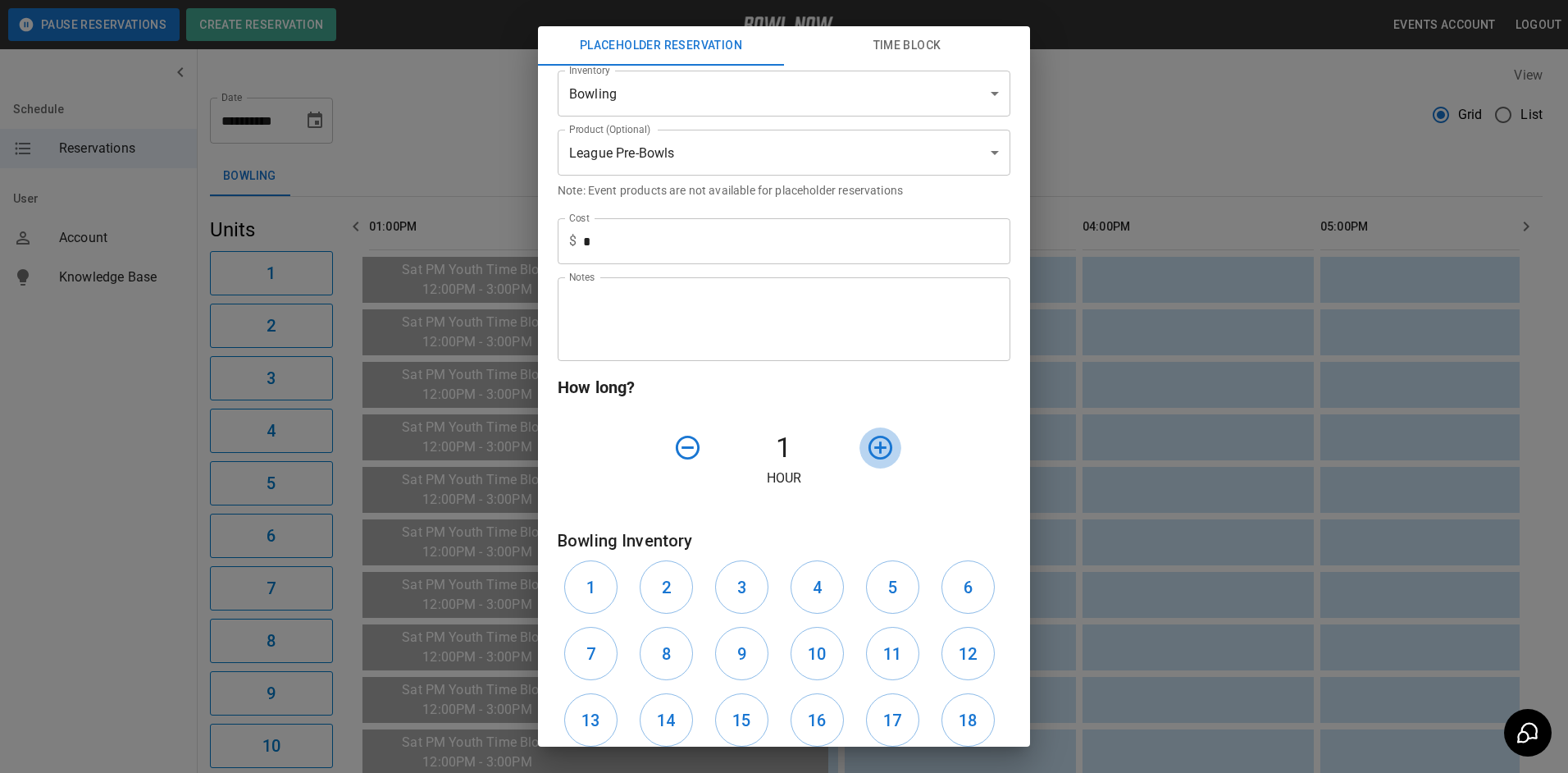
click at [873, 441] on icon "button" at bounding box center [881, 447] width 28 height 28
click at [873, 442] on icon "button" at bounding box center [881, 447] width 28 height 28
drag, startPoint x: 602, startPoint y: 579, endPoint x: 634, endPoint y: 584, distance: 32.4
click at [604, 579] on button "1" at bounding box center [591, 587] width 53 height 53
drag, startPoint x: 643, startPoint y: 589, endPoint x: 699, endPoint y: 592, distance: 56.1
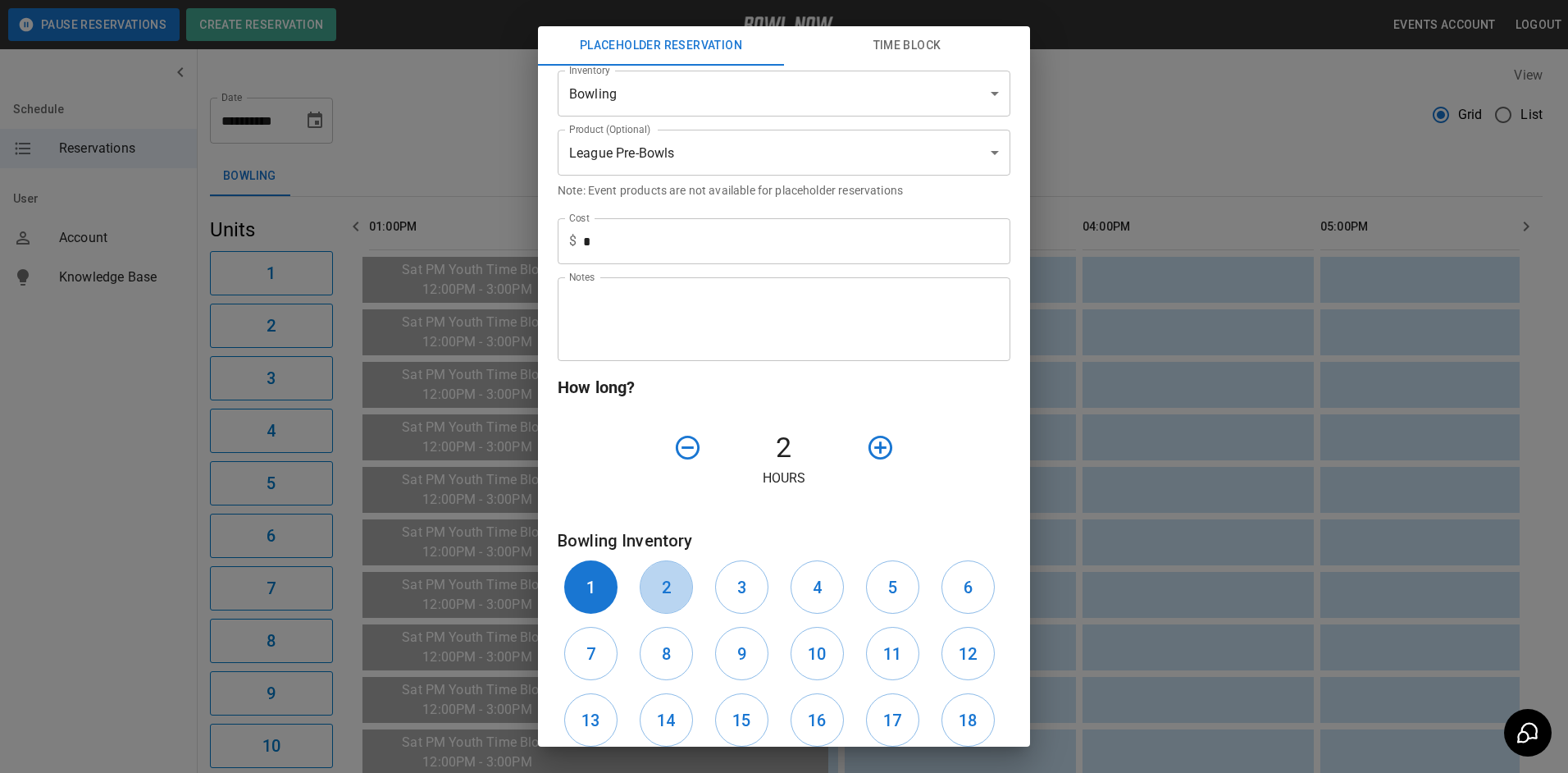
click at [658, 593] on button "2" at bounding box center [667, 587] width 53 height 53
drag, startPoint x: 716, startPoint y: 587, endPoint x: 746, endPoint y: 585, distance: 30.1
click at [725, 587] on button "3" at bounding box center [741, 587] width 53 height 53
drag, startPoint x: 825, startPoint y: 586, endPoint x: 871, endPoint y: 588, distance: 46.0
click at [826, 586] on button "4" at bounding box center [817, 587] width 53 height 53
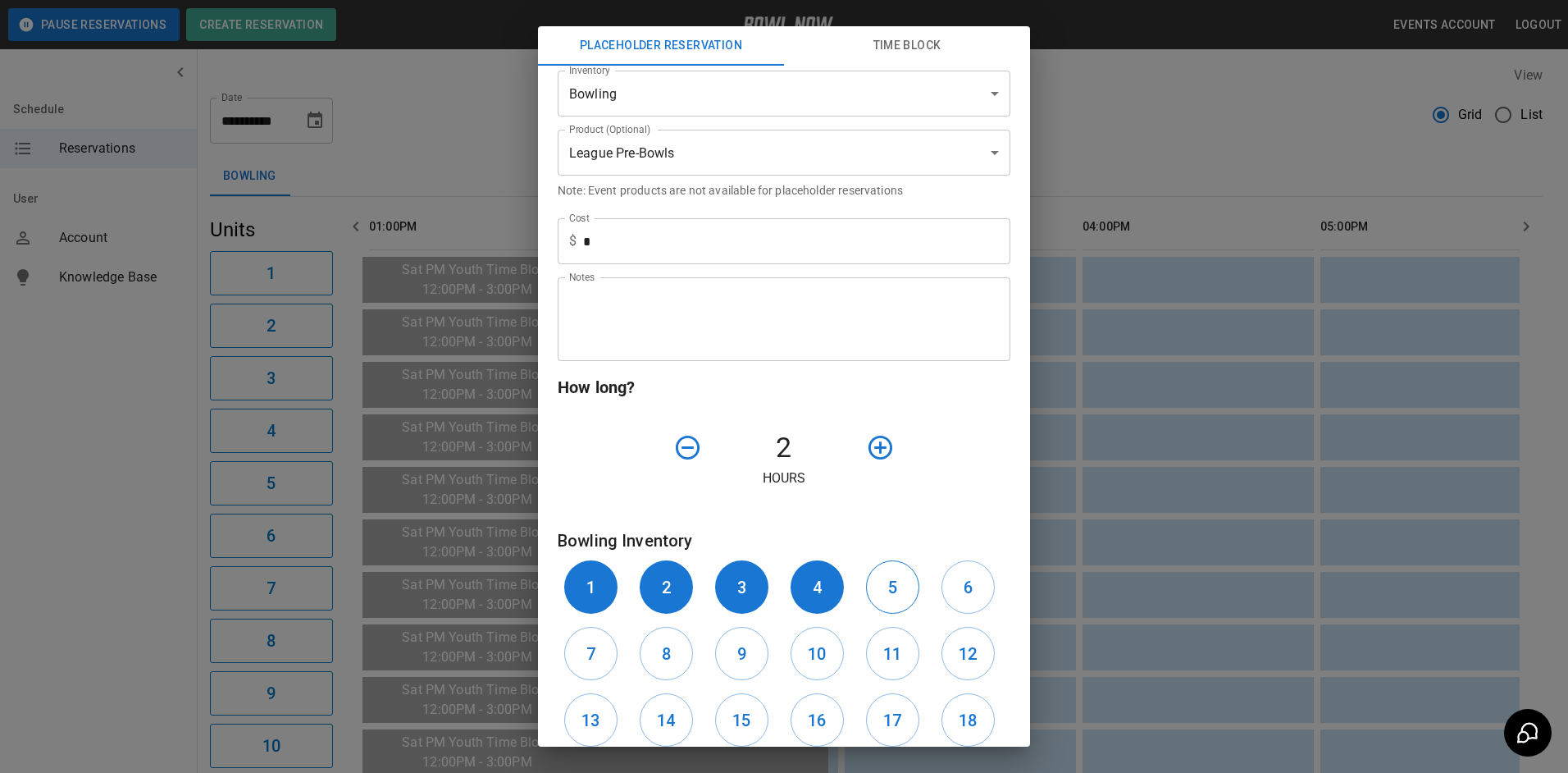
drag, startPoint x: 873, startPoint y: 591, endPoint x: 887, endPoint y: 591, distance: 14.0
click at [882, 591] on button "5" at bounding box center [893, 587] width 53 height 53
click at [964, 585] on h6 "6" at bounding box center [969, 587] width 9 height 27
drag, startPoint x: 592, startPoint y: 667, endPoint x: 650, endPoint y: 665, distance: 58.0
click at [597, 667] on button "7" at bounding box center [591, 654] width 53 height 53
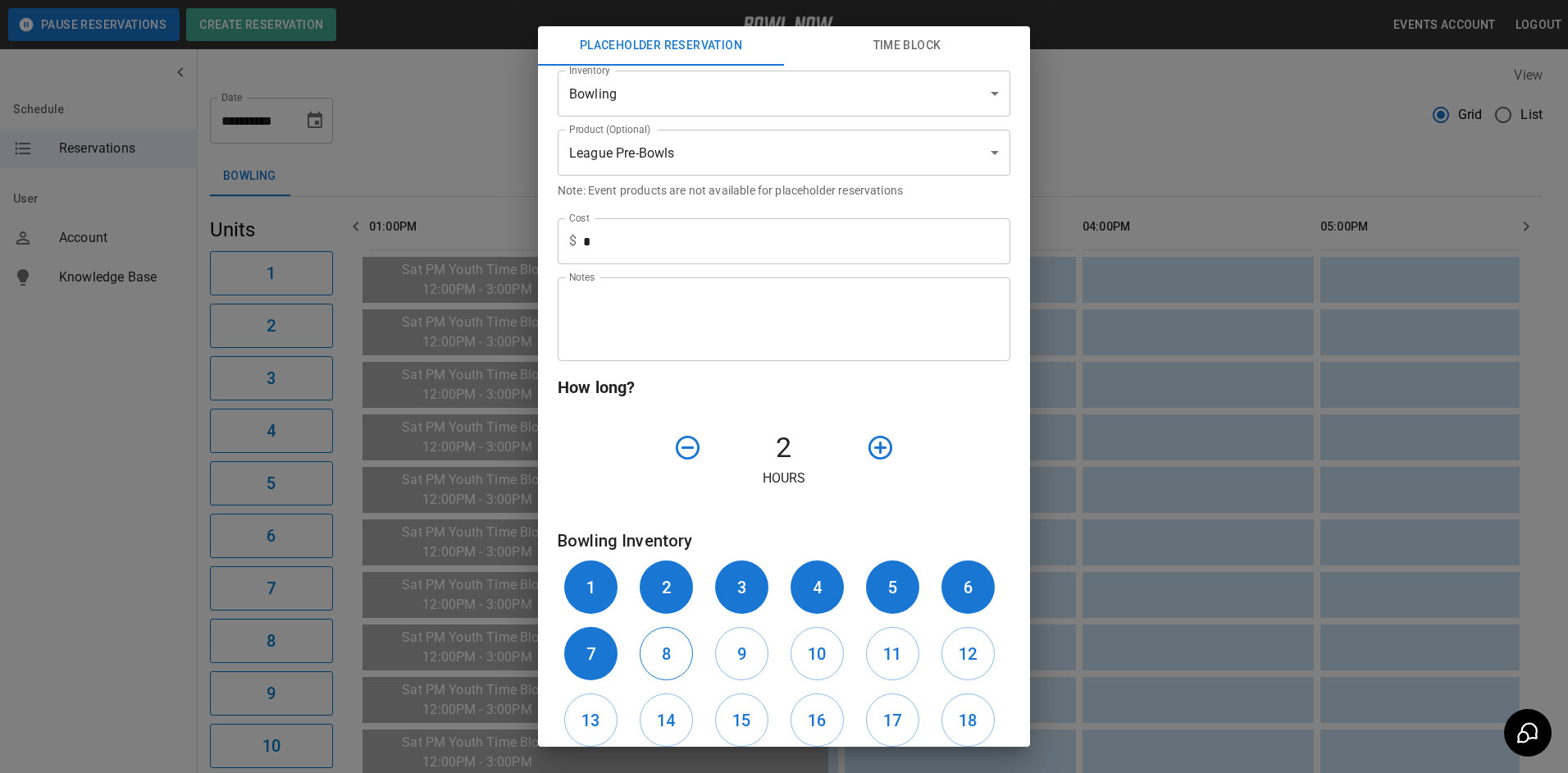
click at [651, 665] on button "8" at bounding box center [667, 654] width 53 height 53
drag, startPoint x: 729, startPoint y: 655, endPoint x: 805, endPoint y: 653, distance: 76.0
click at [745, 653] on button "9" at bounding box center [741, 654] width 53 height 53
drag, startPoint x: 817, startPoint y: 653, endPoint x: 864, endPoint y: 660, distance: 47.5
click at [822, 653] on button "10" at bounding box center [817, 654] width 53 height 53
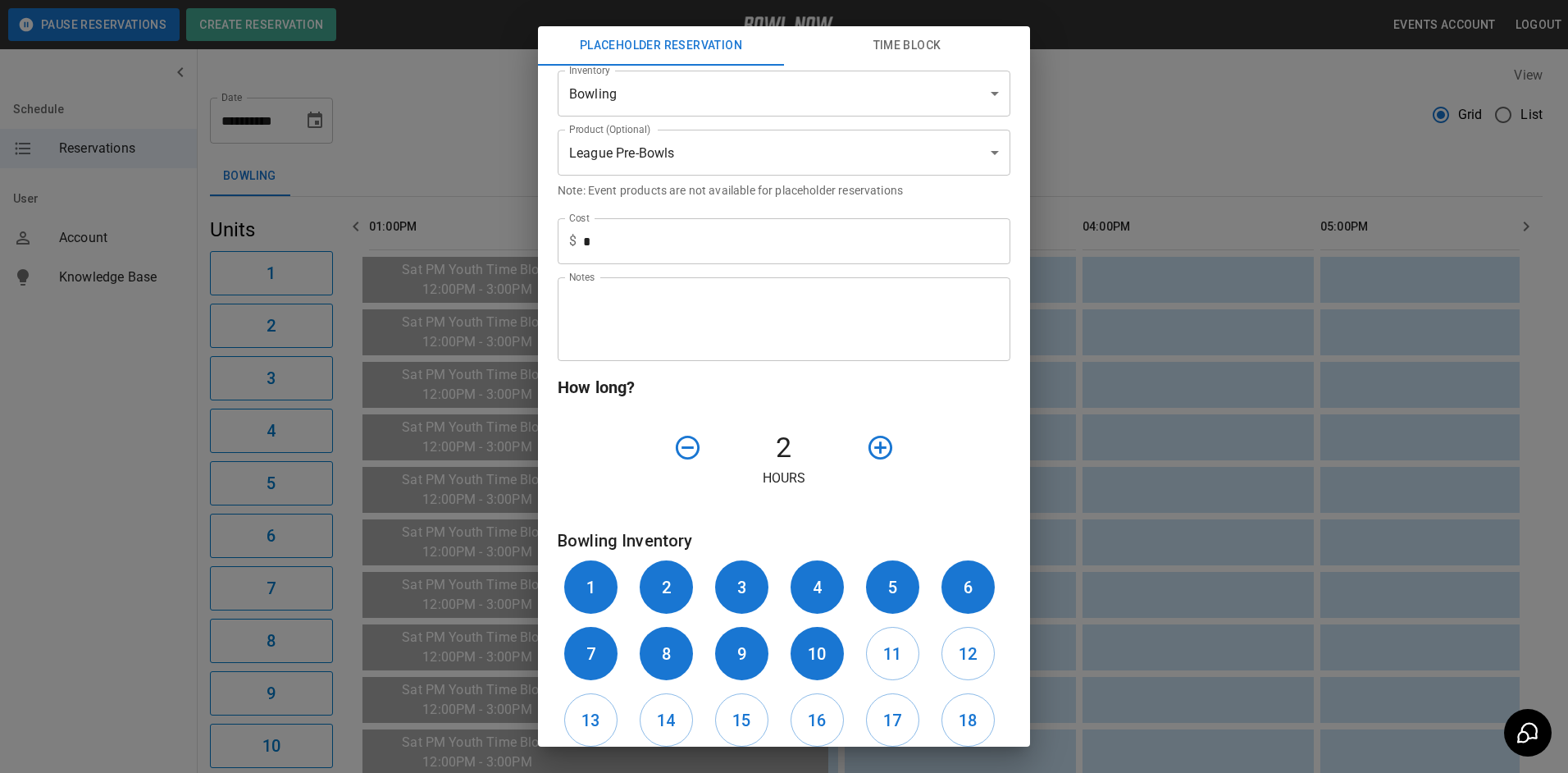
drag, startPoint x: 864, startPoint y: 660, endPoint x: 925, endPoint y: 661, distance: 61.0
click at [885, 661] on button "11" at bounding box center [893, 654] width 53 height 53
click at [943, 661] on button "12" at bounding box center [968, 654] width 53 height 53
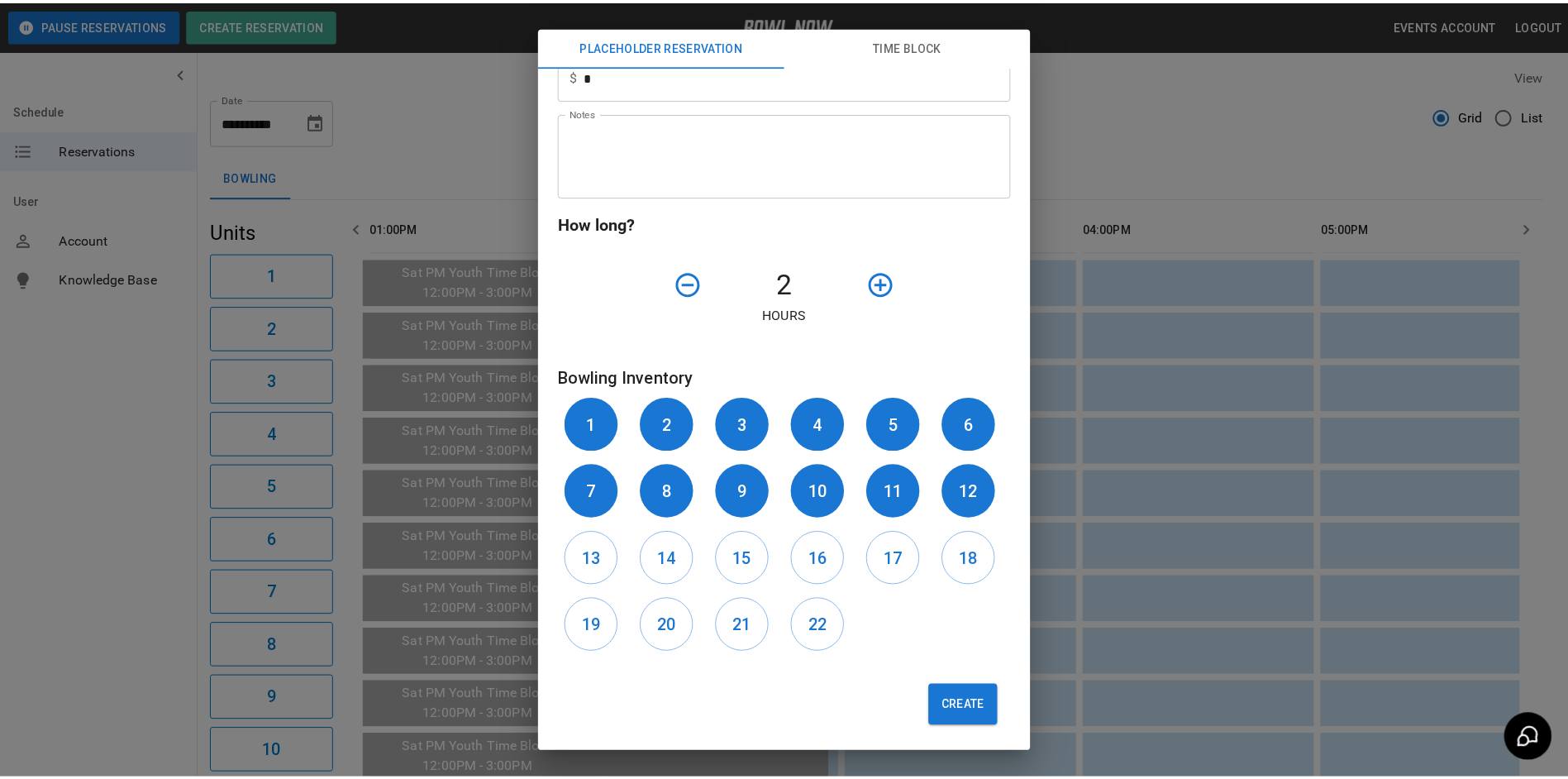
scroll to position [421, 0]
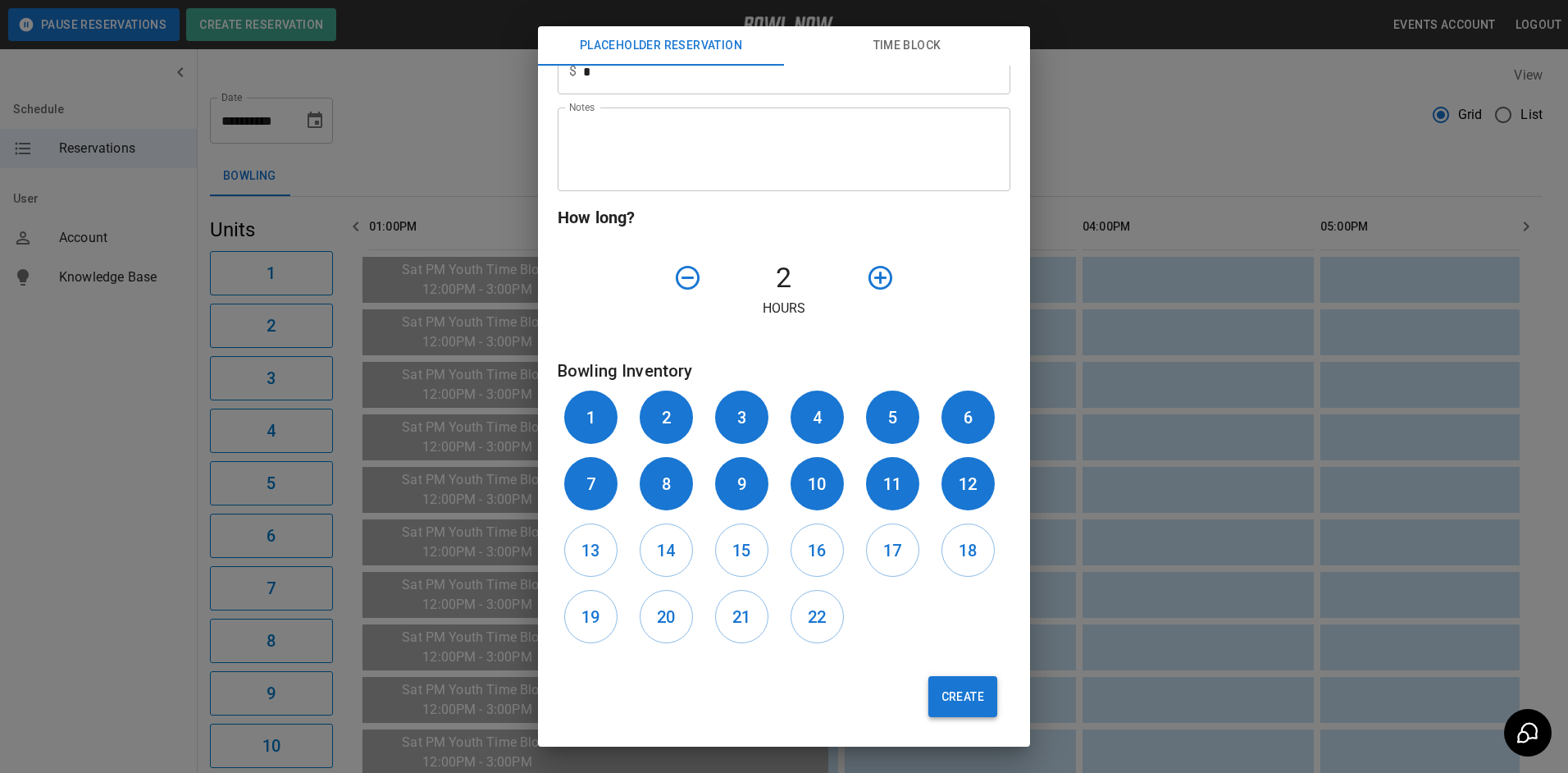
click at [939, 700] on button "Create" at bounding box center [963, 696] width 69 height 41
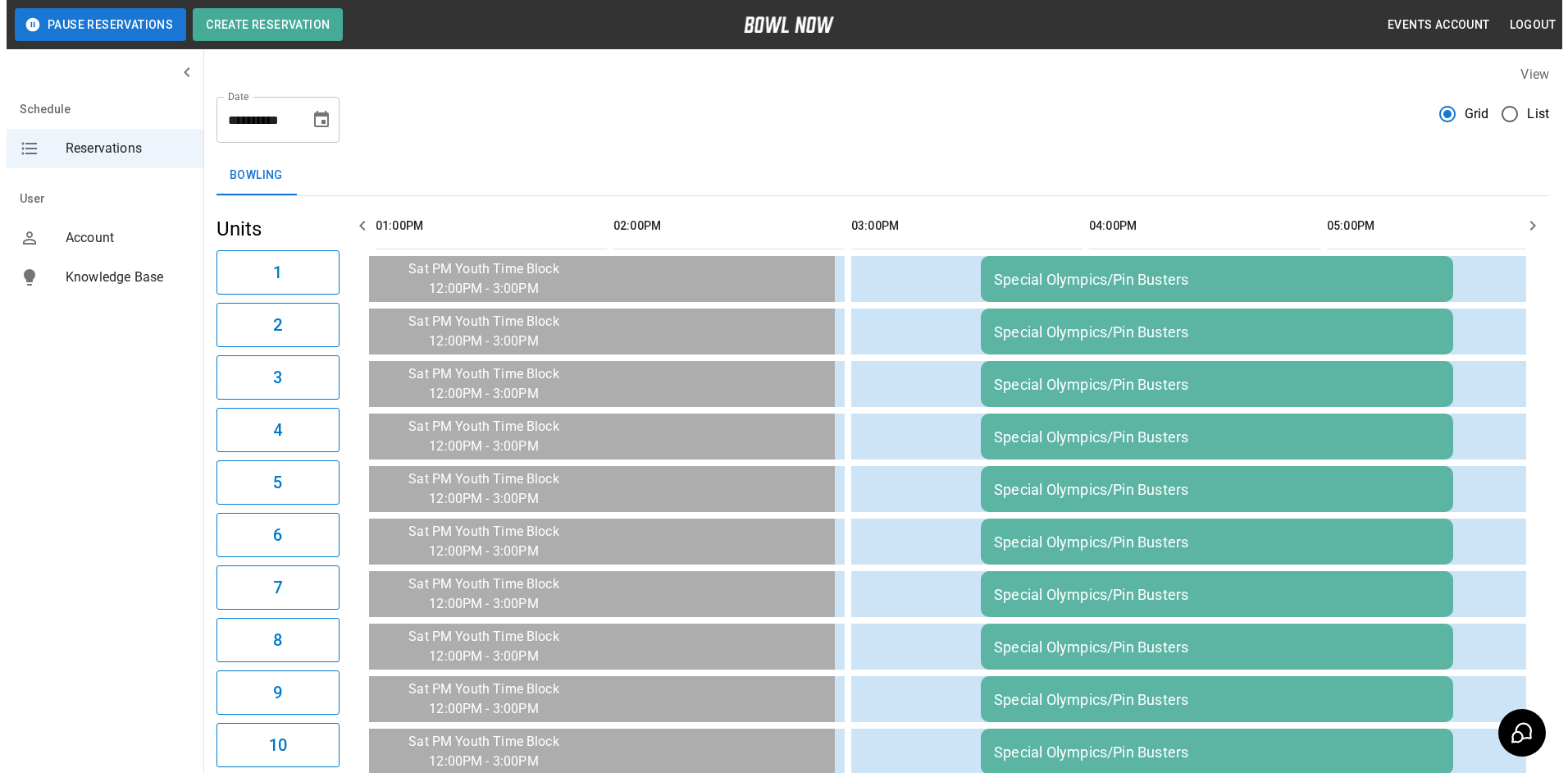
scroll to position [0, 0]
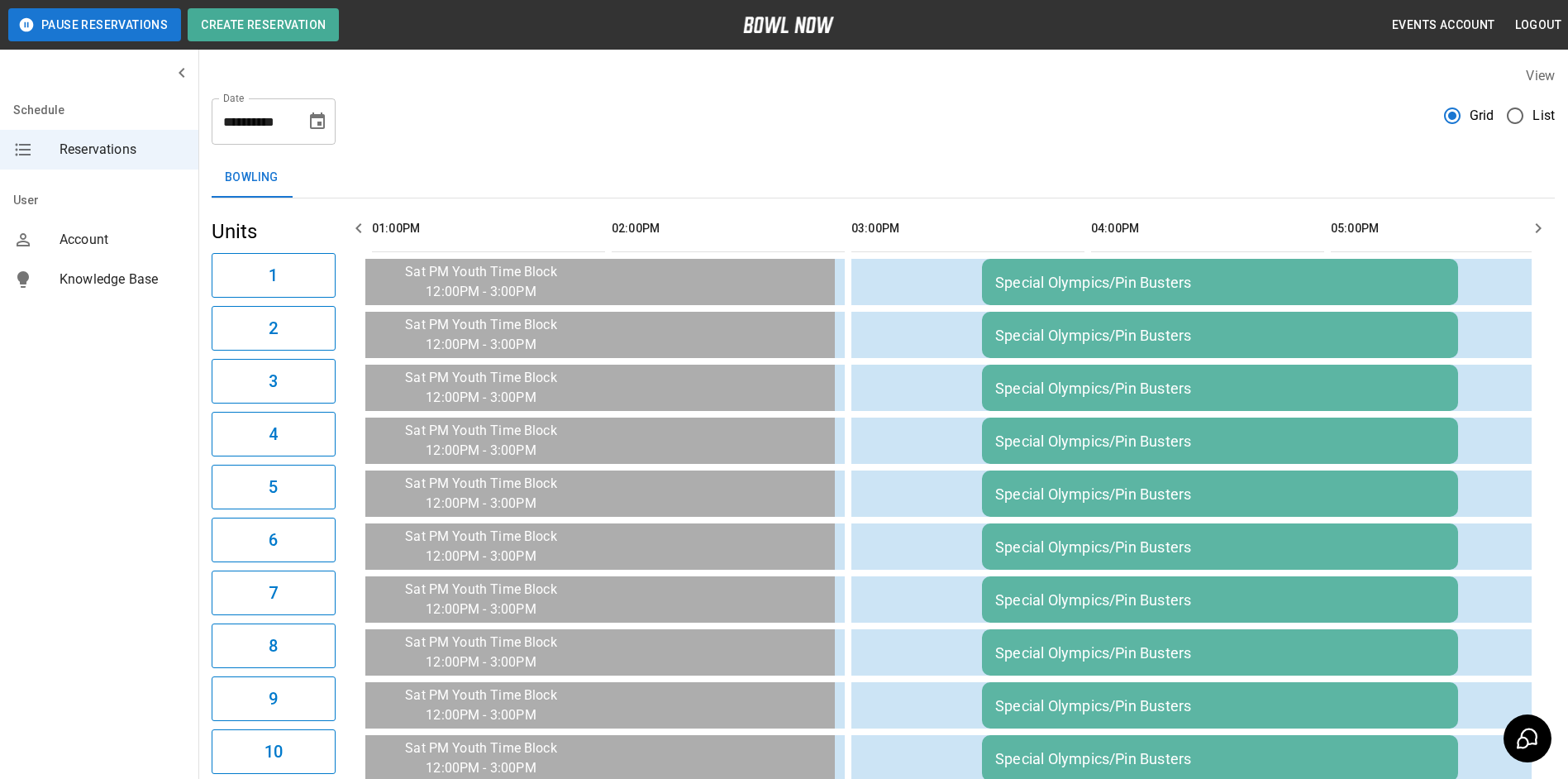
click at [319, 122] on icon "Choose date, selected date is Nov 1, 2025" at bounding box center [318, 120] width 15 height 16
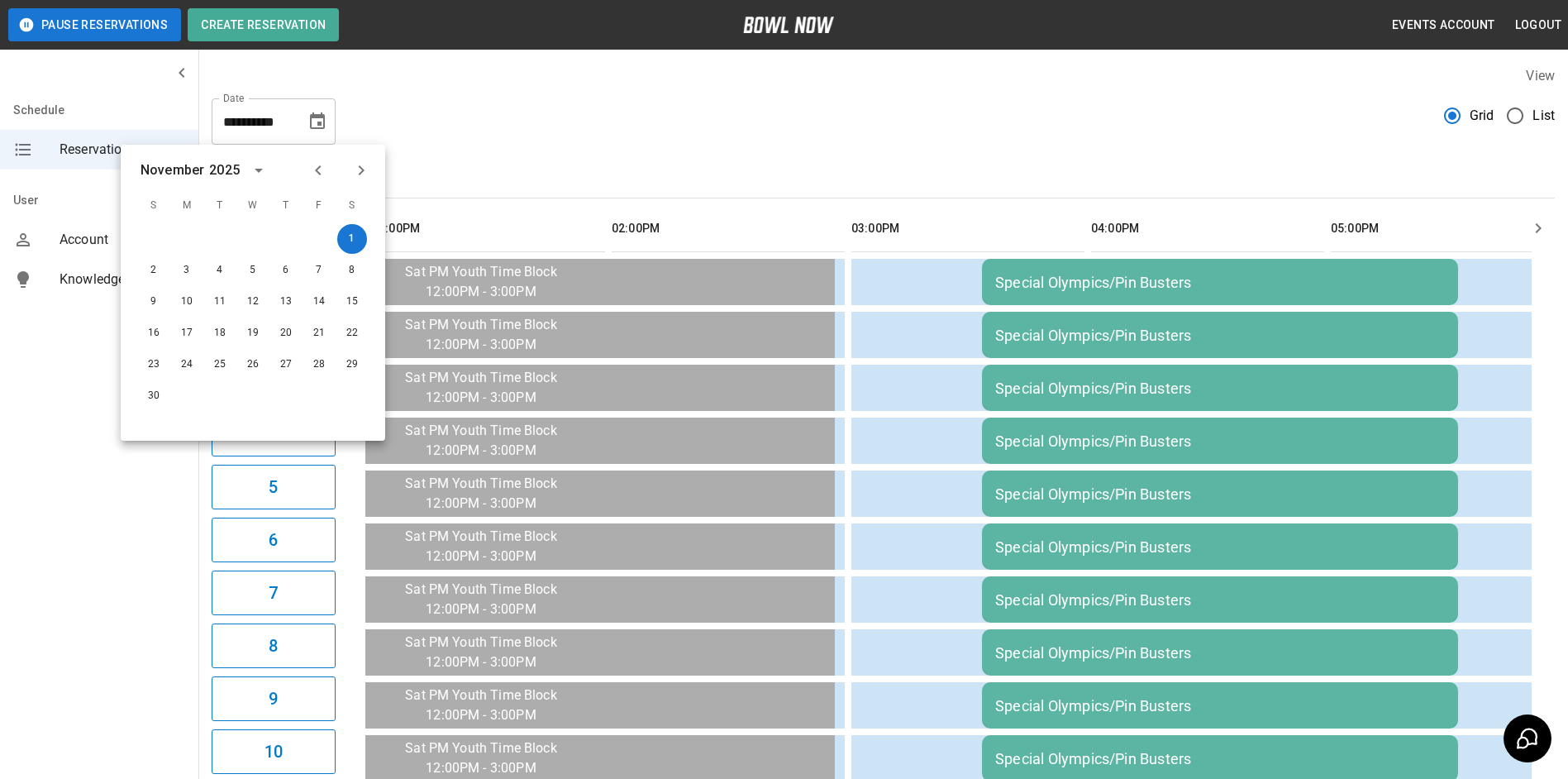
click at [324, 168] on icon "Previous month" at bounding box center [318, 170] width 20 height 20
click at [319, 170] on icon "Previous month" at bounding box center [318, 170] width 20 height 20
click at [361, 170] on icon "Next month" at bounding box center [361, 170] width 20 height 20
click at [365, 169] on icon "Next month" at bounding box center [361, 170] width 20 height 20
click at [356, 268] on button "8" at bounding box center [351, 270] width 30 height 30
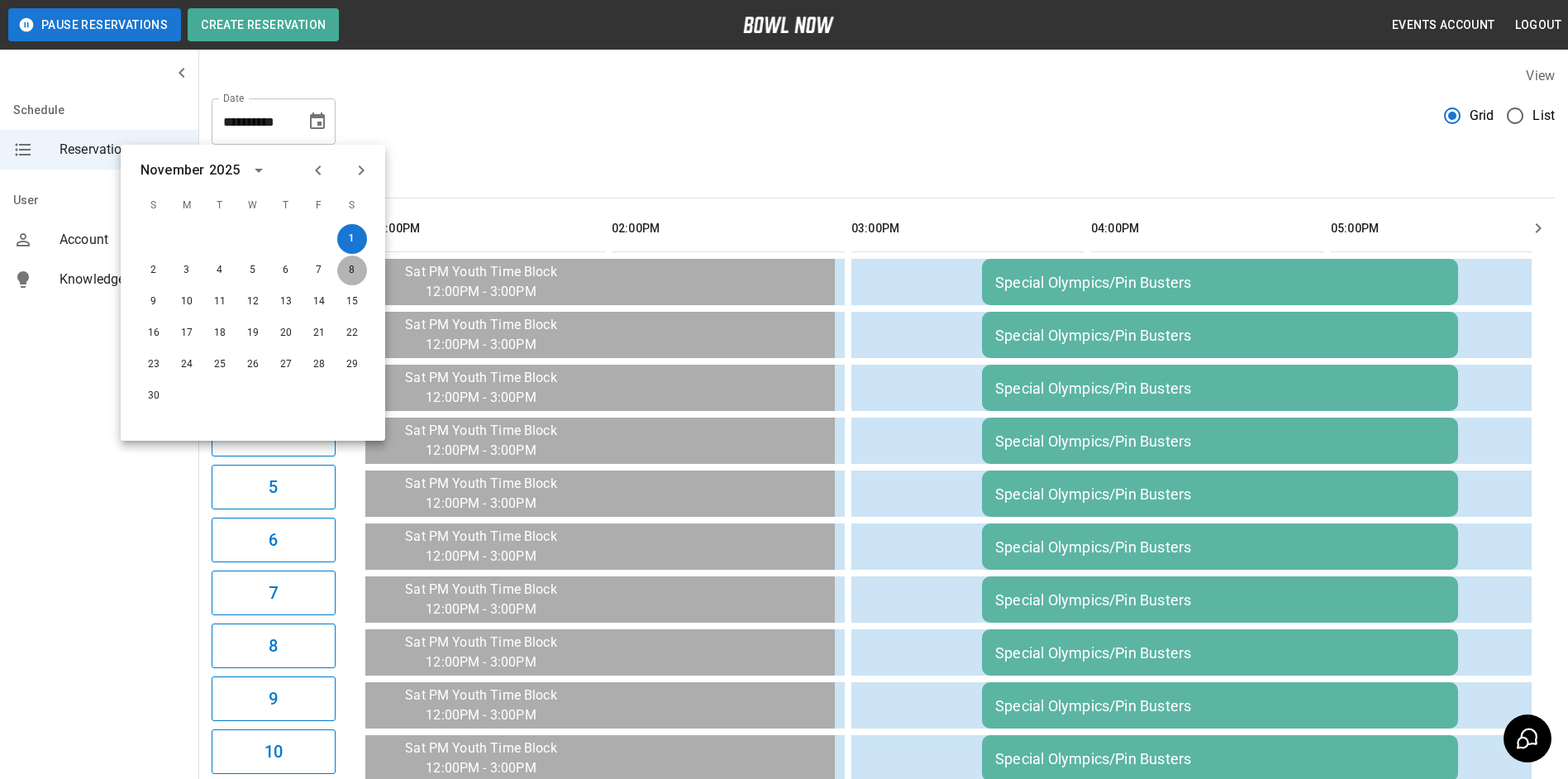
type input "**********"
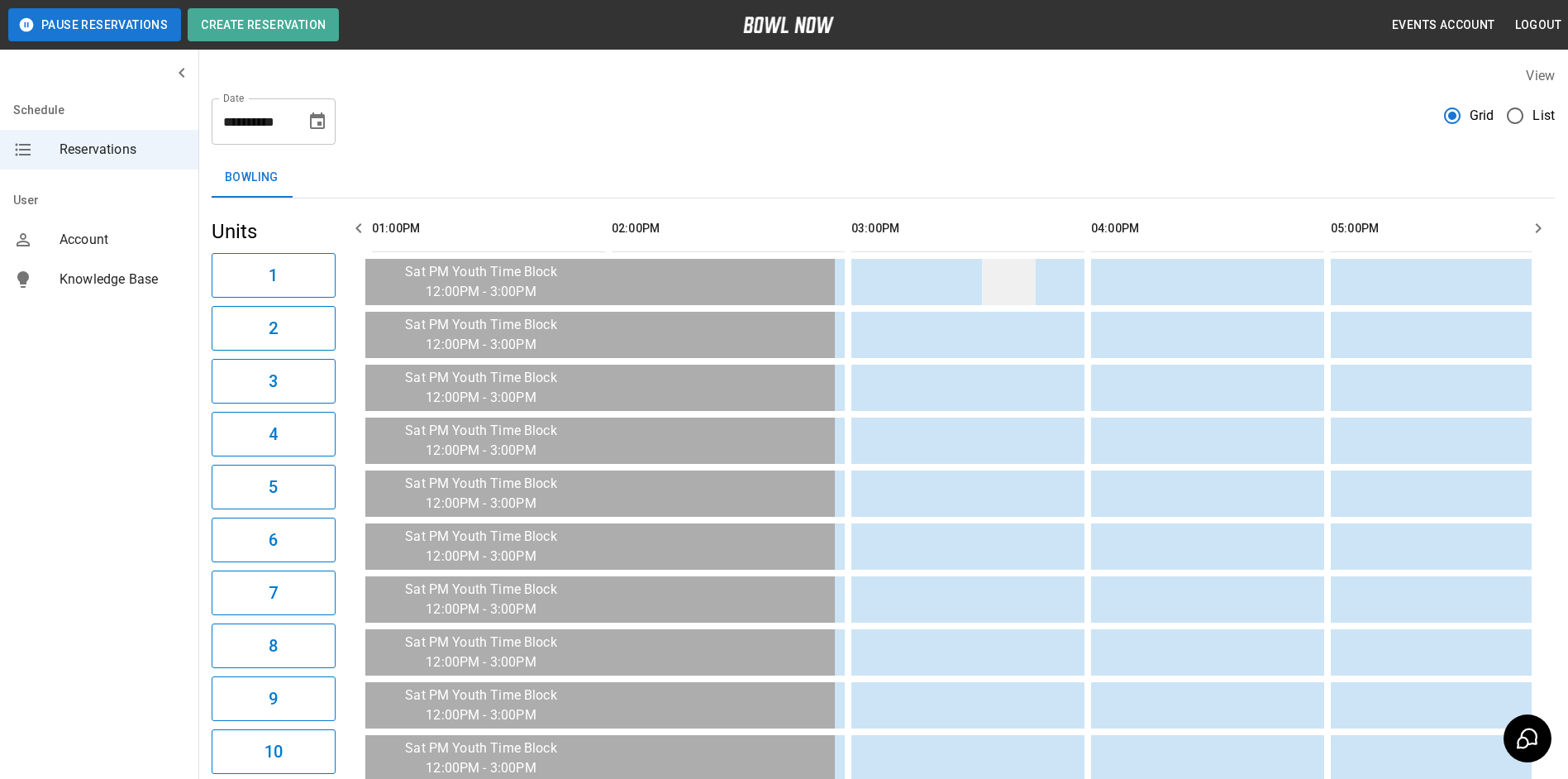
click at [990, 275] on td "sticky table" at bounding box center [1009, 282] width 53 height 47
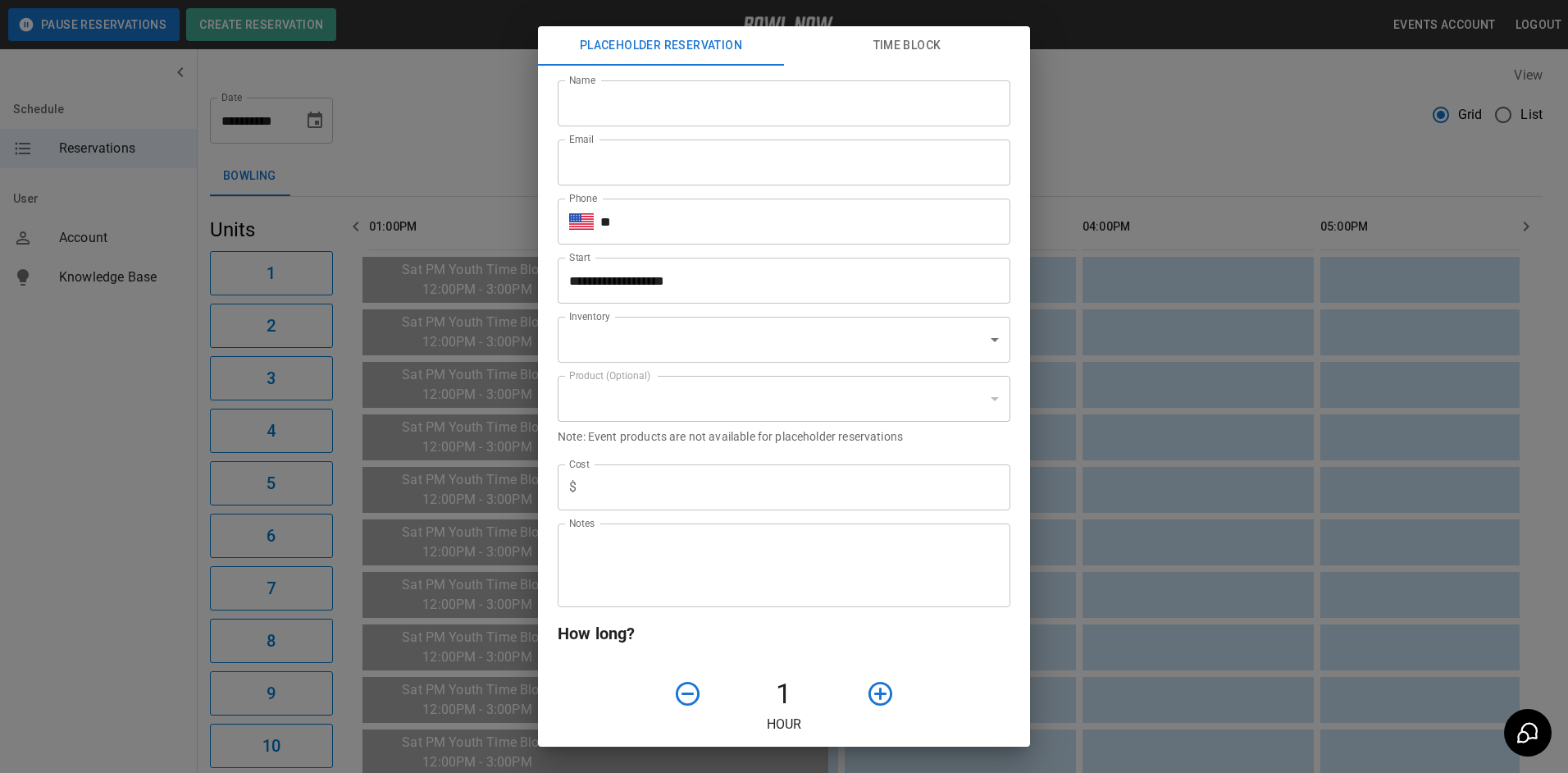
type input "**********"
click at [798, 99] on input "Name" at bounding box center [784, 103] width 453 height 46
type input "**********"
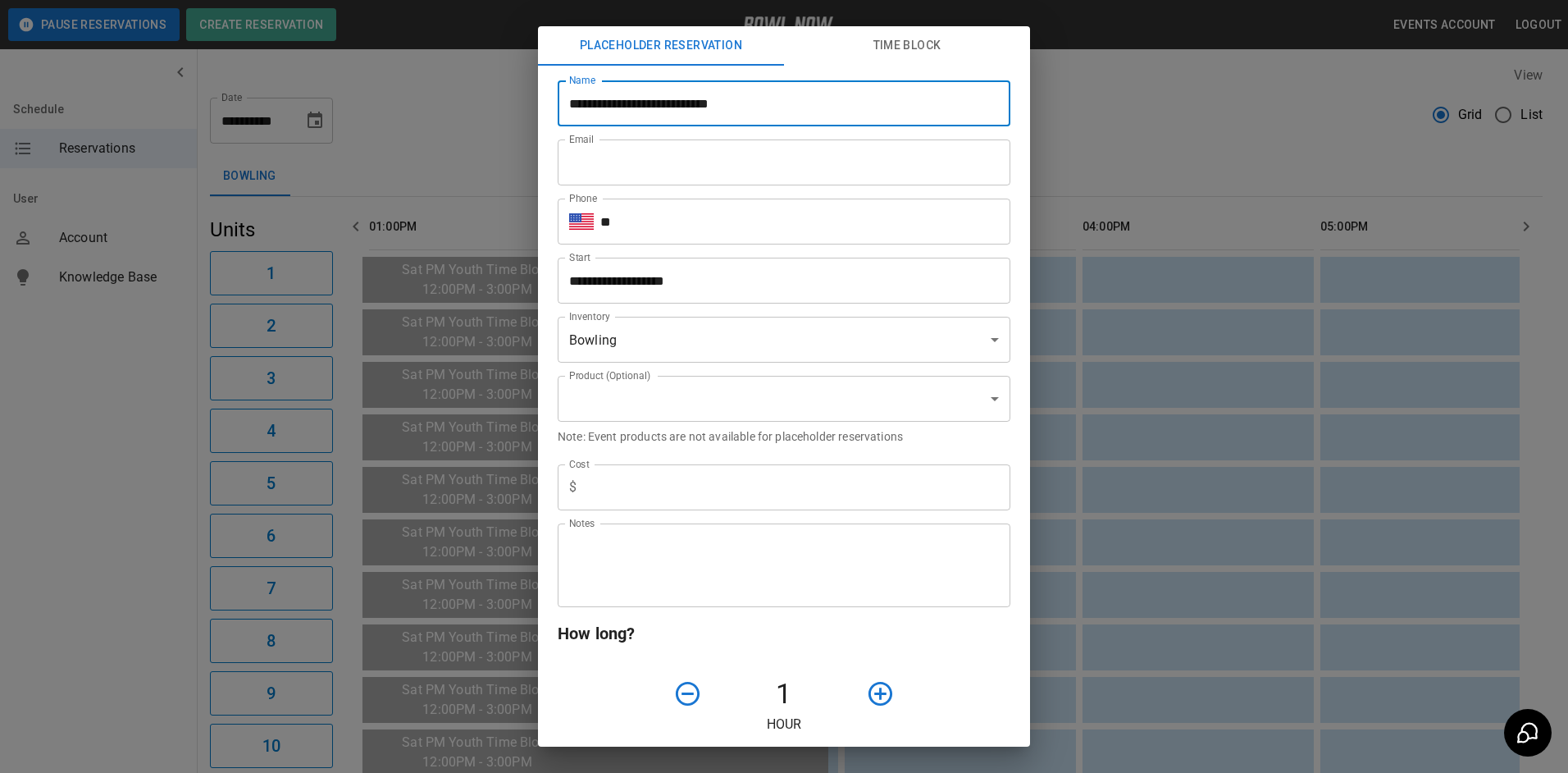
type input "**********"
type input "*"
click at [776, 230] on input "**" at bounding box center [805, 222] width 410 height 46
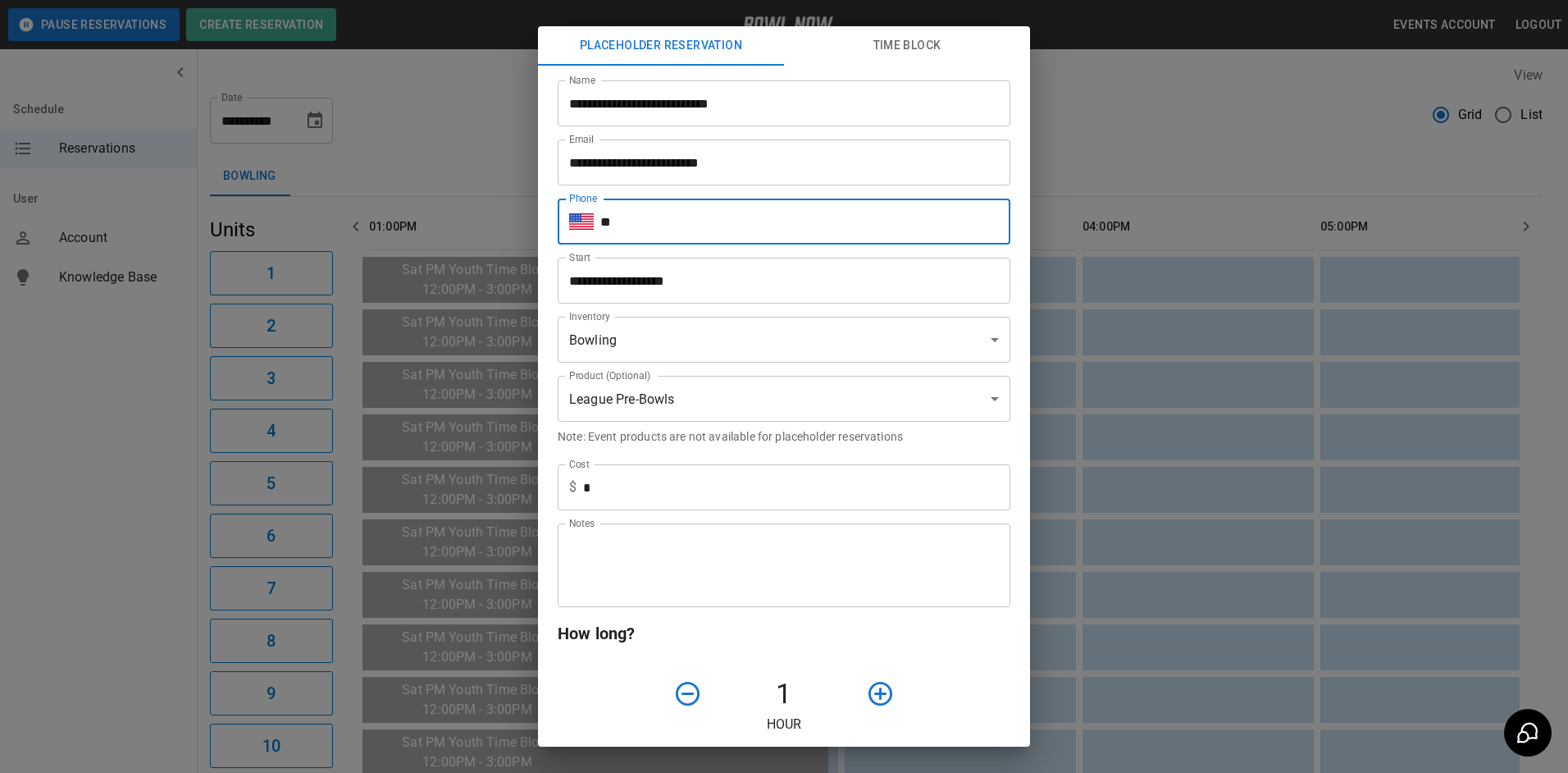
type input "**********"
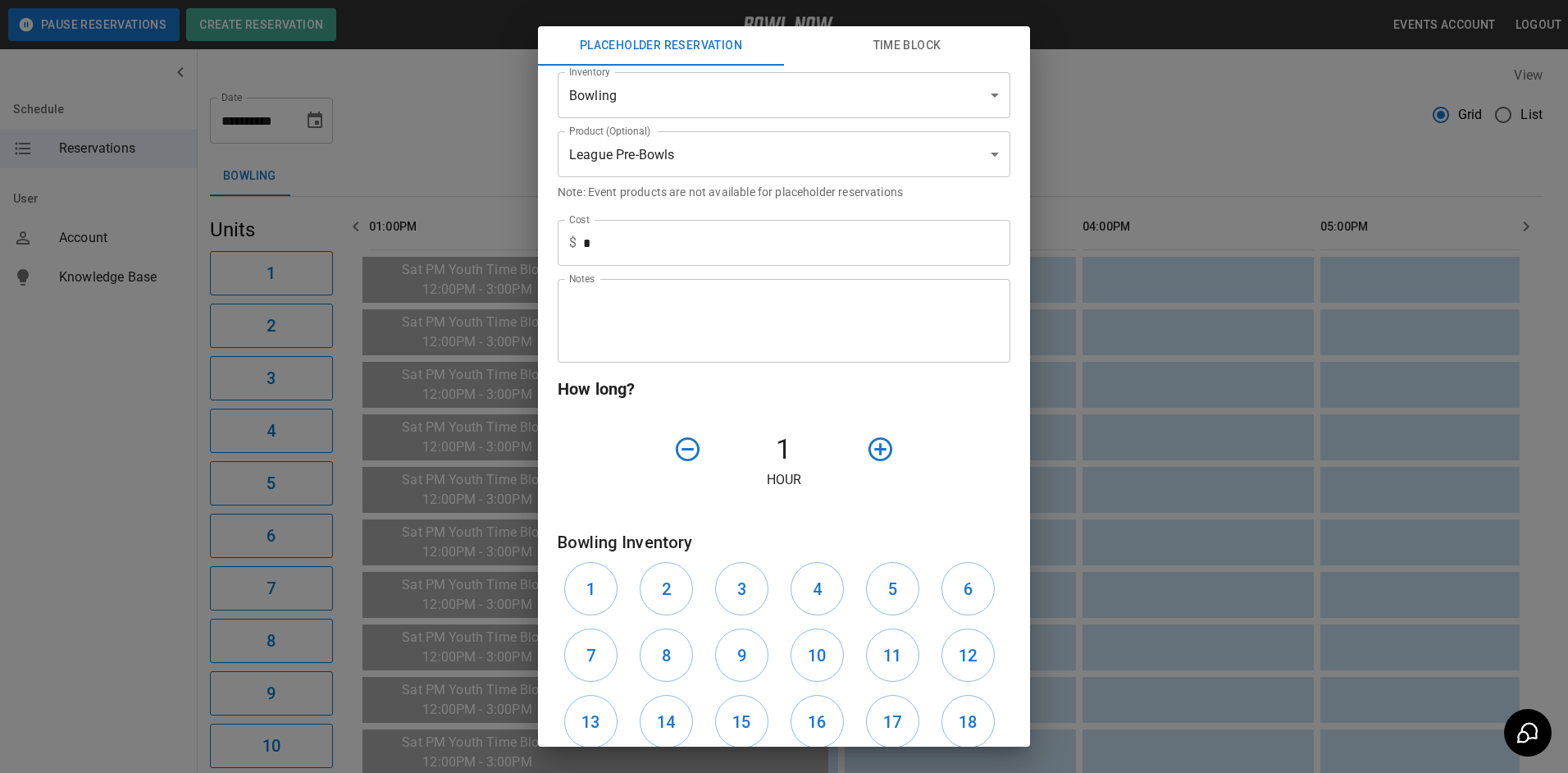
scroll to position [246, 0]
click at [871, 444] on icon "button" at bounding box center [881, 447] width 28 height 28
drag, startPoint x: 585, startPoint y: 584, endPoint x: 630, endPoint y: 596, distance: 46.6
click at [596, 585] on h6 "1" at bounding box center [591, 587] width 9 height 27
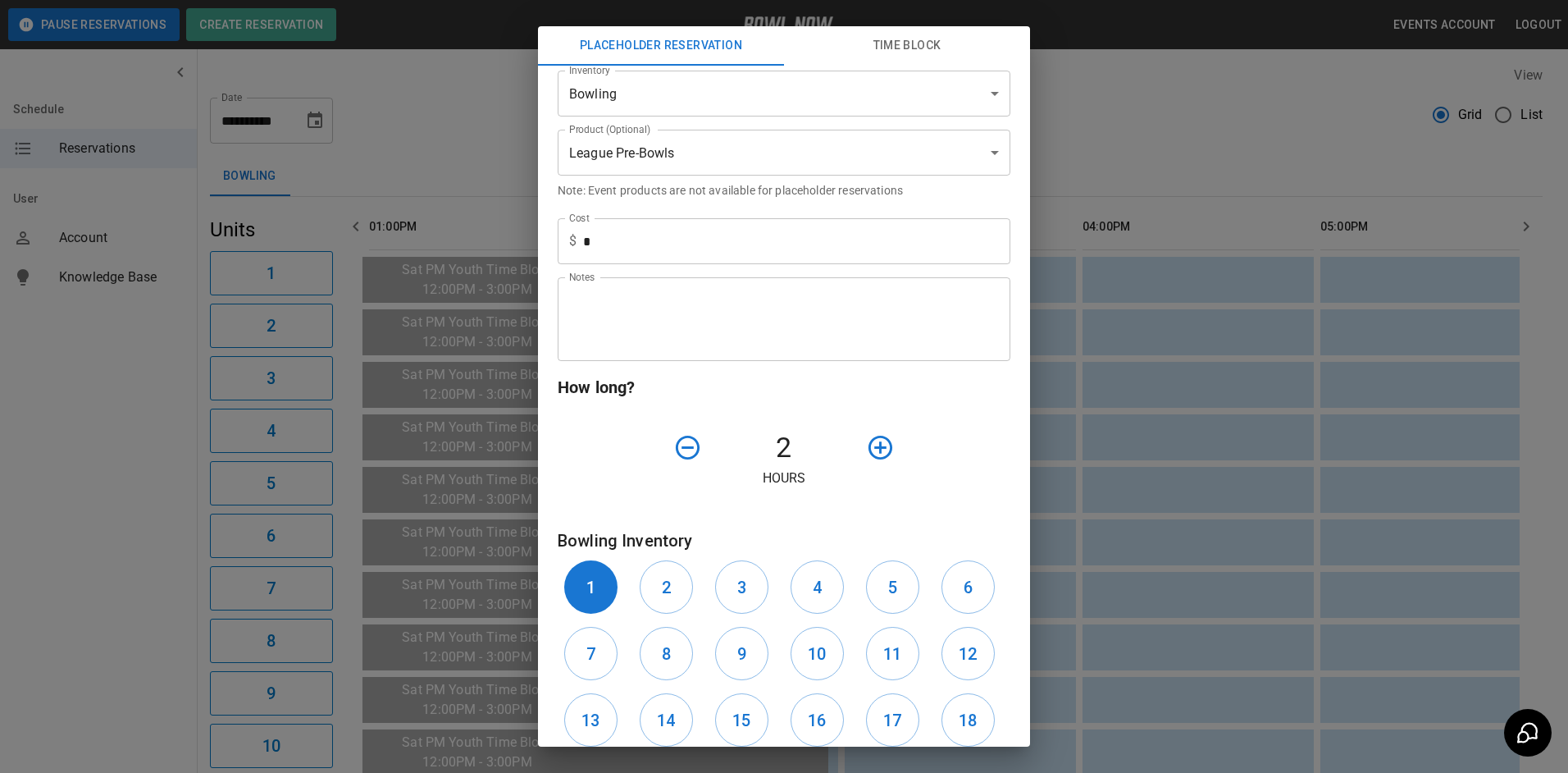
drag, startPoint x: 652, startPoint y: 594, endPoint x: 754, endPoint y: 617, distance: 104.6
click at [671, 597] on button "2" at bounding box center [667, 587] width 53 height 53
drag, startPoint x: 751, startPoint y: 601, endPoint x: 785, endPoint y: 601, distance: 34.0
click at [760, 598] on button "3" at bounding box center [741, 587] width 53 height 53
click at [826, 583] on button "4" at bounding box center [817, 587] width 53 height 53
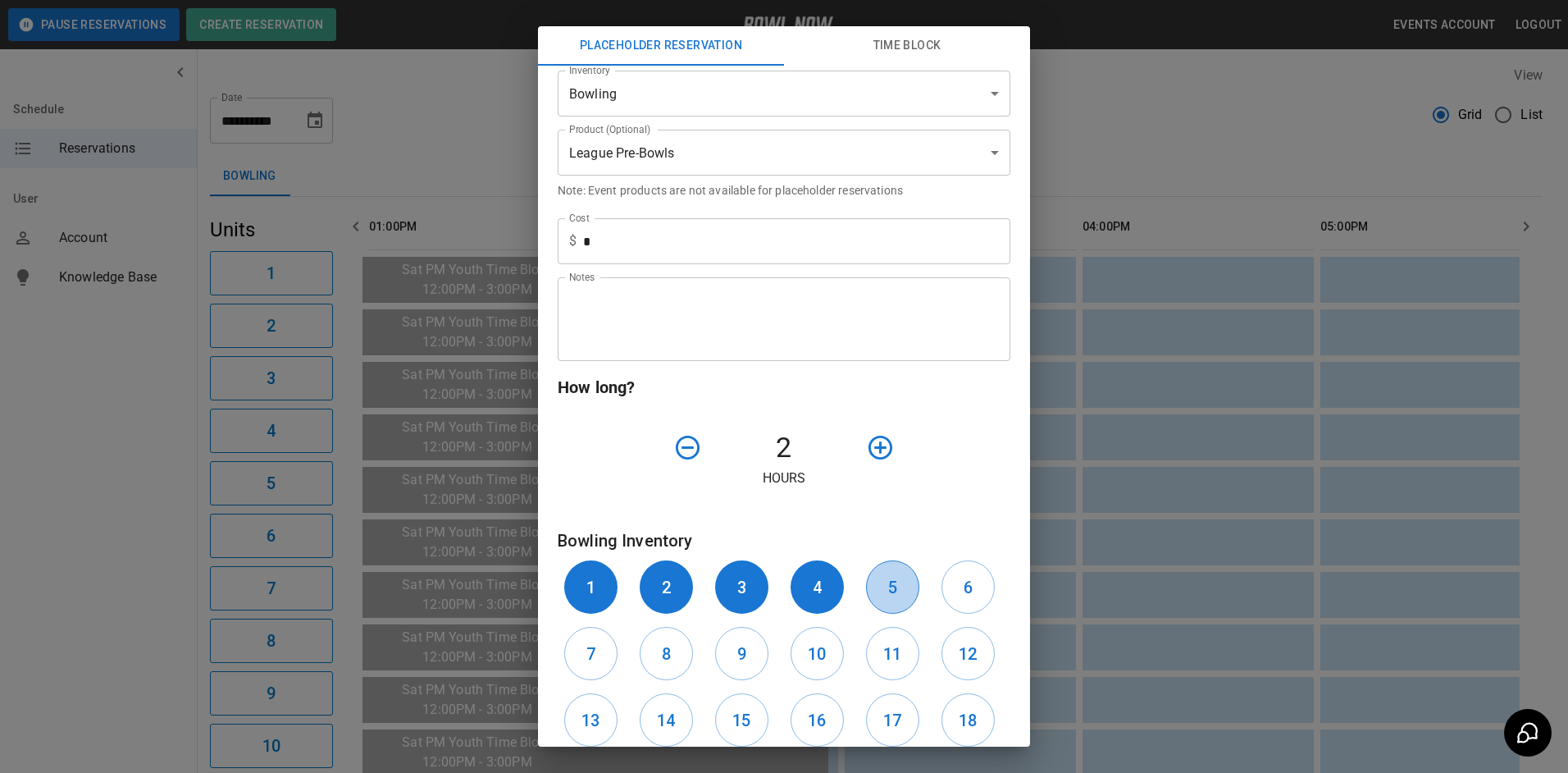
drag, startPoint x: 875, startPoint y: 583, endPoint x: 931, endPoint y: 585, distance: 56.0
click at [884, 583] on button "5" at bounding box center [893, 587] width 53 height 53
click at [935, 585] on div "6" at bounding box center [972, 587] width 76 height 66
click at [966, 585] on button "6" at bounding box center [968, 587] width 53 height 53
click at [885, 454] on icon "button" at bounding box center [881, 447] width 28 height 28
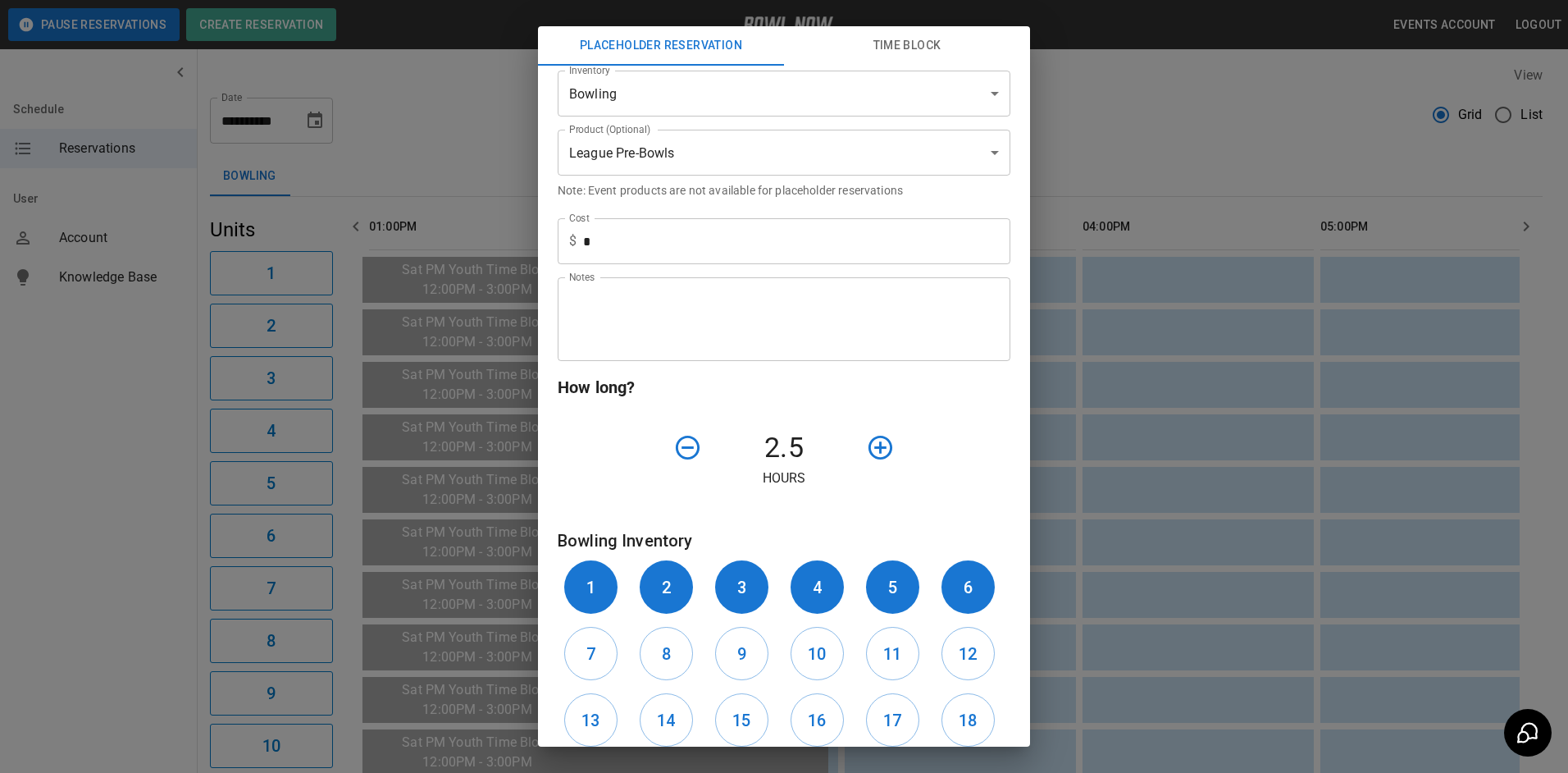
drag, startPoint x: 589, startPoint y: 666, endPoint x: 624, endPoint y: 672, distance: 35.5
click at [597, 666] on button "7" at bounding box center [591, 654] width 53 height 53
drag, startPoint x: 644, startPoint y: 658, endPoint x: 689, endPoint y: 663, distance: 45.3
click at [656, 658] on button "8" at bounding box center [667, 654] width 53 height 53
drag, startPoint x: 737, startPoint y: 664, endPoint x: 745, endPoint y: 665, distance: 8.1
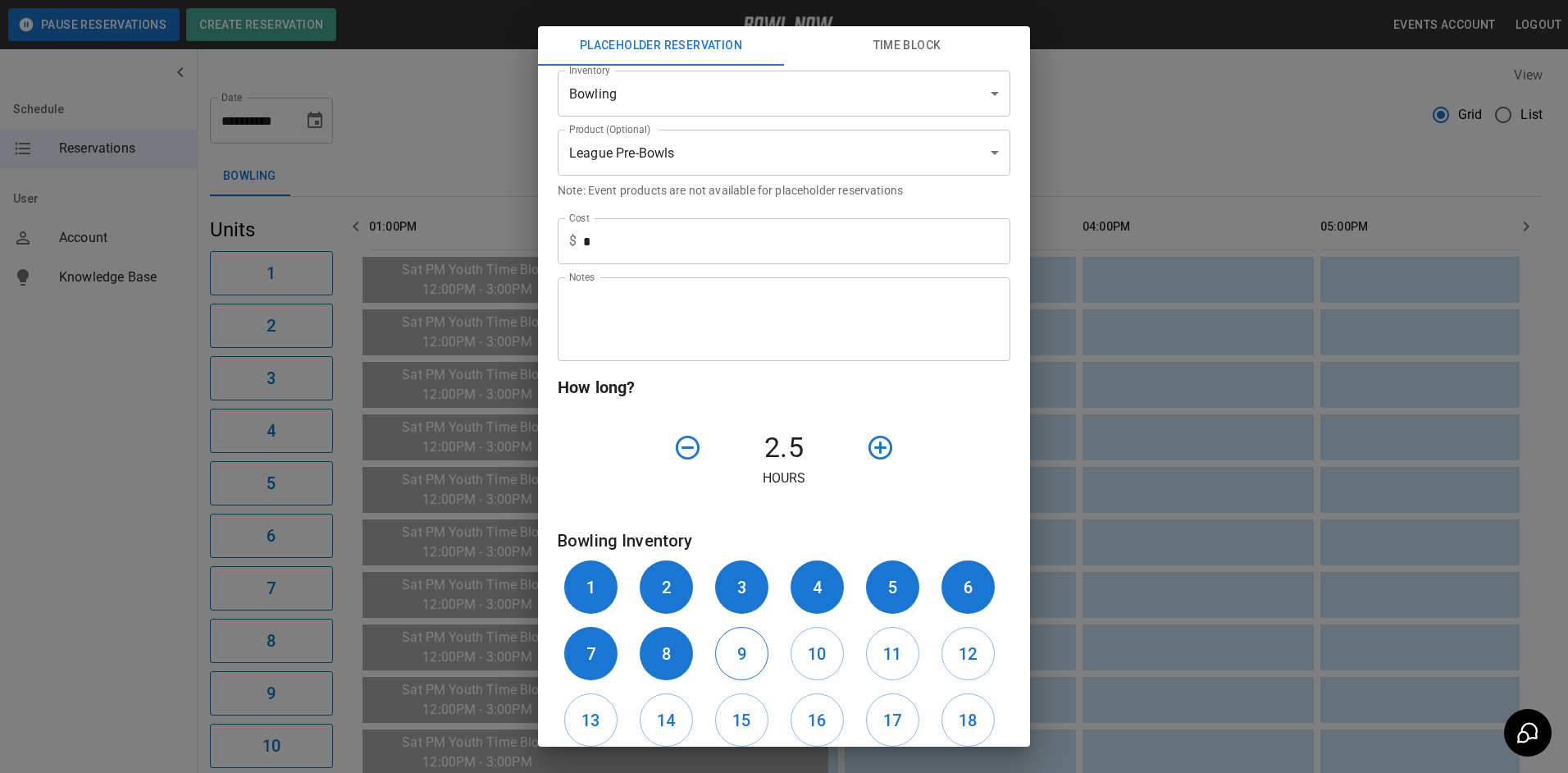
click at [738, 664] on h6 "9" at bounding box center [742, 654] width 9 height 27
drag, startPoint x: 805, startPoint y: 650, endPoint x: 830, endPoint y: 660, distance: 26.9
click at [813, 652] on button "10" at bounding box center [817, 654] width 53 height 53
drag, startPoint x: 887, startPoint y: 664, endPoint x: 910, endPoint y: 661, distance: 23.2
click at [904, 662] on button "11" at bounding box center [893, 654] width 53 height 53
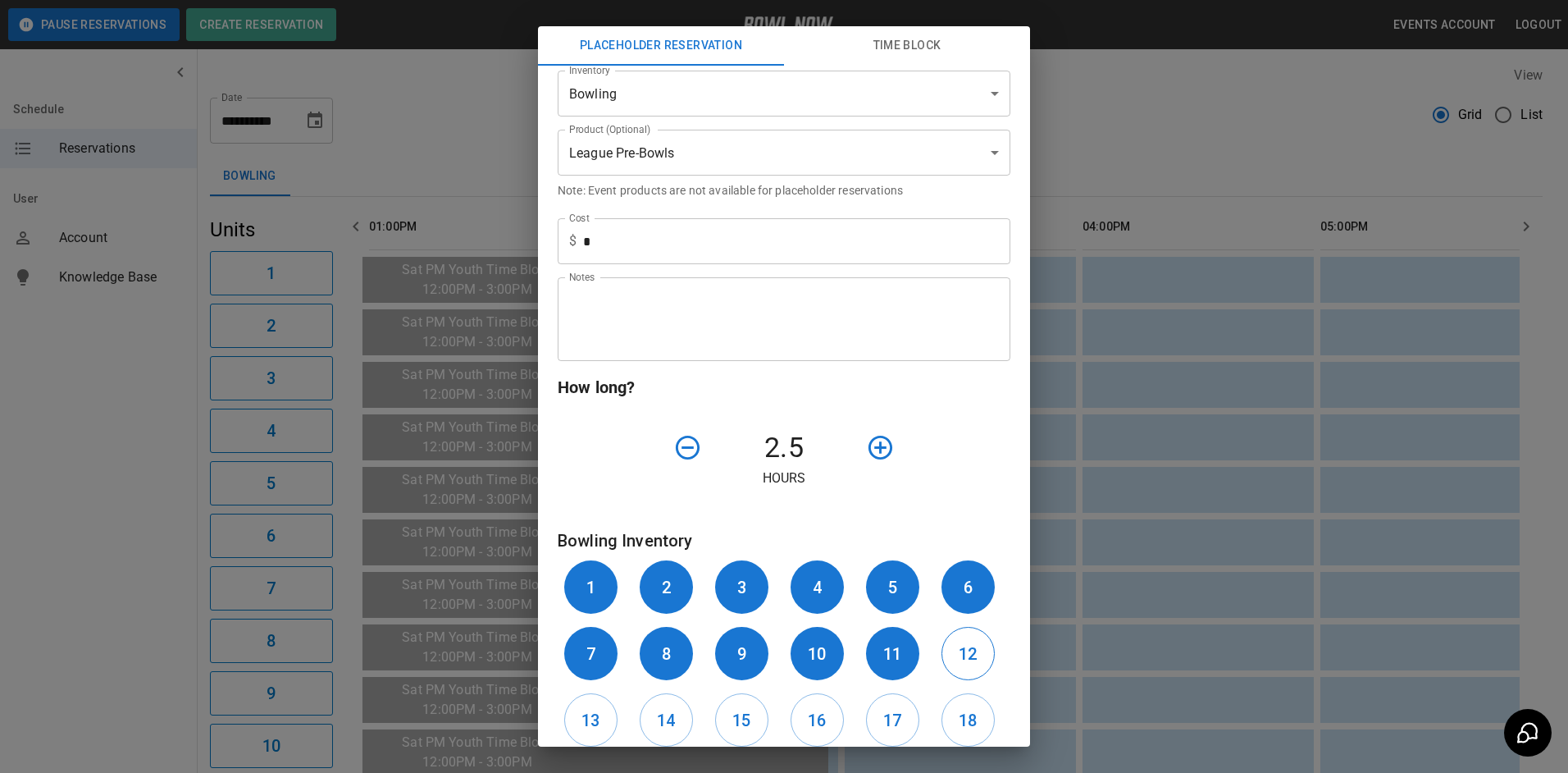
click at [959, 658] on h6 "12" at bounding box center [968, 654] width 18 height 27
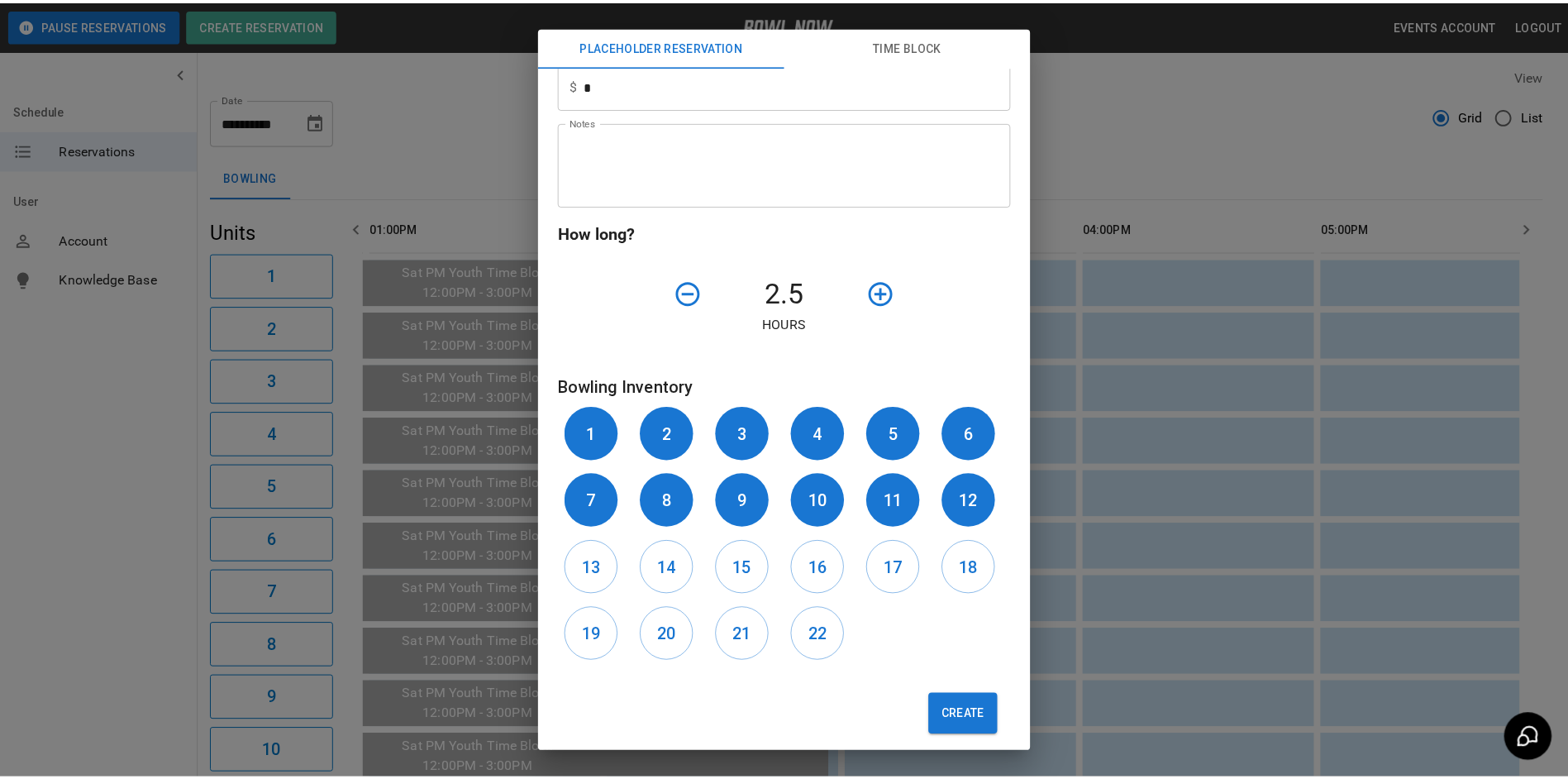
scroll to position [413, 0]
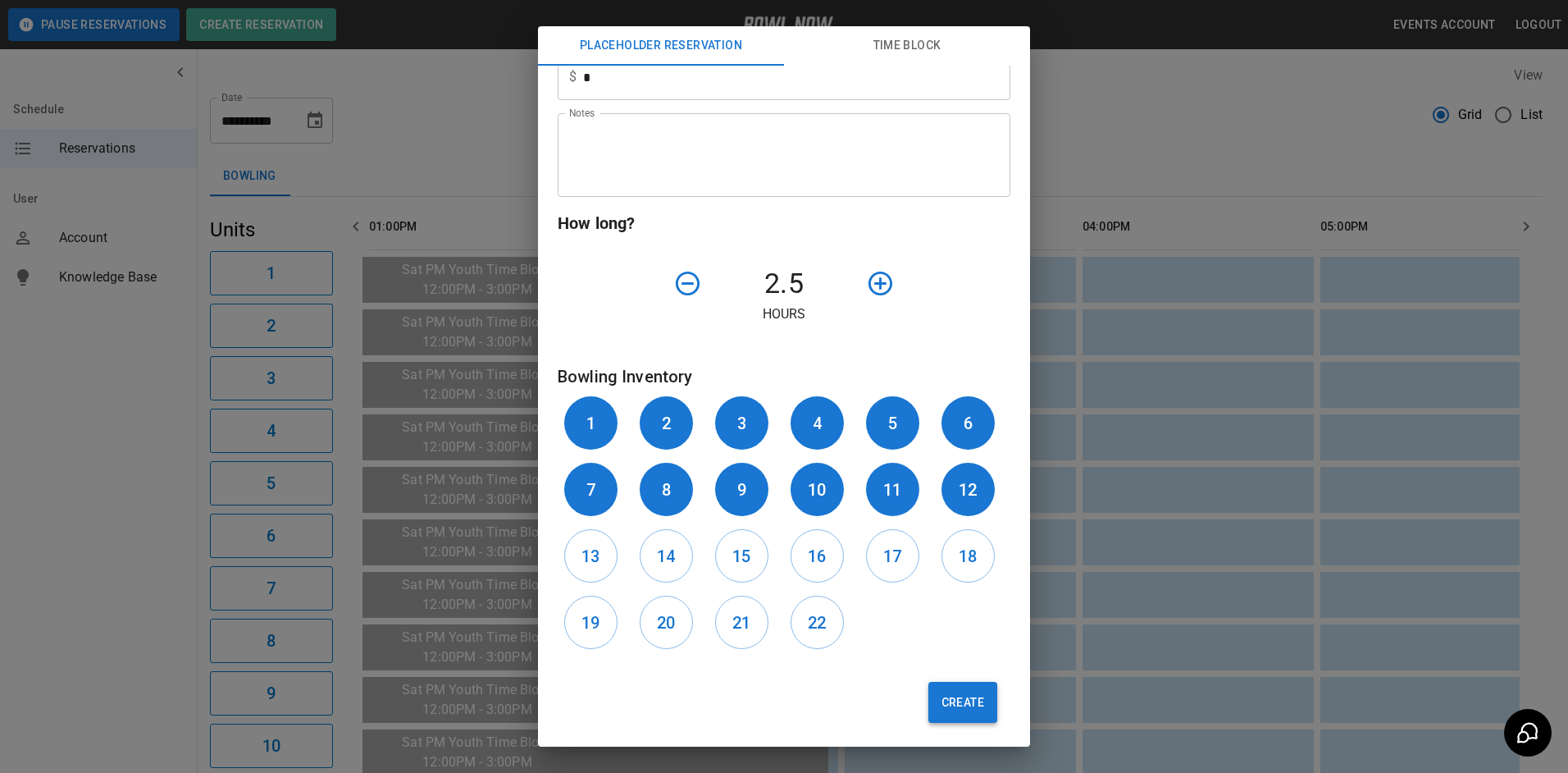
click at [965, 714] on button "Create" at bounding box center [963, 702] width 69 height 41
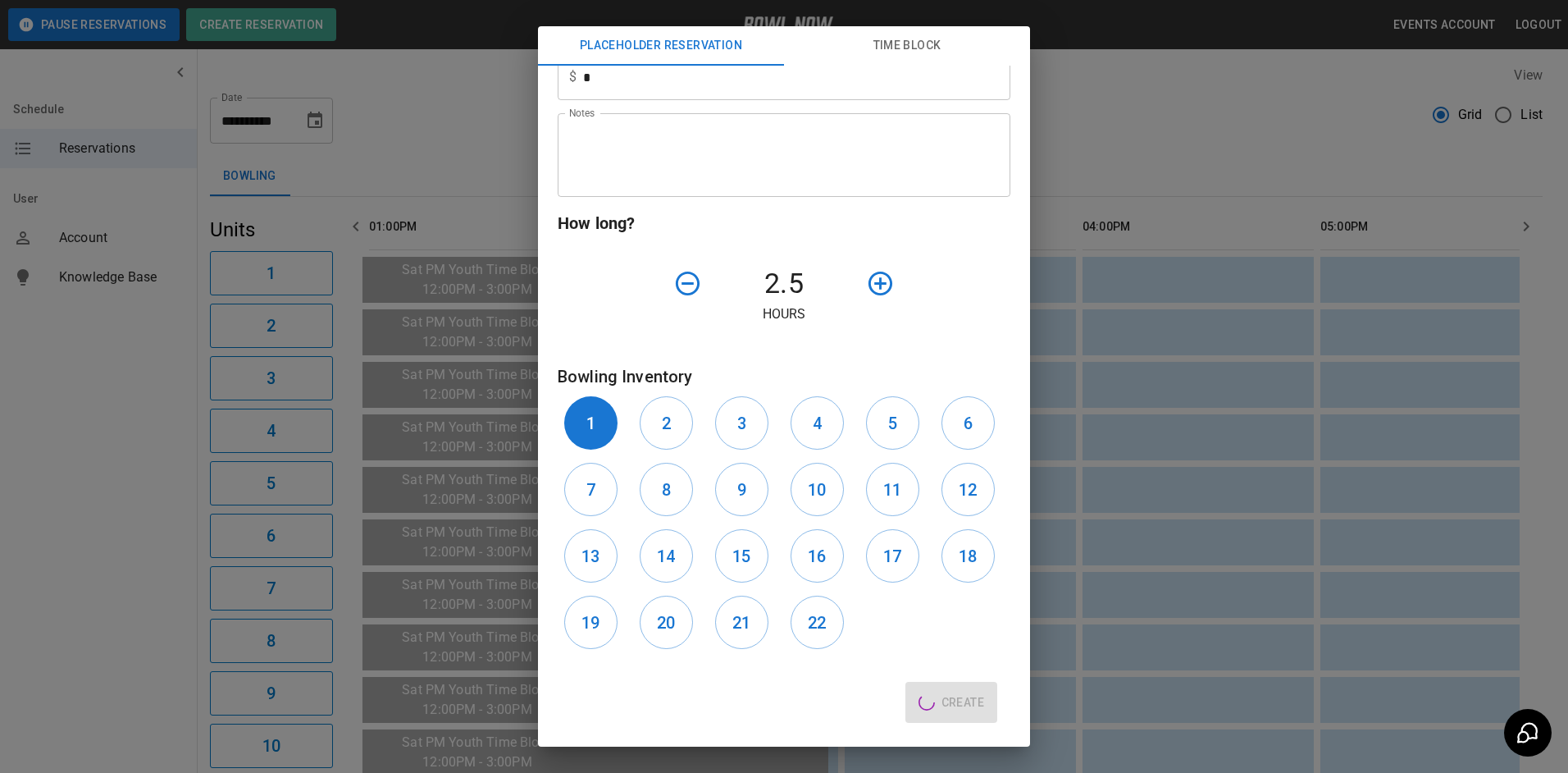
type input "**"
type input "**********"
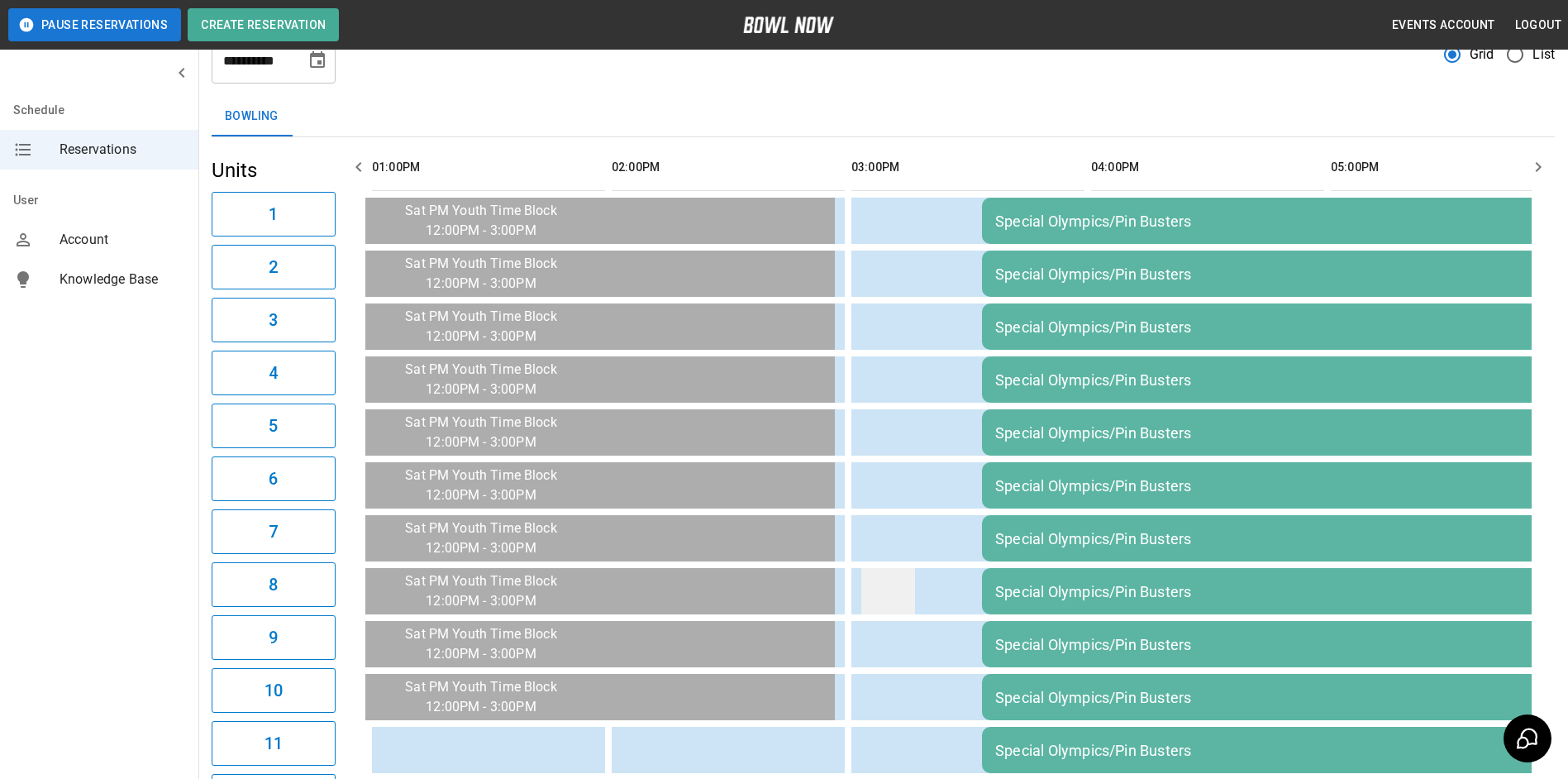
scroll to position [0, 0]
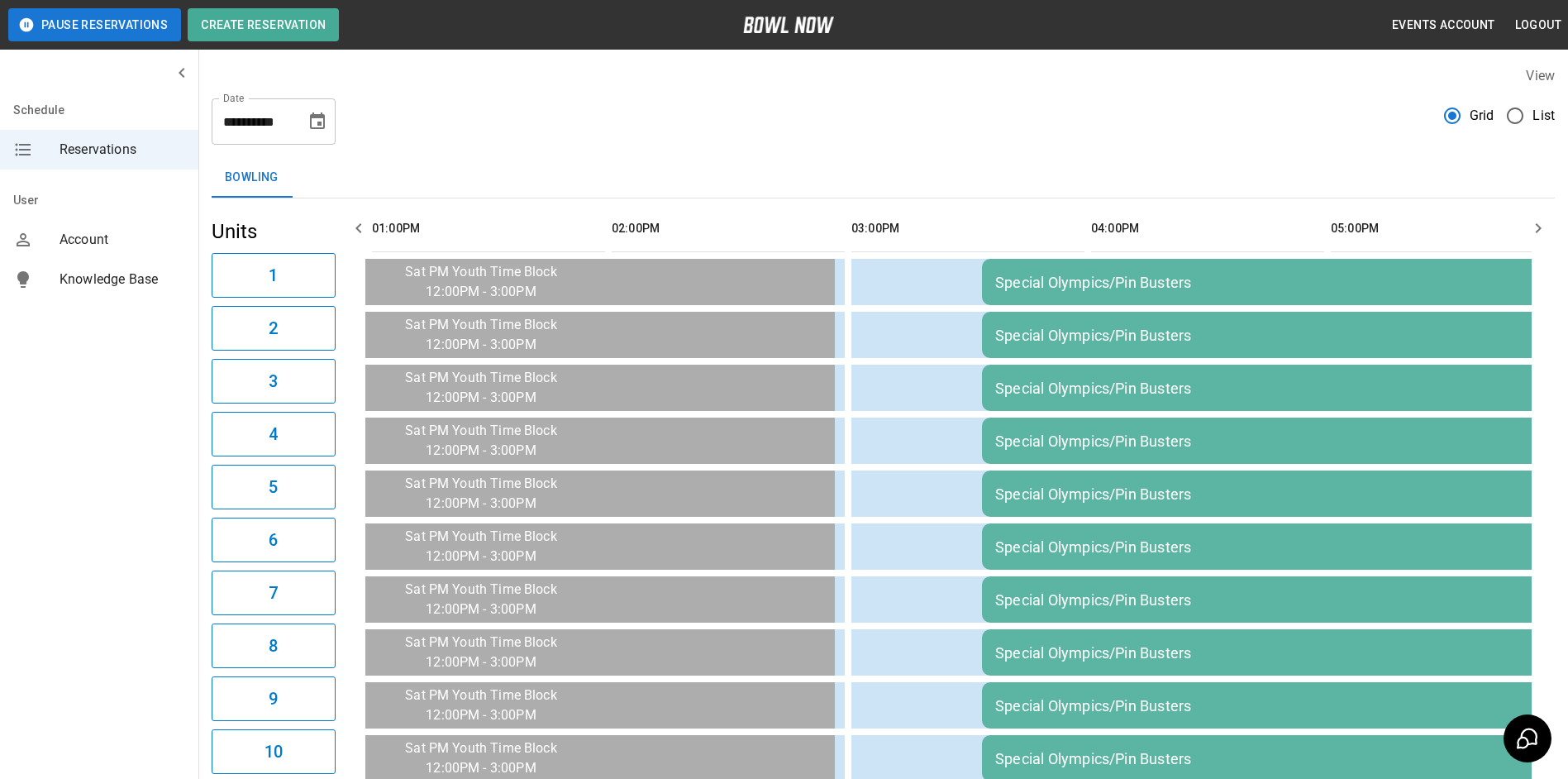
click at [323, 125] on icon "Choose date, selected date is Nov 8, 2025" at bounding box center [317, 121] width 20 height 20
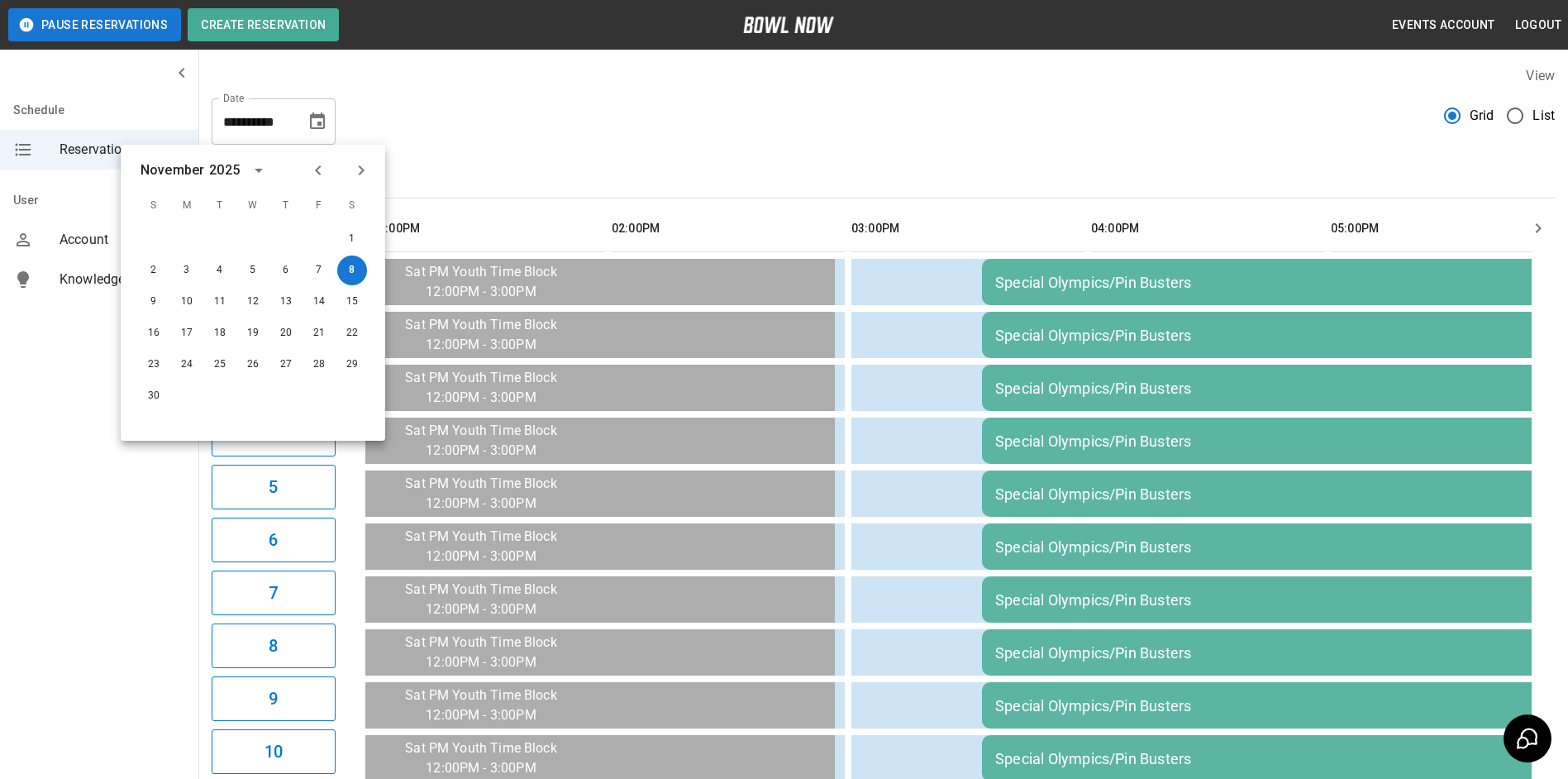
click at [221, 164] on div "2025" at bounding box center [224, 170] width 31 height 20
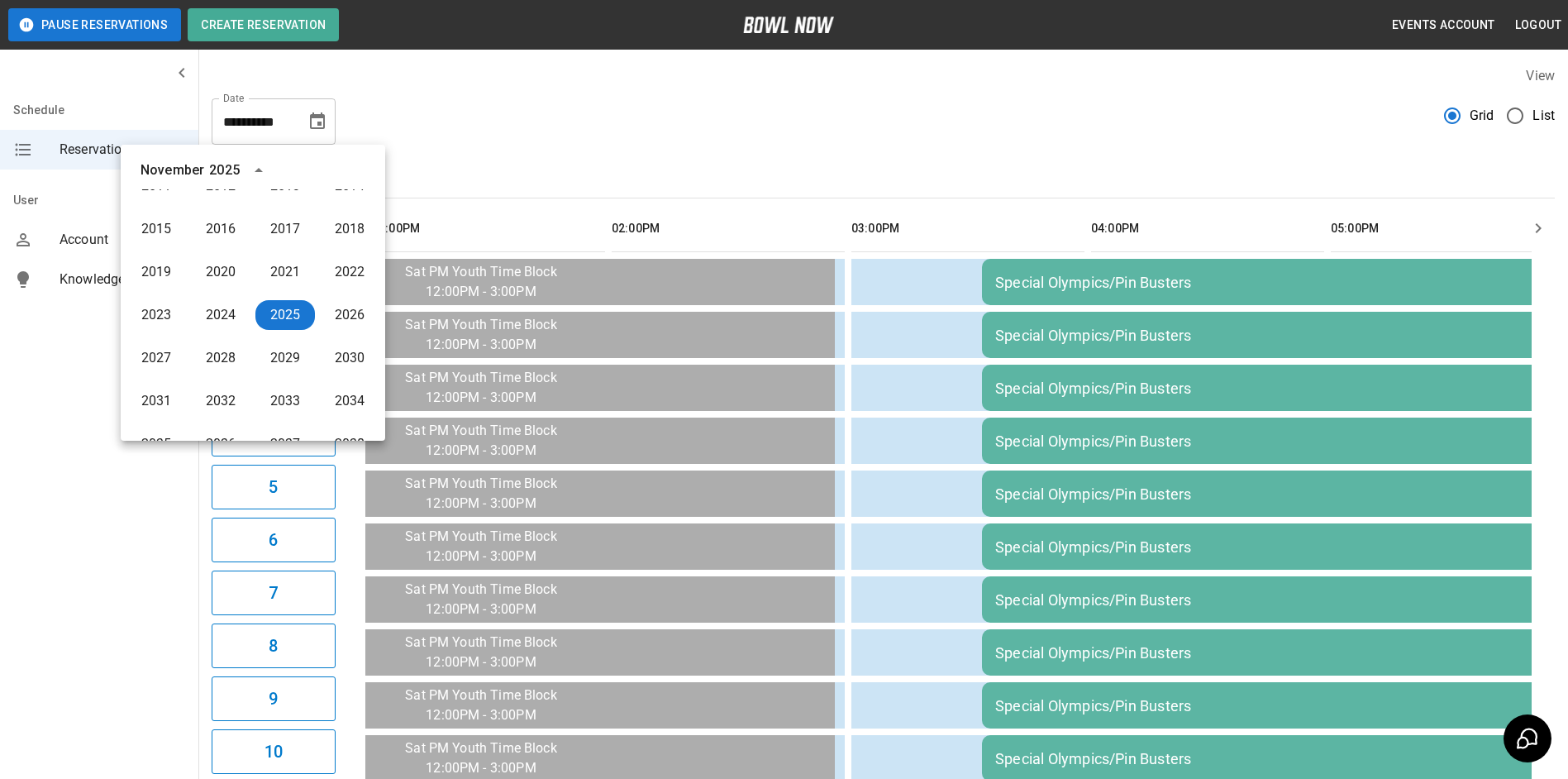
click at [207, 162] on div "November" at bounding box center [175, 170] width 69 height 20
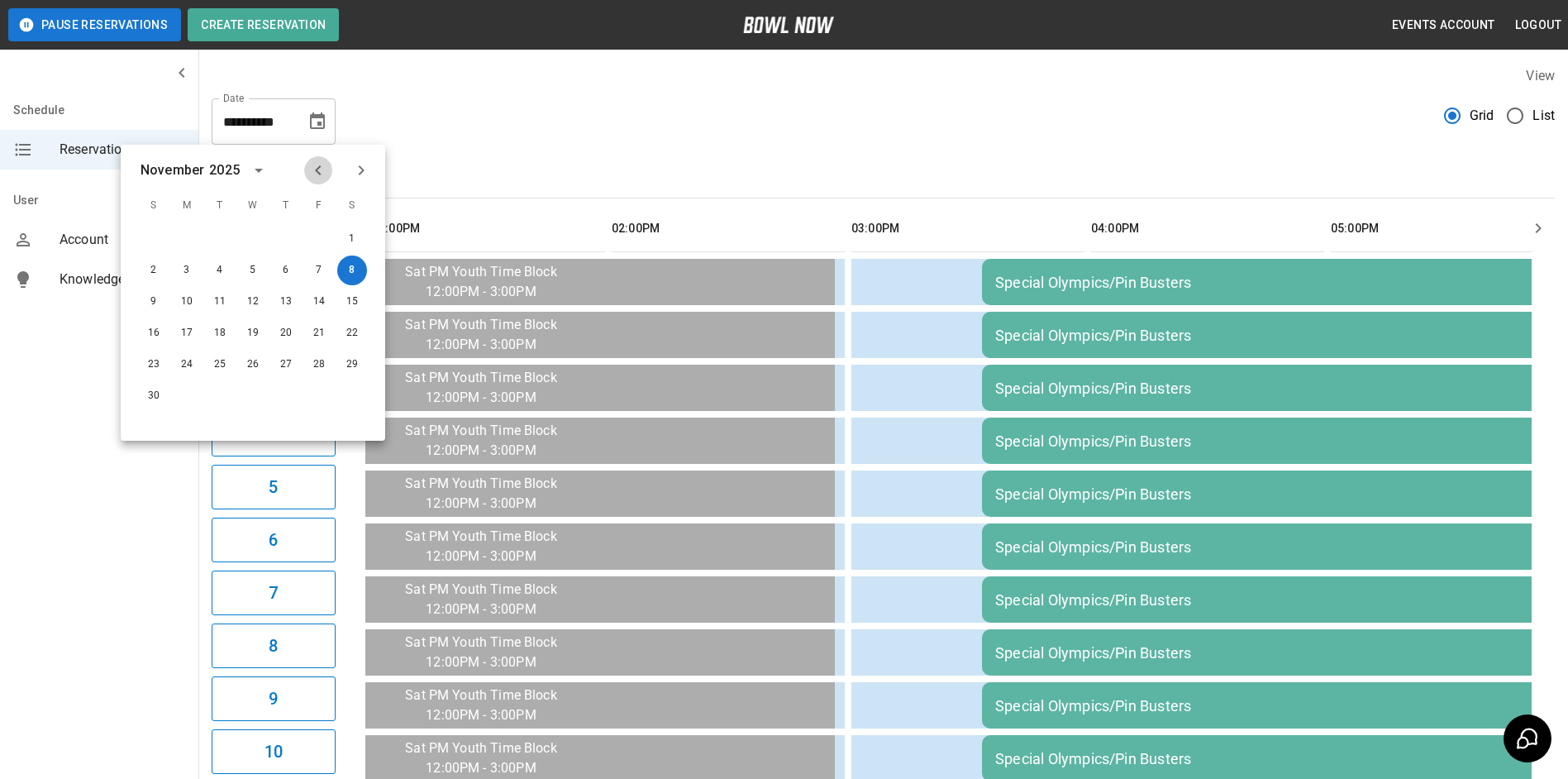
click at [319, 170] on icon "Previous month" at bounding box center [318, 170] width 20 height 20
drag, startPoint x: 247, startPoint y: 330, endPoint x: 586, endPoint y: 154, distance: 382.0
click at [250, 330] on button "24" at bounding box center [252, 332] width 30 height 30
type input "**********"
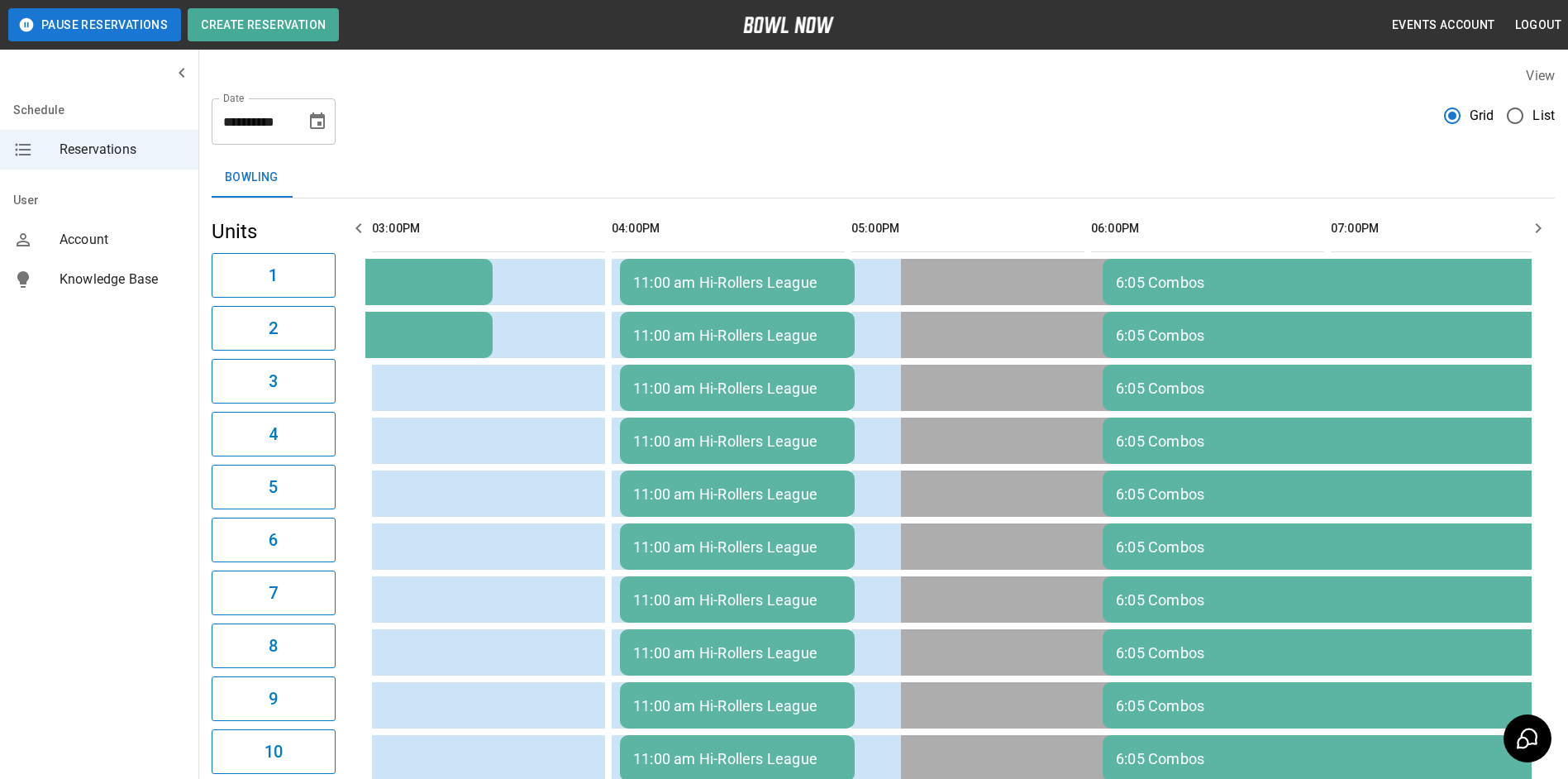
scroll to position [0, 1221]
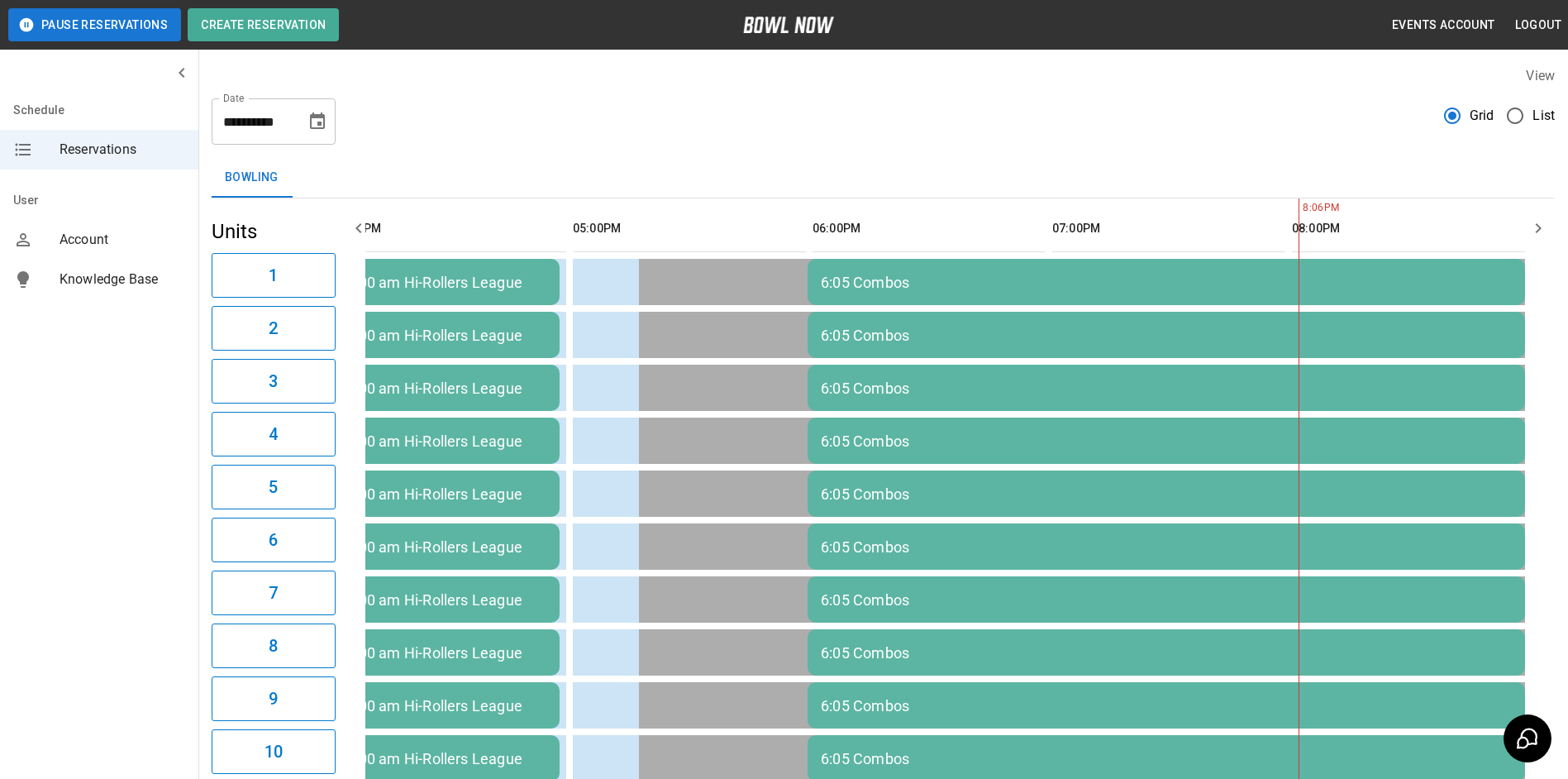
click at [586, 154] on div "**********" at bounding box center [883, 744] width 1369 height 1383
